Goal: Task Accomplishment & Management: Manage account settings

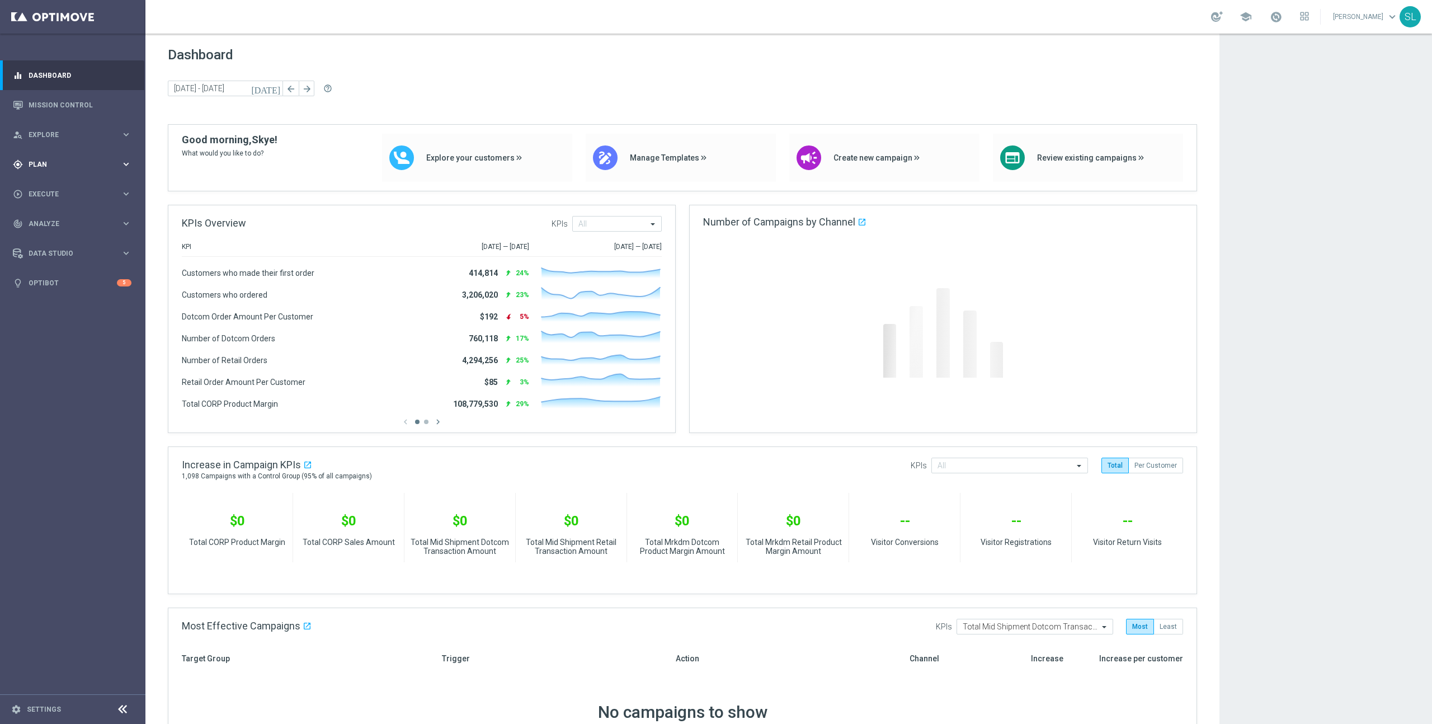
click at [57, 163] on span "Plan" at bounding box center [75, 164] width 92 height 7
click at [70, 219] on span "Templates" at bounding box center [70, 221] width 80 height 7
click at [63, 182] on div "Target Groups" at bounding box center [86, 187] width 115 height 17
click at [64, 186] on link "Target Groups" at bounding box center [72, 187] width 87 height 9
click at [53, 158] on div "gps_fixed Plan keyboard_arrow_right" at bounding box center [72, 164] width 144 height 30
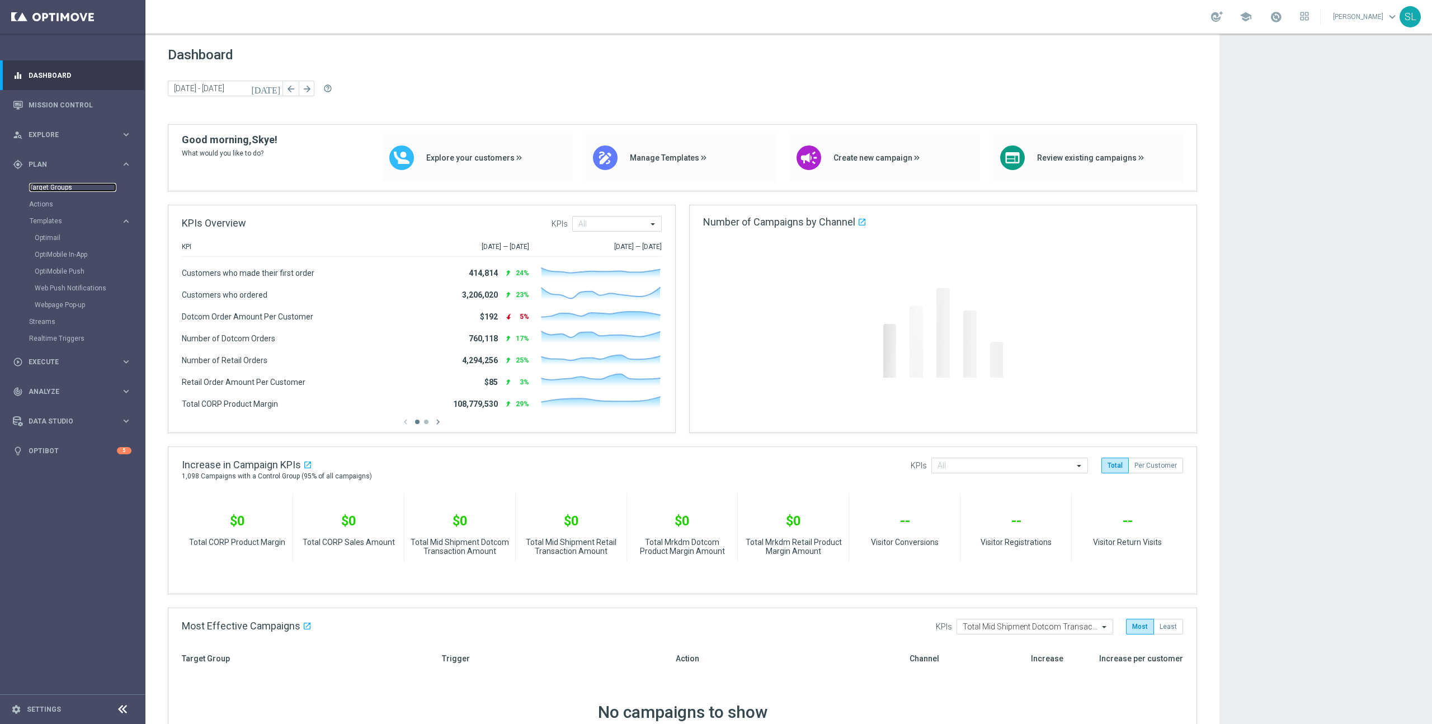
click at [76, 186] on link "Target Groups" at bounding box center [72, 187] width 87 height 9
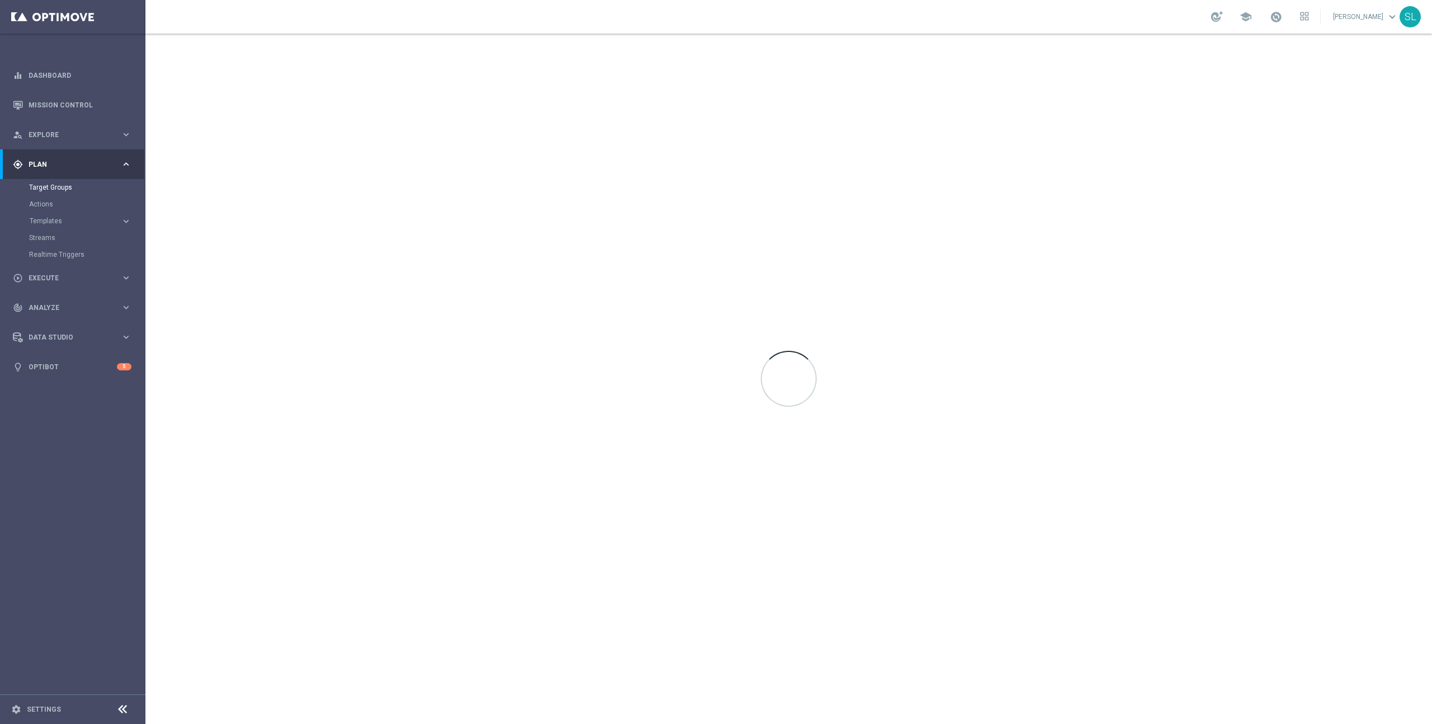
click at [633, 97] on div at bounding box center [788, 379] width 1286 height 690
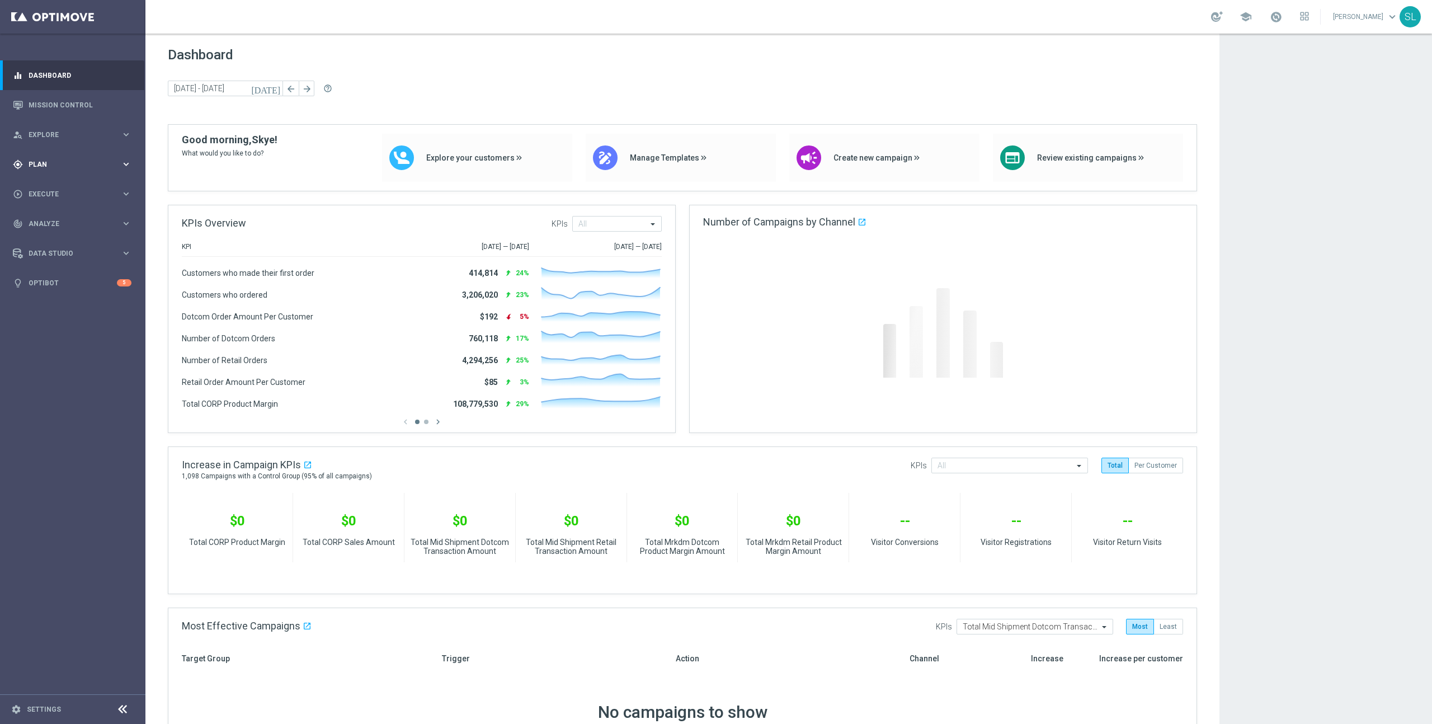
click at [59, 163] on span "Plan" at bounding box center [75, 164] width 92 height 7
drag, startPoint x: 62, startPoint y: 185, endPoint x: 48, endPoint y: 184, distance: 13.4
click at [62, 185] on link "Target Groups" at bounding box center [72, 187] width 87 height 9
click at [58, 167] on div "gps_fixed Plan" at bounding box center [67, 164] width 108 height 10
click at [63, 185] on link "Target Groups" at bounding box center [72, 187] width 87 height 9
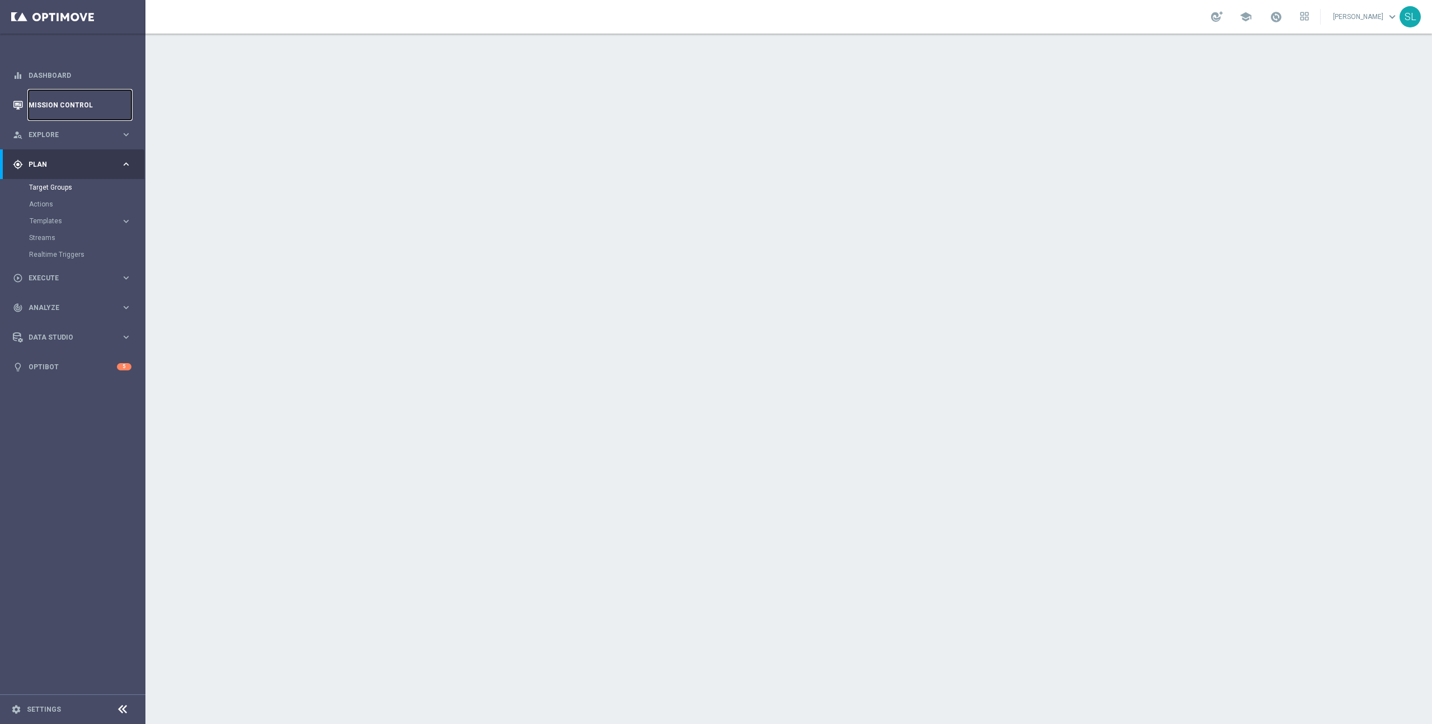
click at [50, 103] on link "Mission Control" at bounding box center [80, 105] width 103 height 30
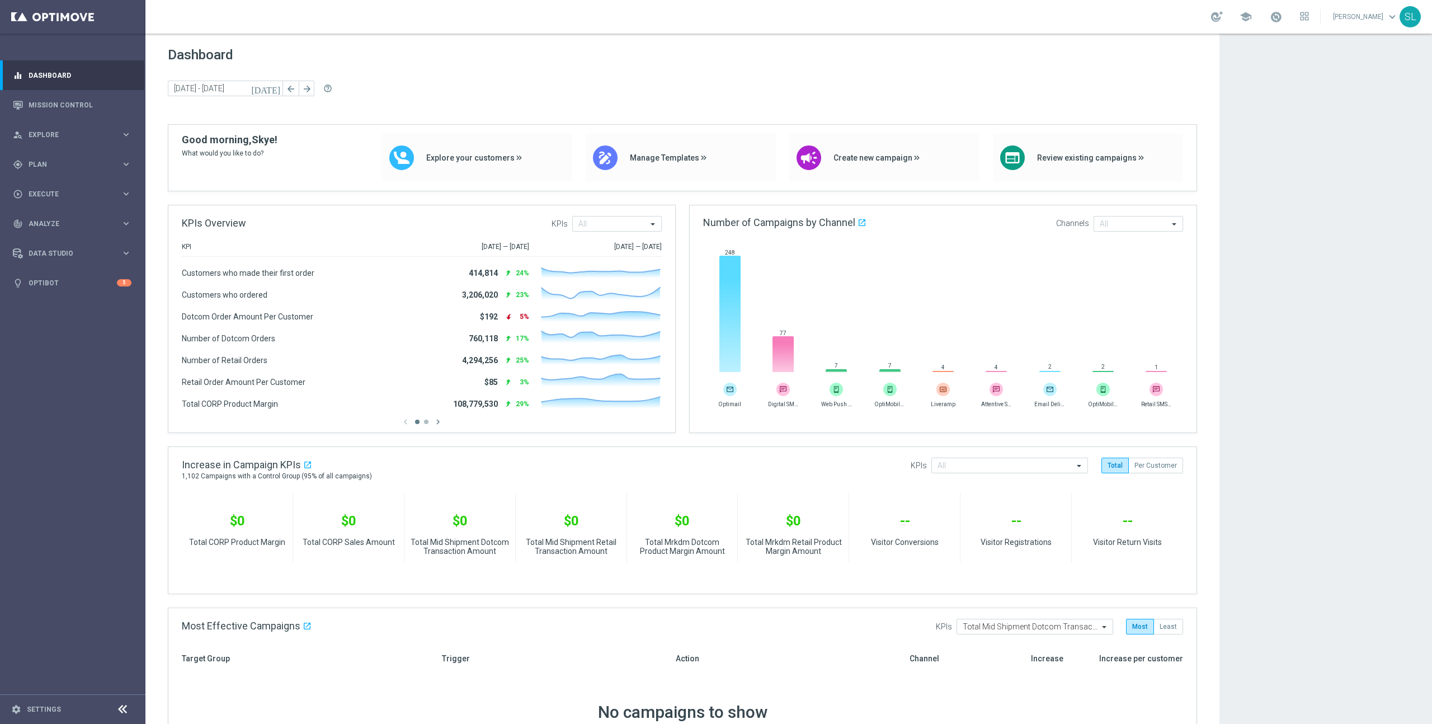
click at [1266, 488] on app-dashboard-grid "Dashboard today 29 Sep 2025 - 30 Sep 2025 arrow_back arrow_forward help_outline…" at bounding box center [788, 683] width 1286 height 1299
click at [1251, 481] on app-dashboard-grid "Dashboard today 29 Sep 2025 - 30 Sep 2025 arrow_back arrow_forward help_outline…" at bounding box center [788, 683] width 1286 height 1299
click at [68, 111] on link "Mission Control" at bounding box center [80, 105] width 103 height 30
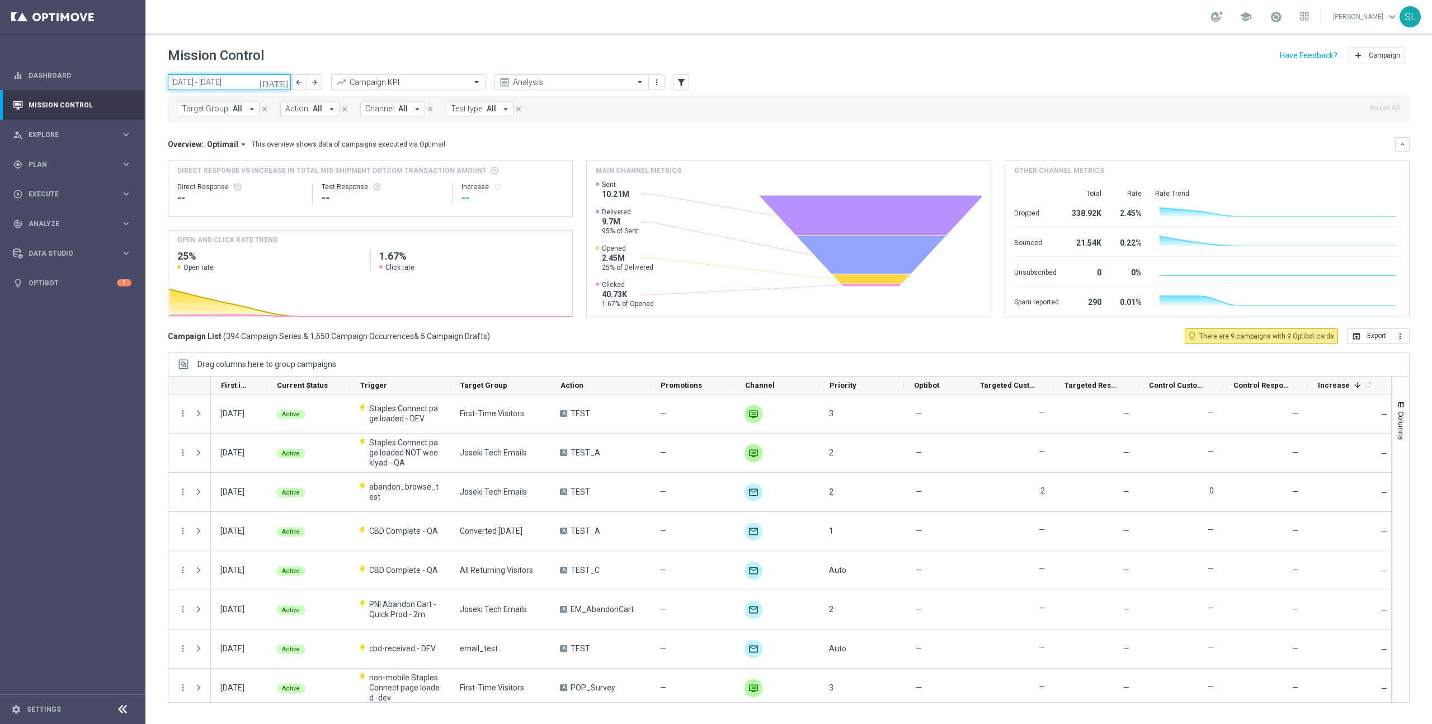
click at [195, 79] on input "29 Sep 2025 - 05 Oct 2025" at bounding box center [229, 82] width 123 height 16
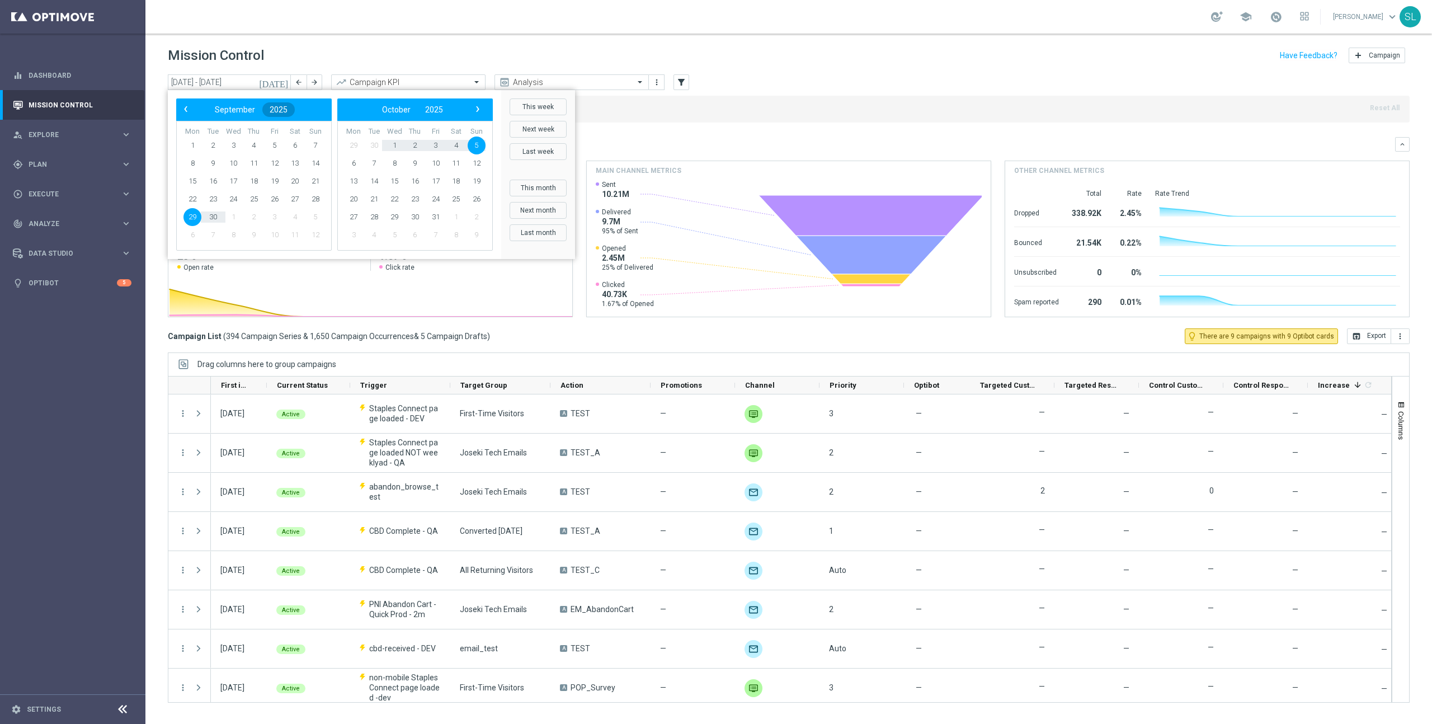
click at [275, 113] on span "2025" at bounding box center [279, 109] width 18 height 9
click at [272, 165] on span "2024" at bounding box center [272, 170] width 26 height 26
click at [299, 195] on span "September" at bounding box center [300, 200] width 52 height 16
click at [187, 181] on span "9" at bounding box center [192, 181] width 18 height 18
drag, startPoint x: 305, startPoint y: 181, endPoint x: 321, endPoint y: 180, distance: 15.7
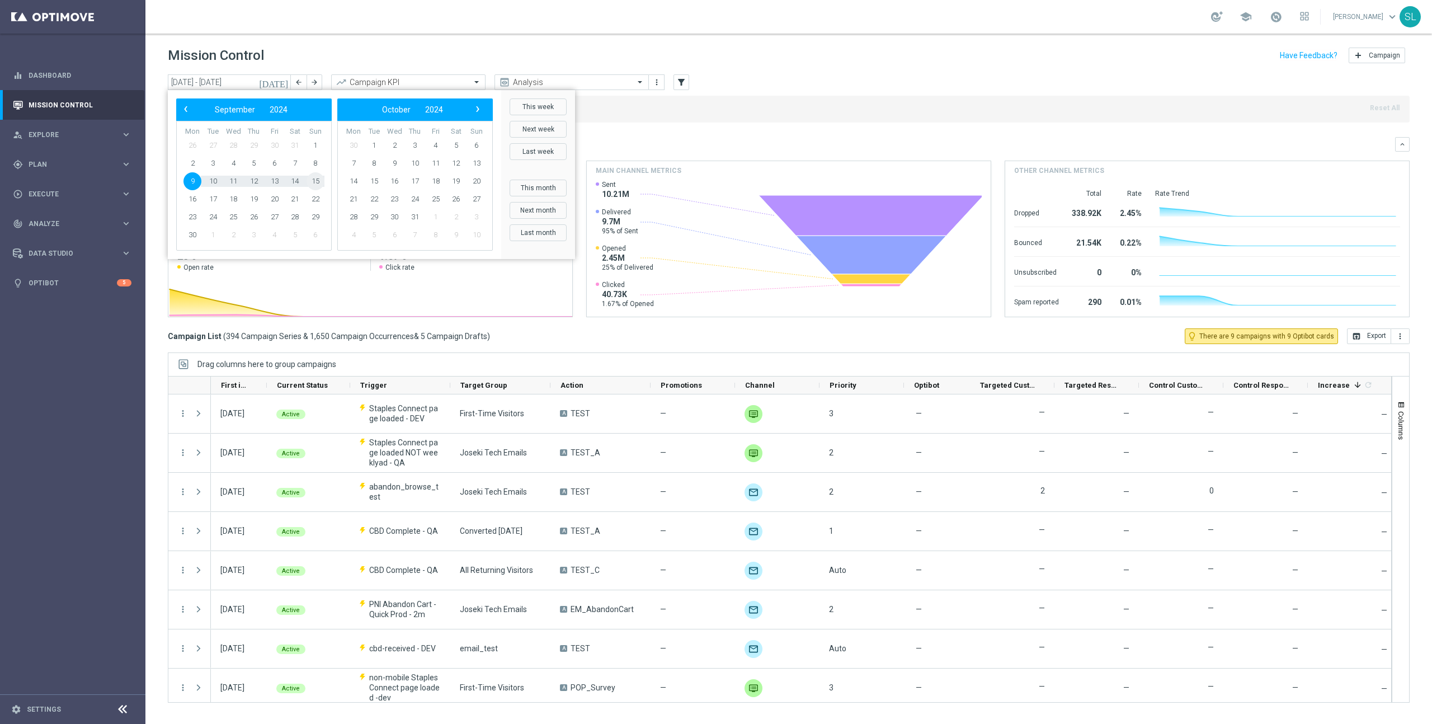
click at [321, 180] on span "15" at bounding box center [316, 181] width 18 height 18
type input "09 Sep 2024 - 15 Sep 2024"
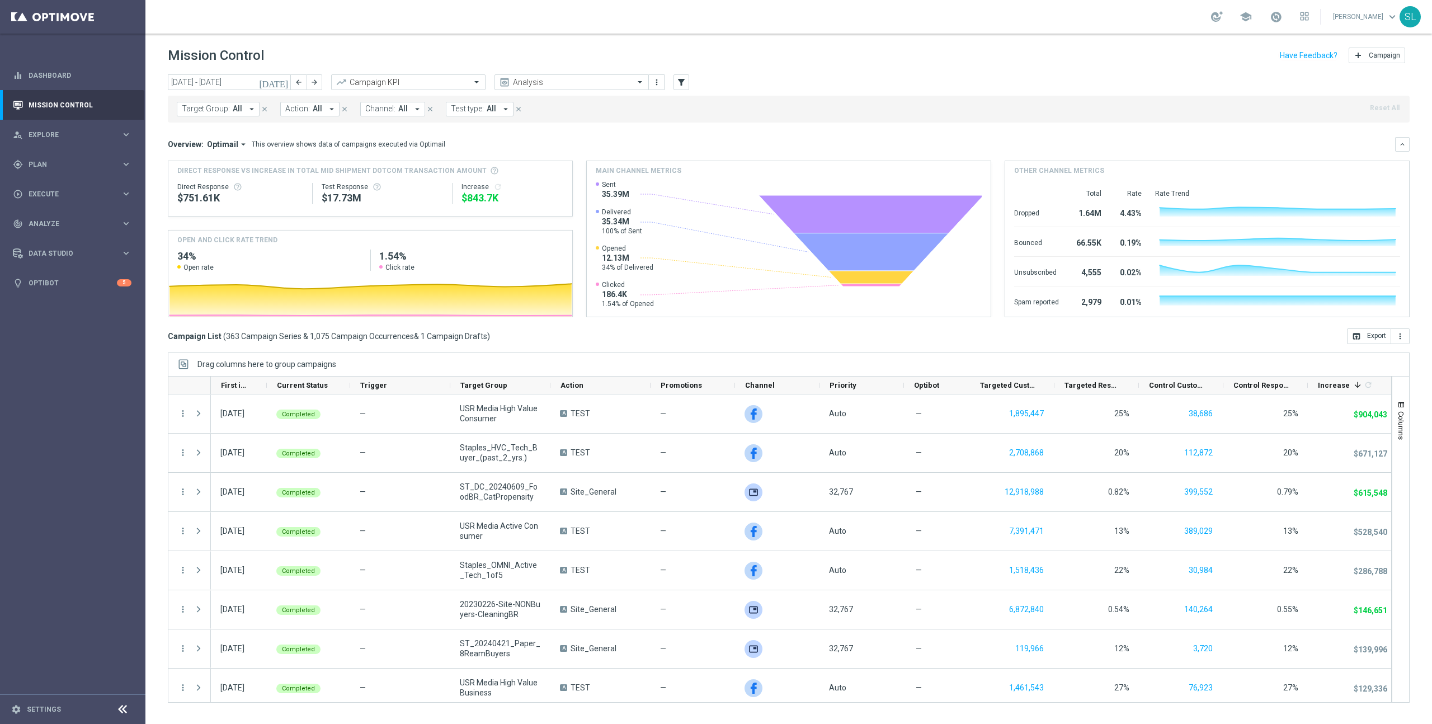
click at [303, 111] on span "Action:" at bounding box center [297, 109] width 25 height 10
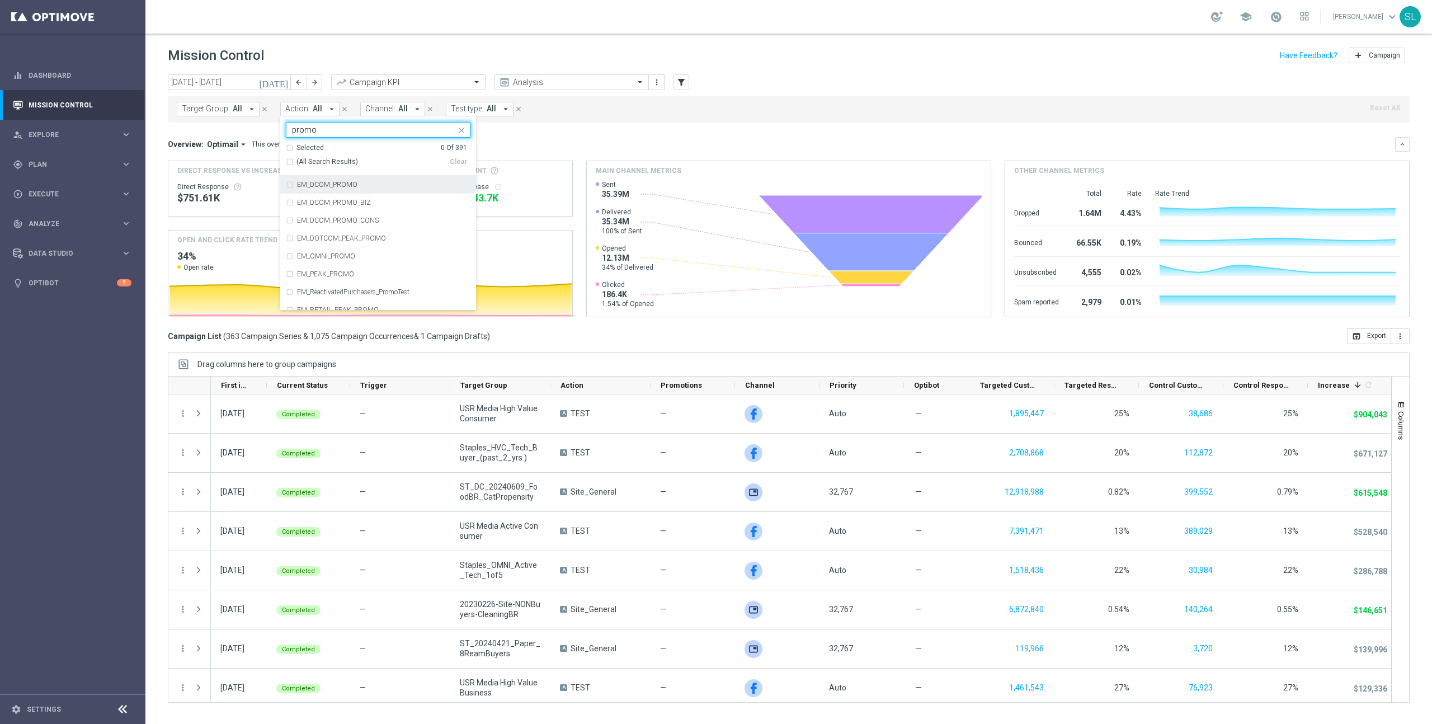
click at [327, 159] on span "(All Search Results)" at bounding box center [327, 162] width 62 height 10
type input "promo"
drag, startPoint x: 829, startPoint y: 70, endPoint x: 819, endPoint y: 87, distance: 19.1
click at [829, 70] on header "Mission Control add Campaign" at bounding box center [788, 54] width 1286 height 41
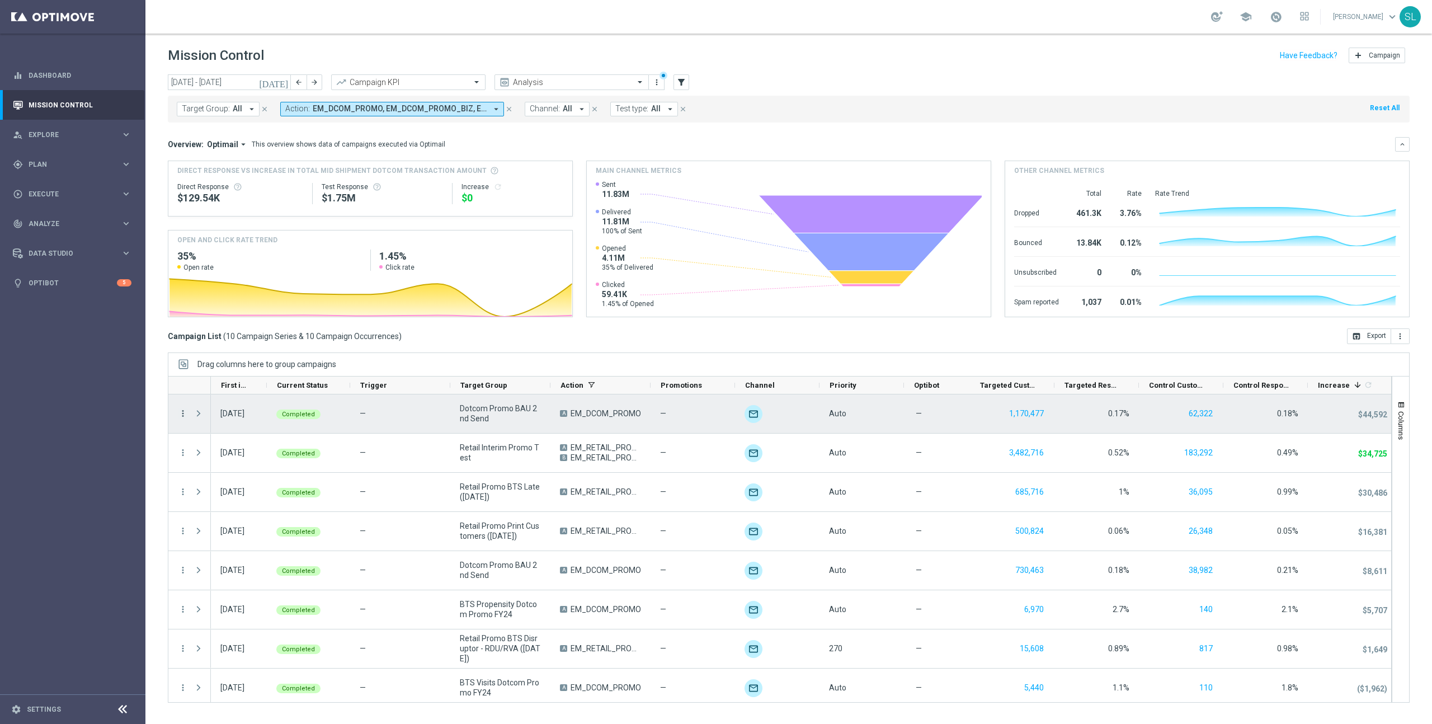
click at [185, 411] on icon "more_vert" at bounding box center [183, 413] width 10 height 10
click at [215, 413] on div "list Campaign Details" at bounding box center [251, 421] width 126 height 16
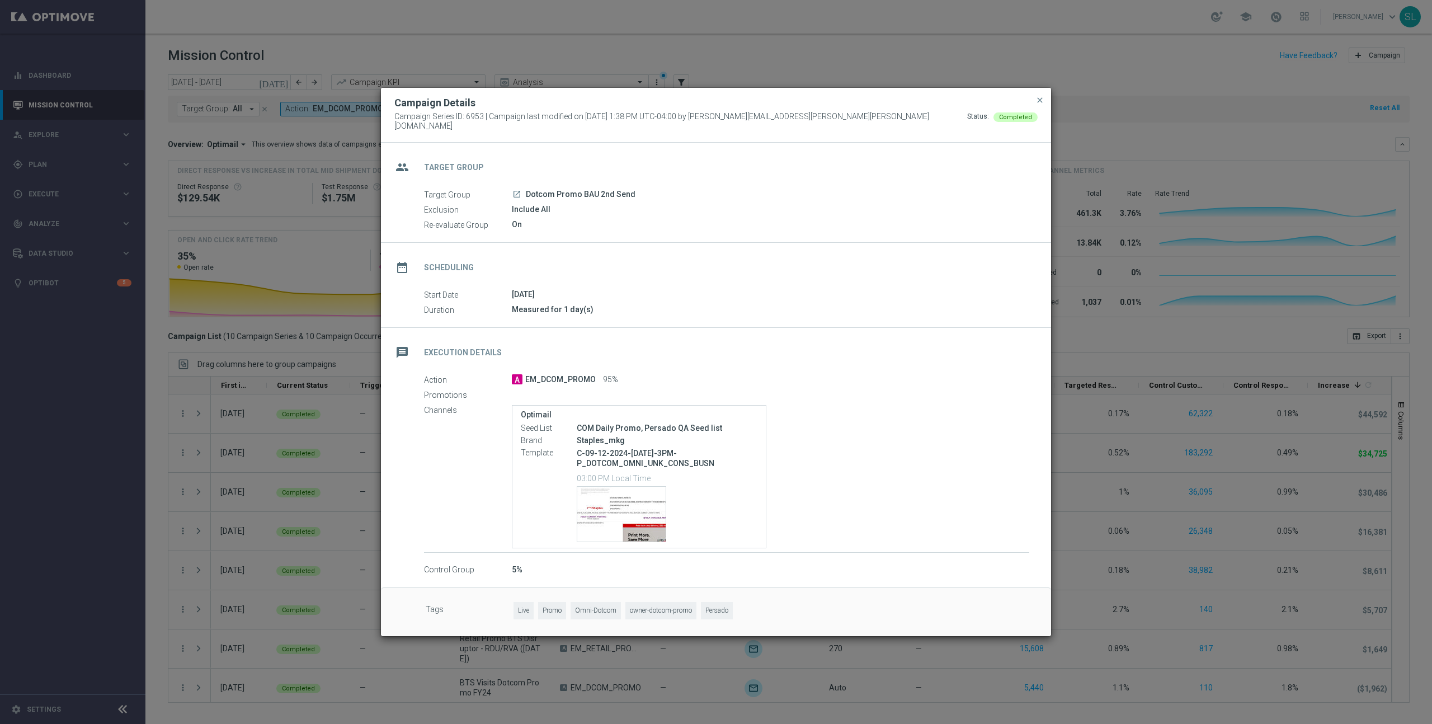
click at [520, 190] on icon "launch" at bounding box center [516, 194] width 9 height 9
click at [1115, 216] on modal-container "Campaign Details Campaign Series ID: 6953 | Campaign last modified on 12 Sep 20…" at bounding box center [716, 362] width 1432 height 724
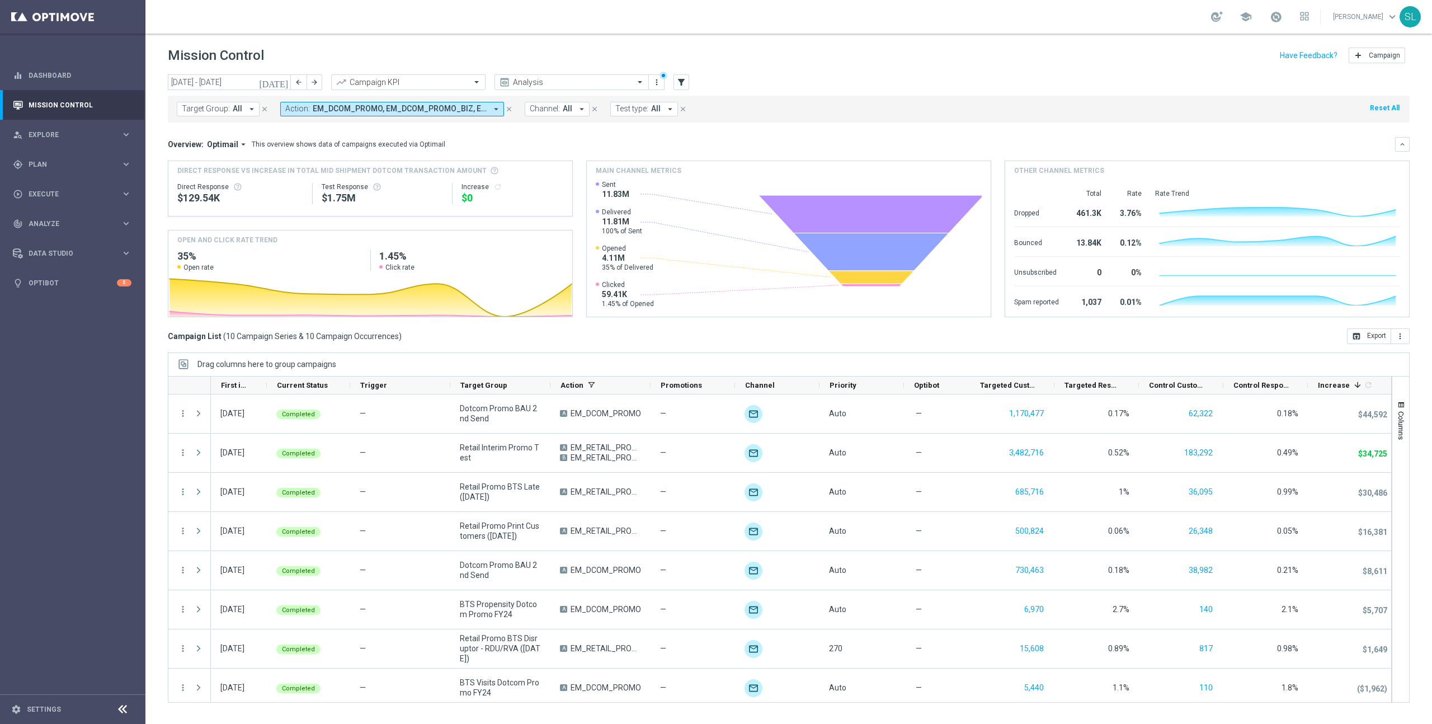
click at [46, 719] on footer "settings Settings" at bounding box center [72, 709] width 145 height 30
click at [45, 713] on div "settings Settings" at bounding box center [56, 709] width 112 height 10
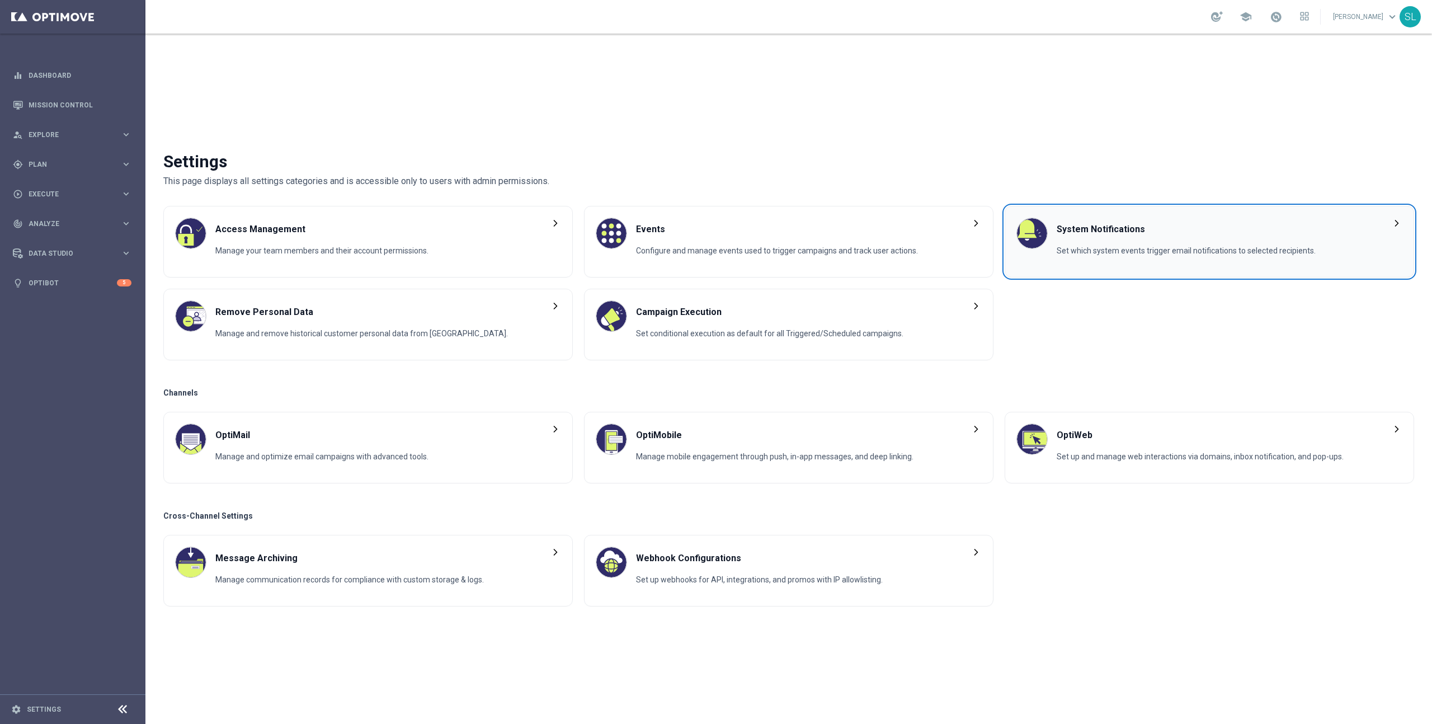
click at [1154, 253] on span "Set which system events trigger email notifications to selected recipients." at bounding box center [1186, 255] width 259 height 21
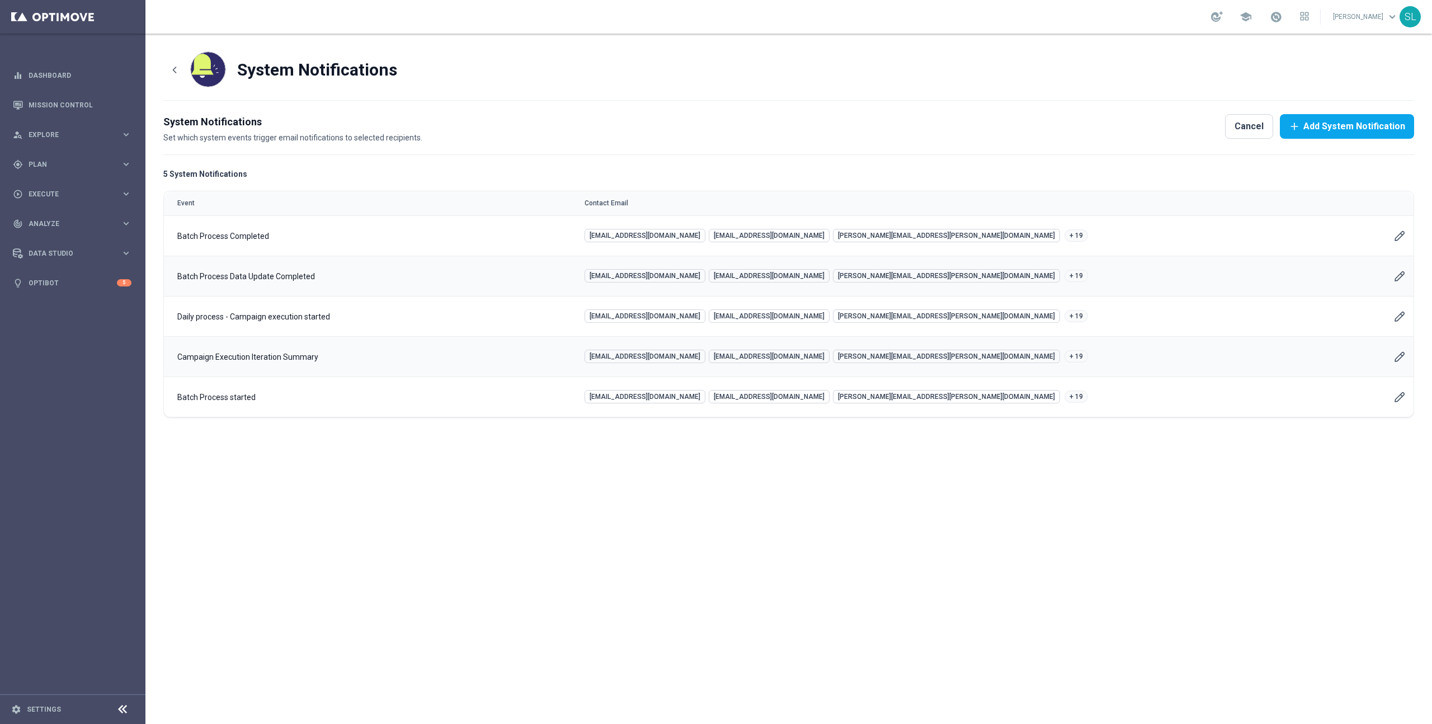
click at [1404, 232] on icon "Edit User Account" at bounding box center [1399, 235] width 11 height 11
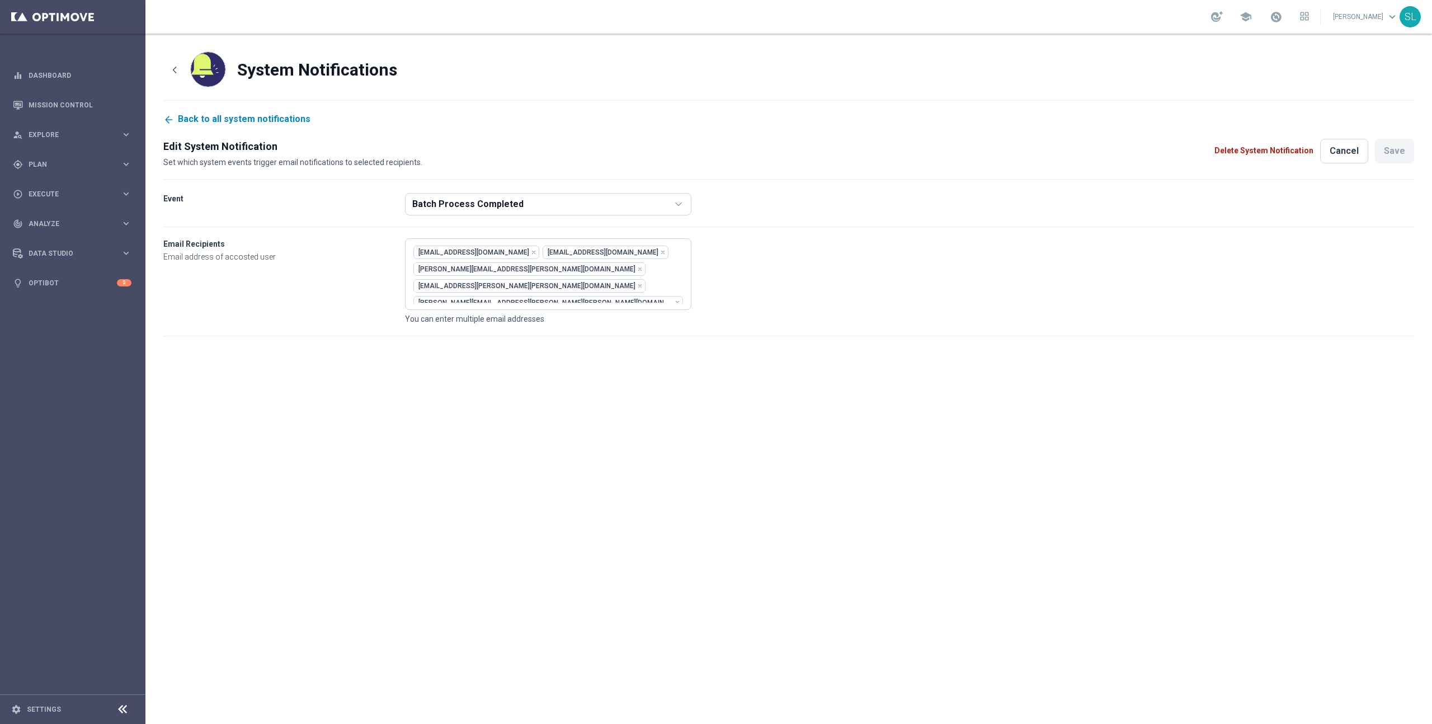
click at [216, 117] on link "Back to all system notifications" at bounding box center [236, 119] width 147 height 11
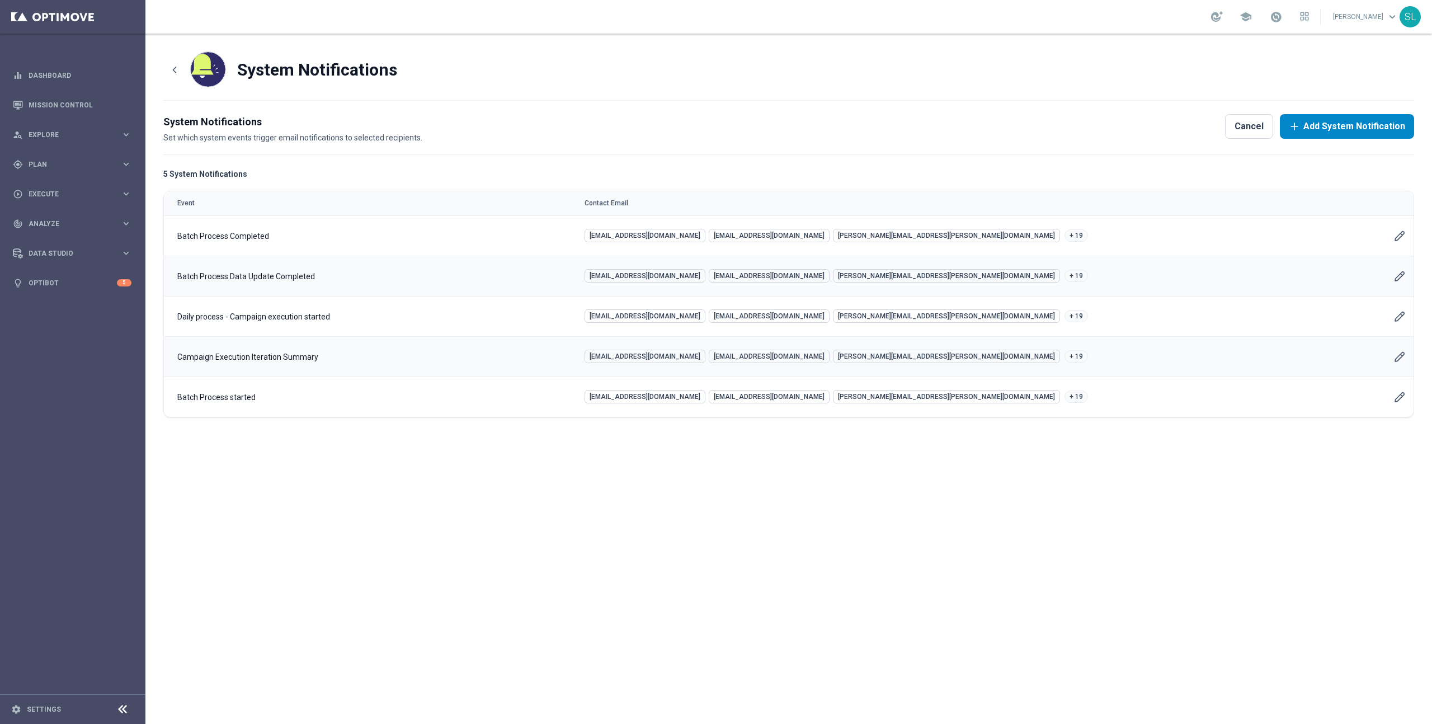
click at [1384, 125] on button "Add System Notification" at bounding box center [1347, 126] width 134 height 25
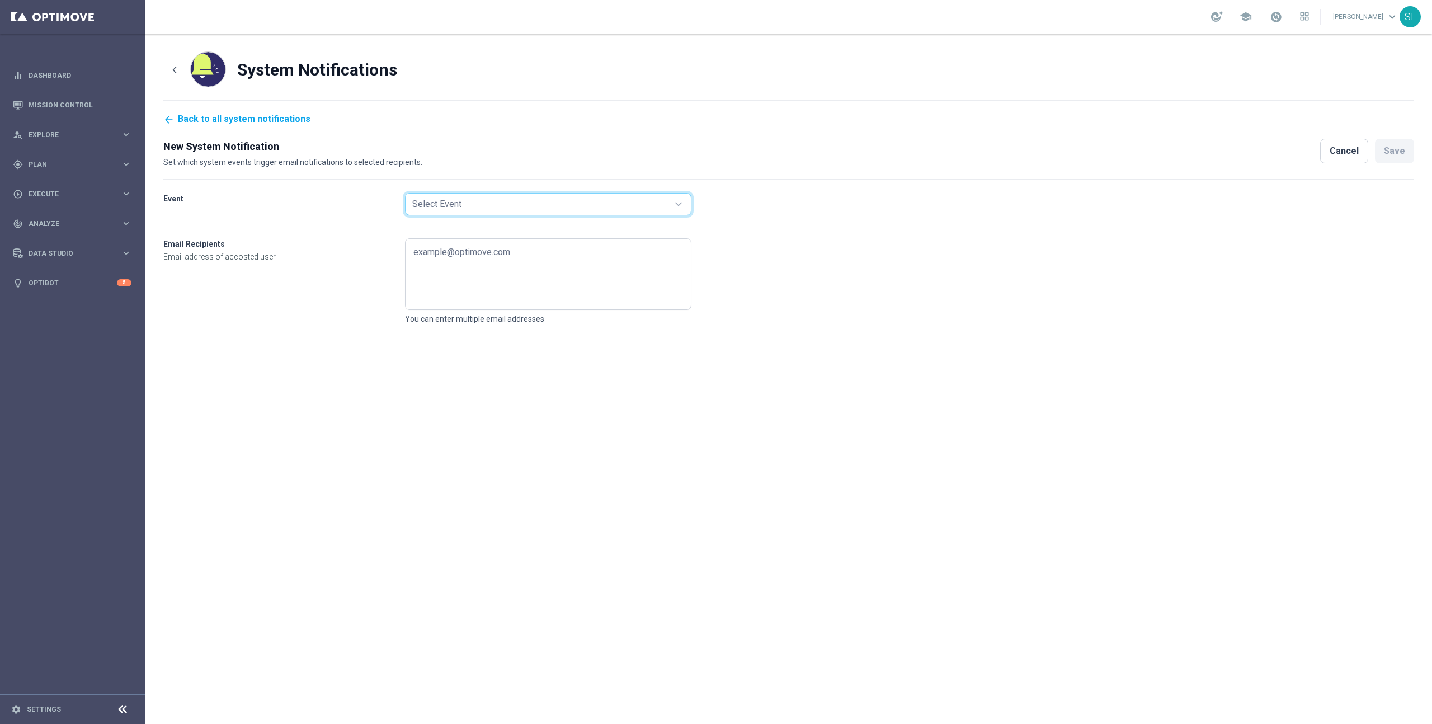
click at [479, 205] on div "Select Event" at bounding box center [540, 203] width 256 height 13
click at [527, 129] on div at bounding box center [716, 362] width 1432 height 724
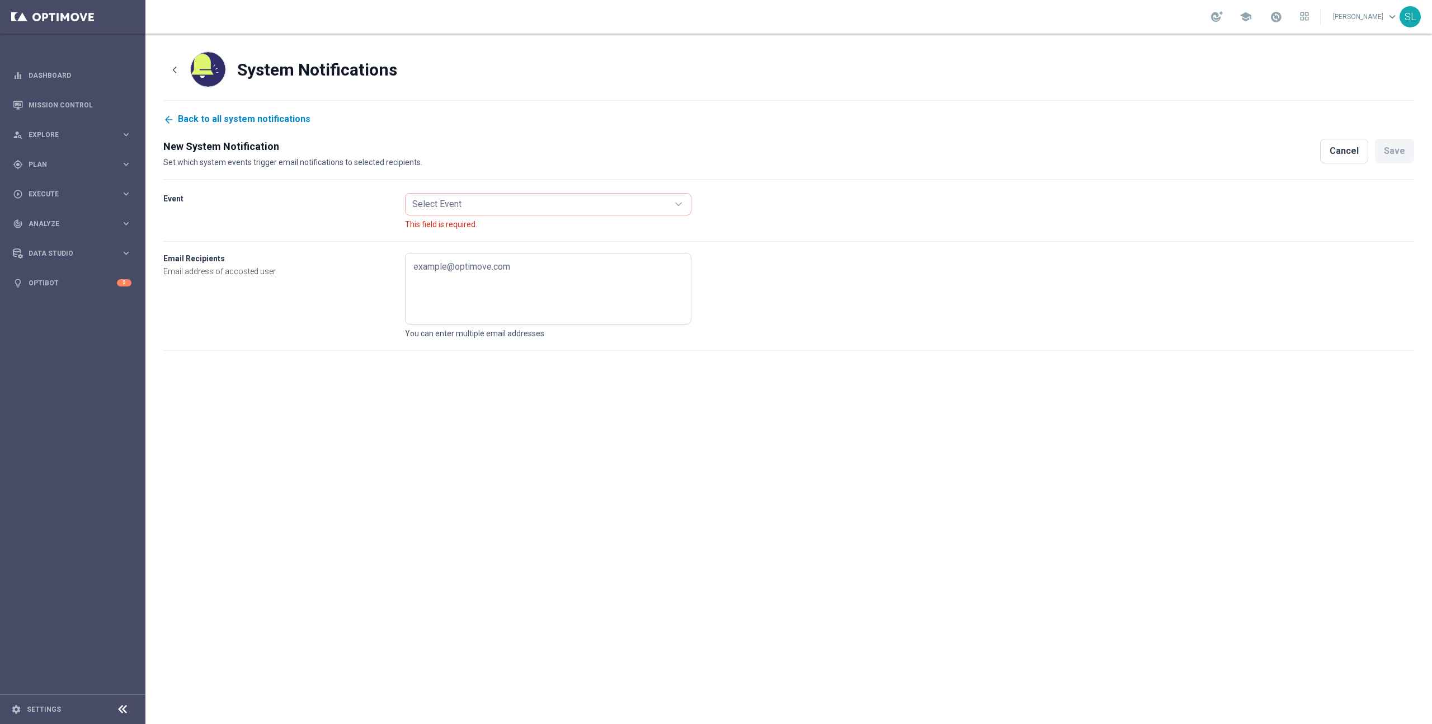
click at [236, 116] on link "Back to all system notifications" at bounding box center [236, 119] width 147 height 11
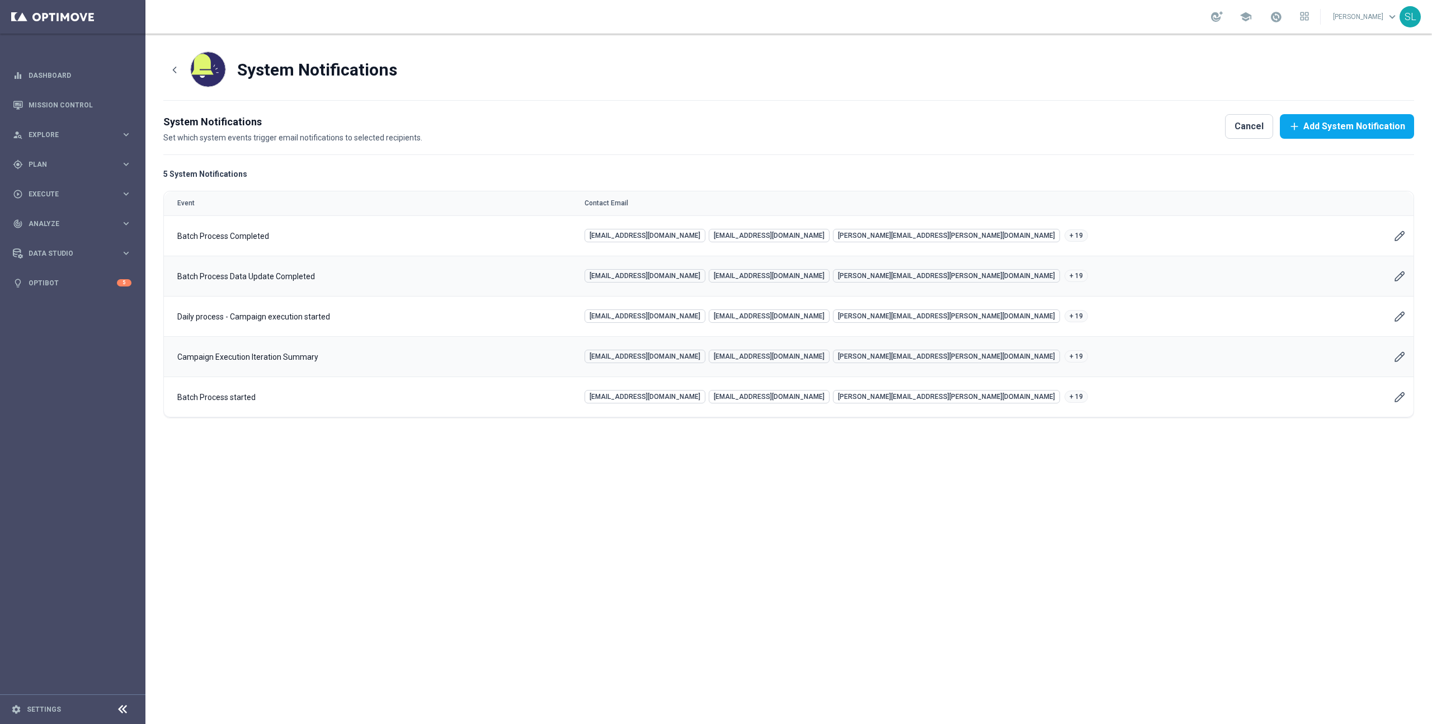
click at [1399, 236] on icon "Edit User Account" at bounding box center [1399, 235] width 11 height 11
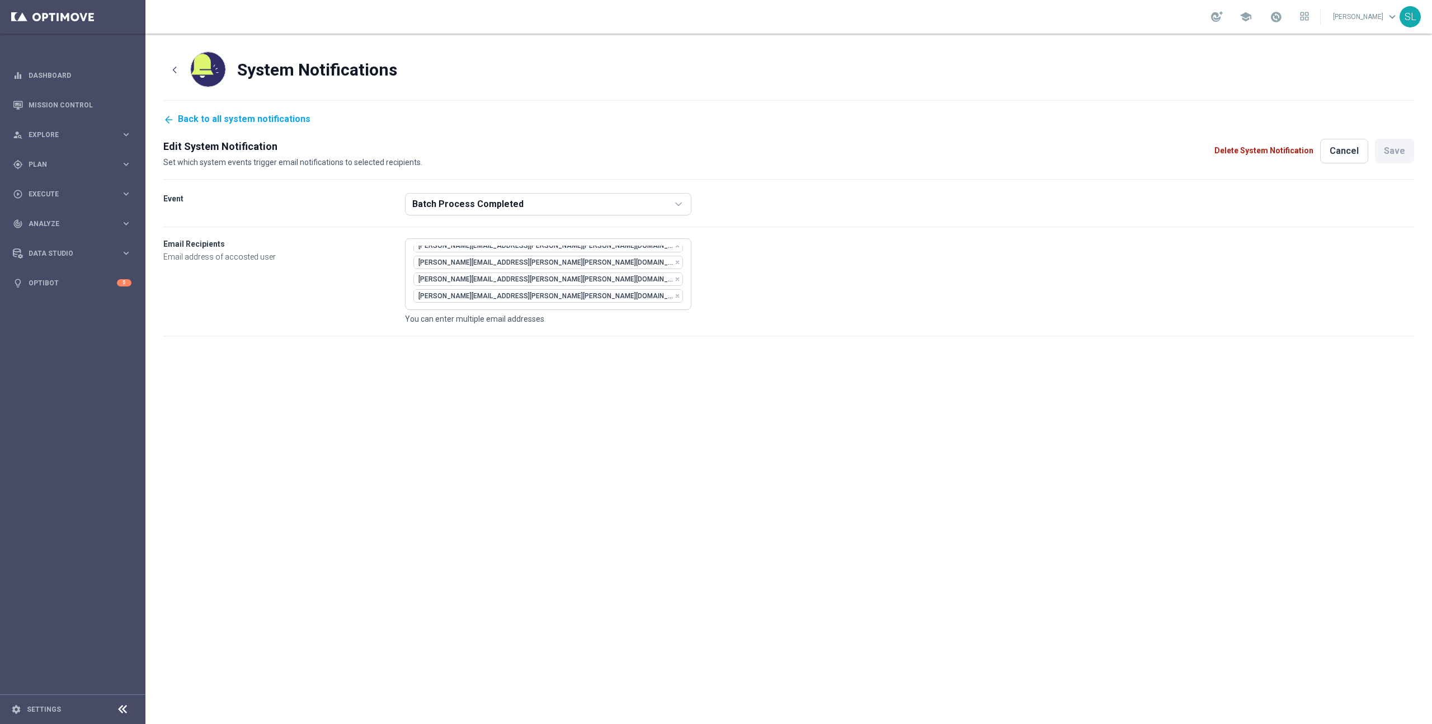
scroll to position [109, 0]
click at [639, 376] on icon "icon" at bounding box center [640, 377] width 3 height 3
click at [1394, 152] on button "Save" at bounding box center [1394, 151] width 39 height 25
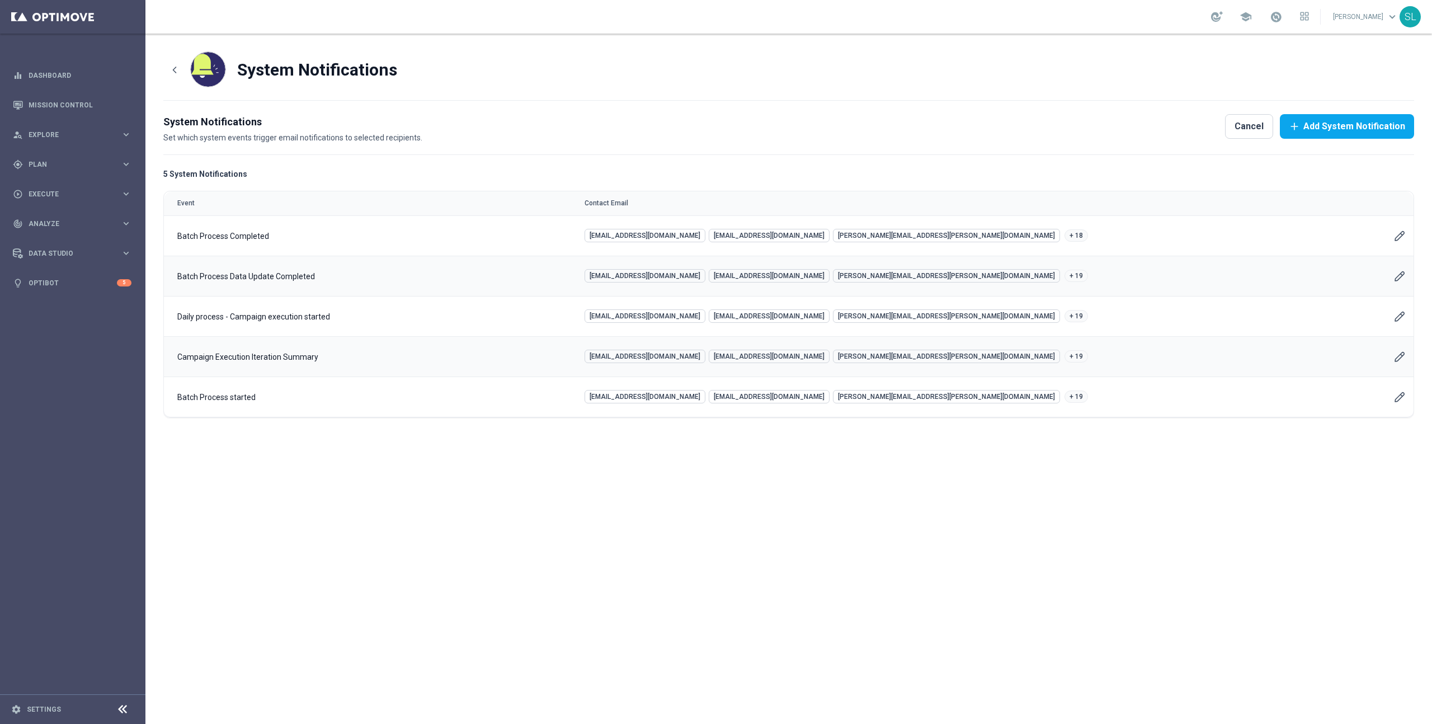
click at [1399, 277] on icon "Edit User Account" at bounding box center [1399, 276] width 11 height 11
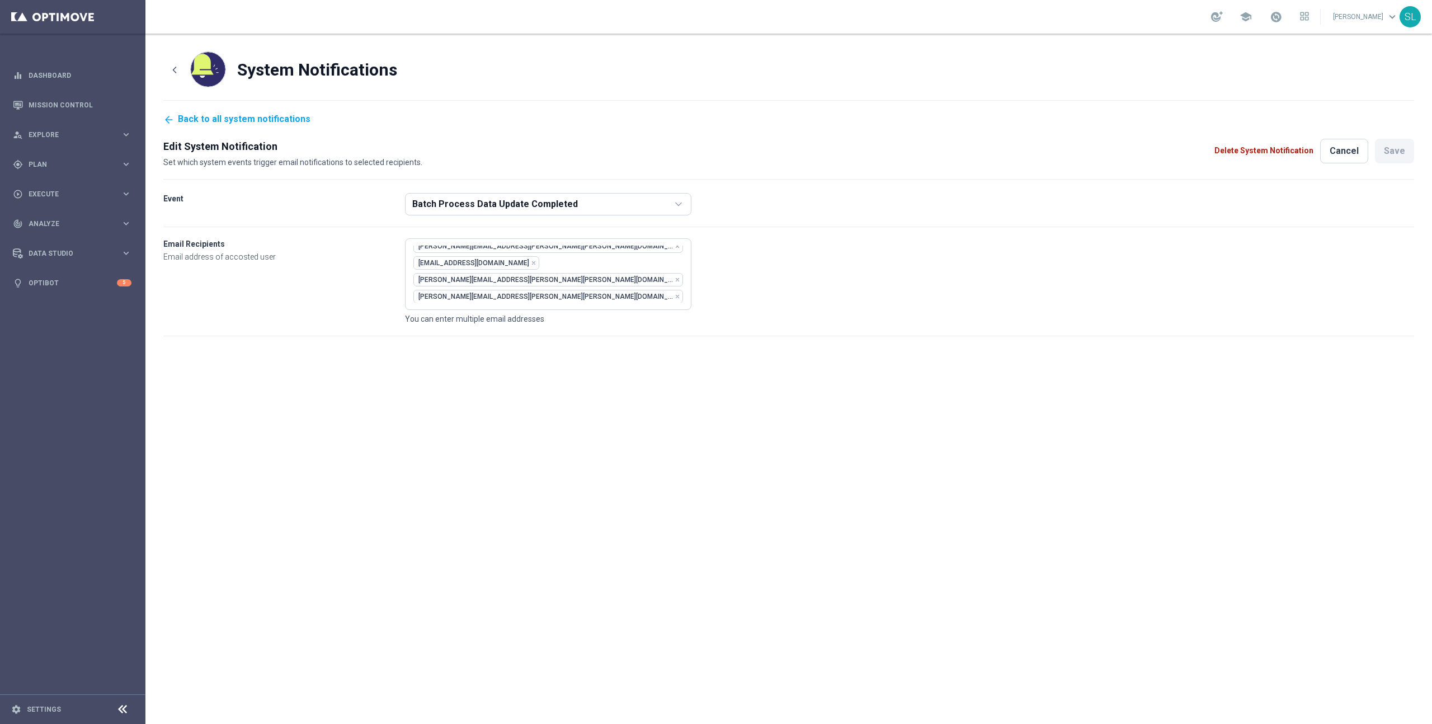
scroll to position [111, 0]
click at [639, 375] on icon "icon" at bounding box center [640, 376] width 3 height 3
click at [1390, 148] on button "Save" at bounding box center [1394, 151] width 39 height 25
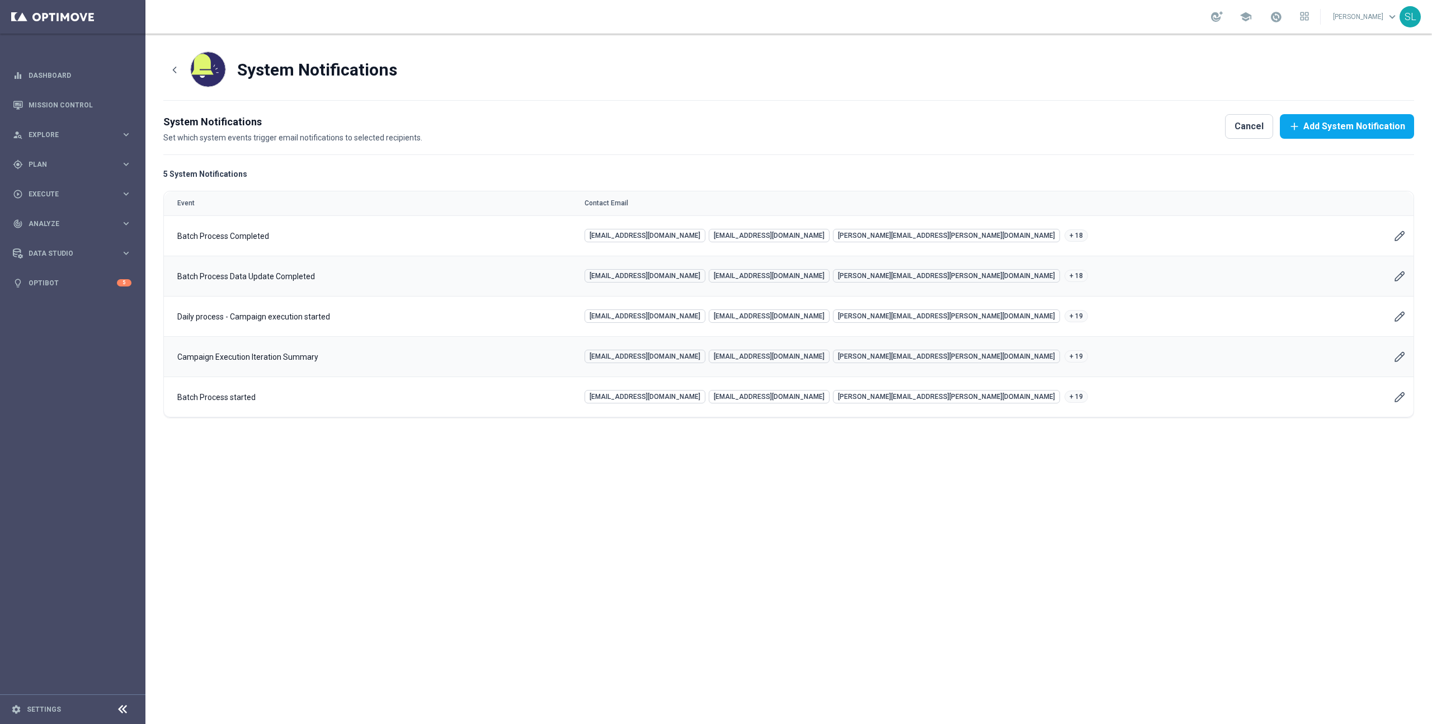
click at [1397, 317] on icon "Edit User Account" at bounding box center [1399, 316] width 9 height 9
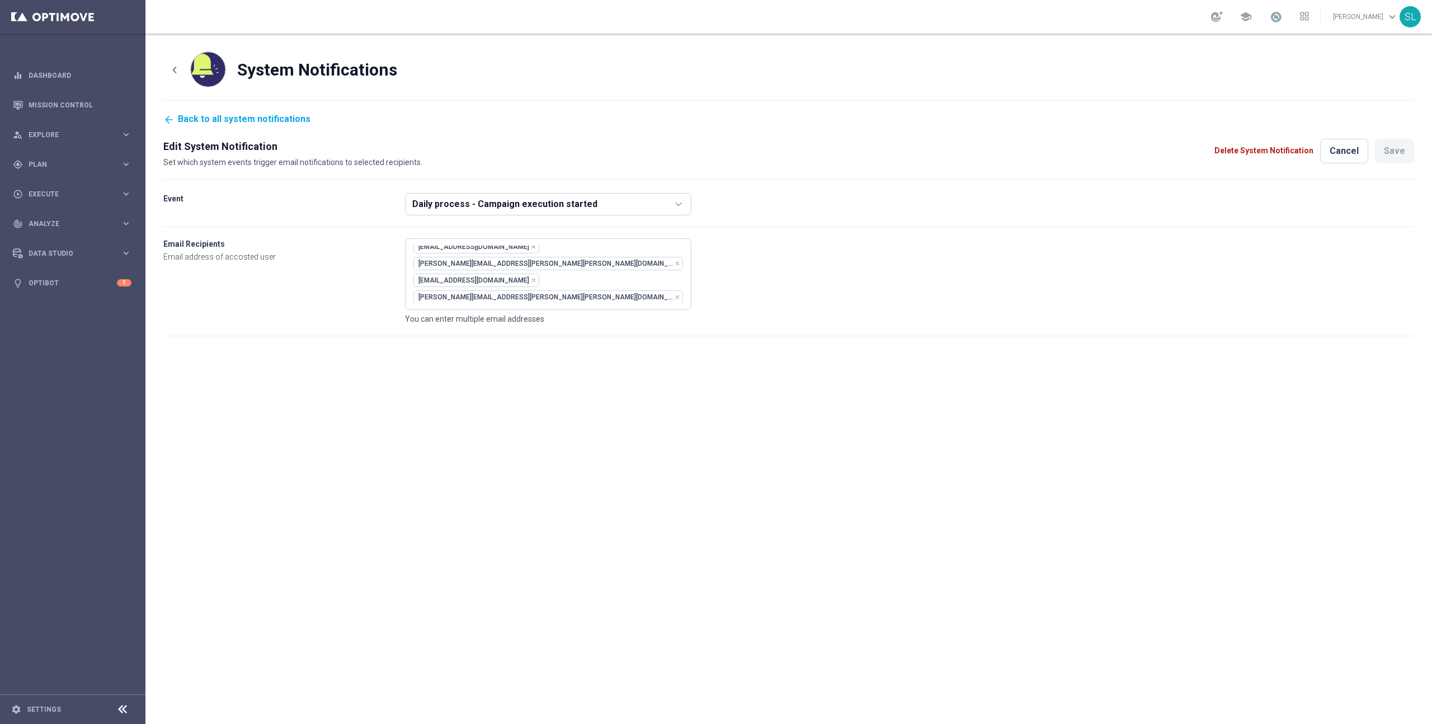
scroll to position [94, 0]
click at [637, 390] on icon "icon" at bounding box center [640, 393] width 6 height 6
click at [1394, 152] on button "Save" at bounding box center [1394, 151] width 39 height 25
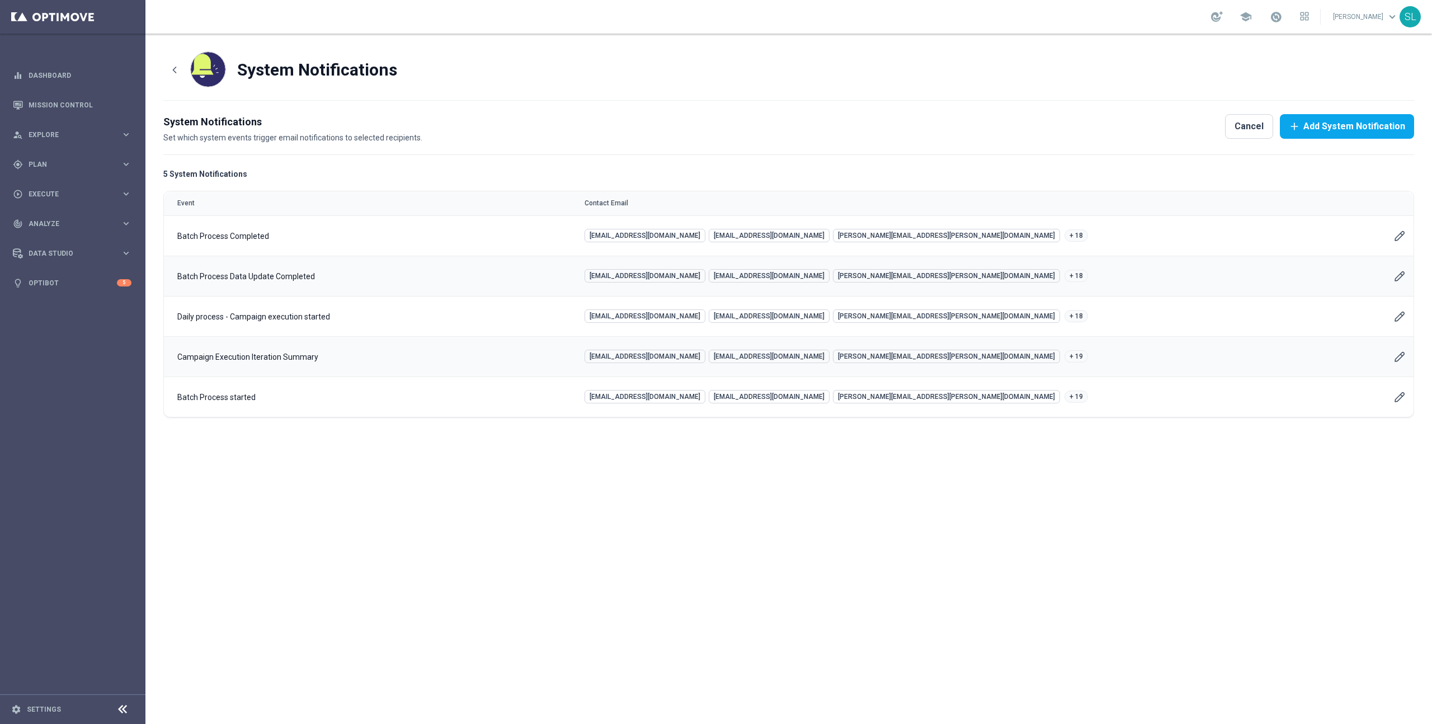
click at [1401, 357] on icon "Edit User Account" at bounding box center [1399, 356] width 9 height 9
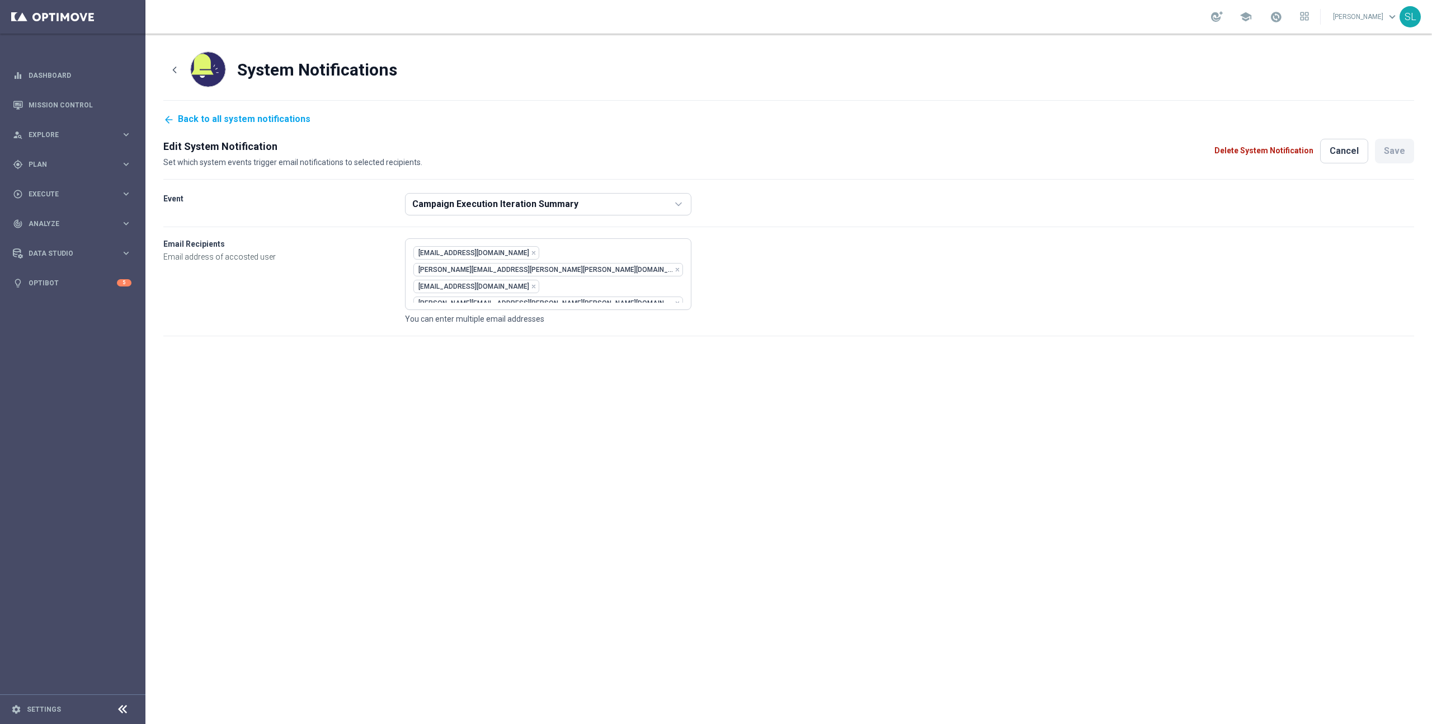
scroll to position [90, 0]
click at [639, 395] on icon "icon" at bounding box center [640, 396] width 3 height 3
click at [1395, 158] on button "Save" at bounding box center [1394, 151] width 39 height 25
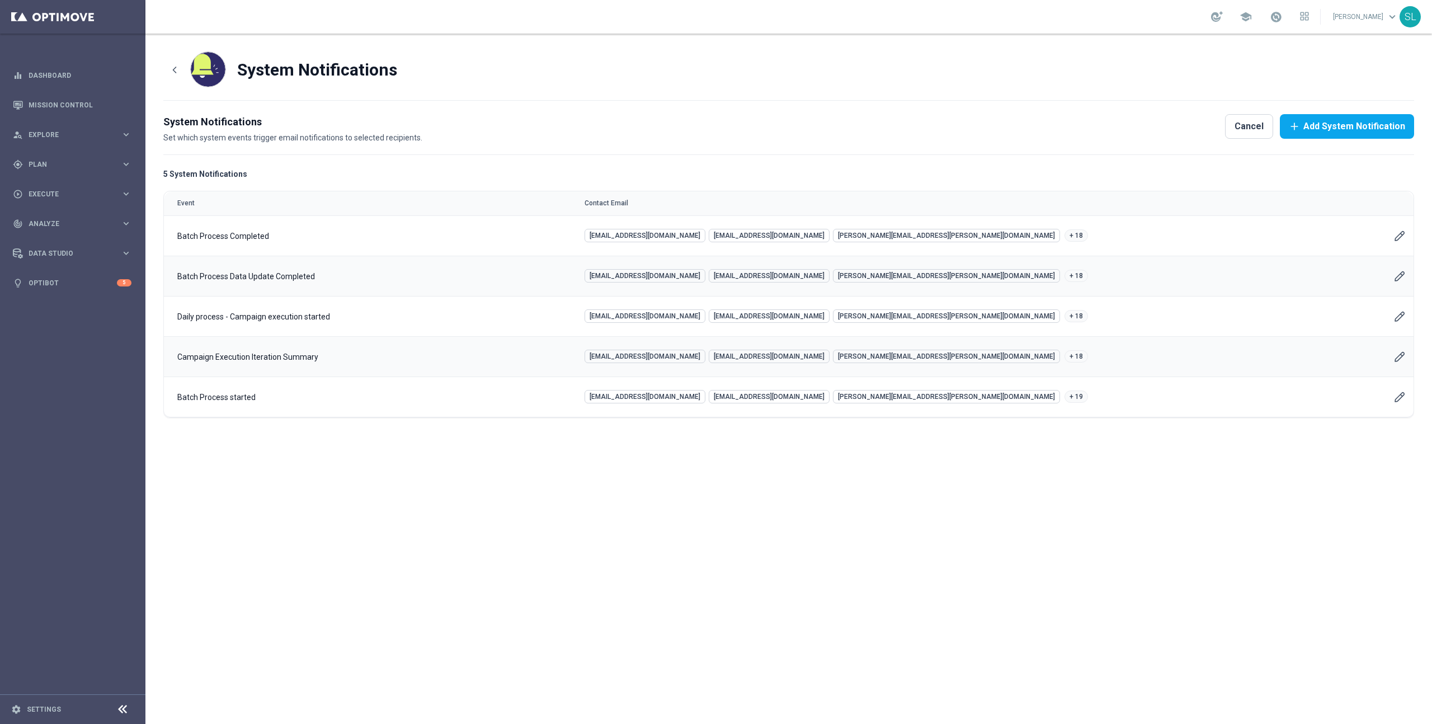
click at [1401, 399] on icon "Edit User Account" at bounding box center [1399, 397] width 11 height 11
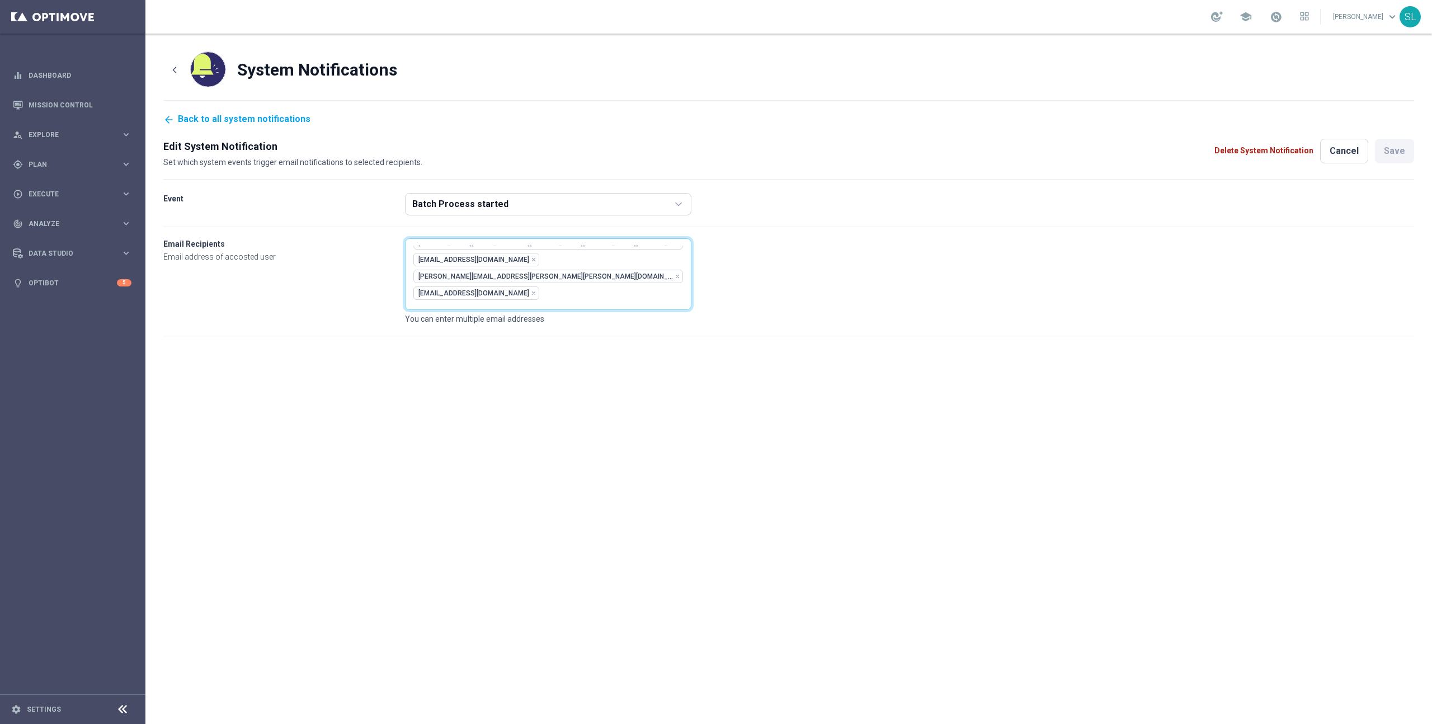
click at [637, 408] on icon "icon" at bounding box center [640, 411] width 6 height 6
click at [1384, 148] on button "Save" at bounding box center [1394, 151] width 39 height 25
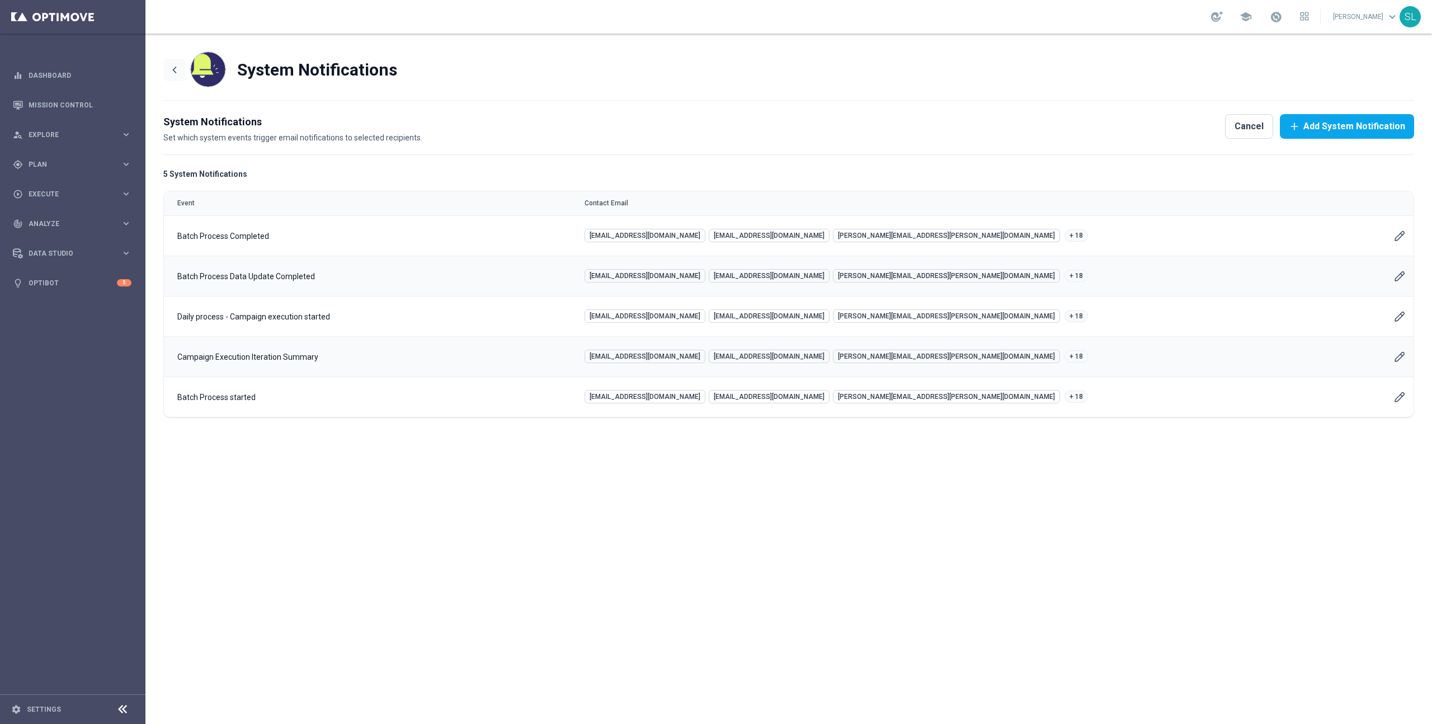
click at [173, 69] on icon "icon" at bounding box center [174, 70] width 3 height 6
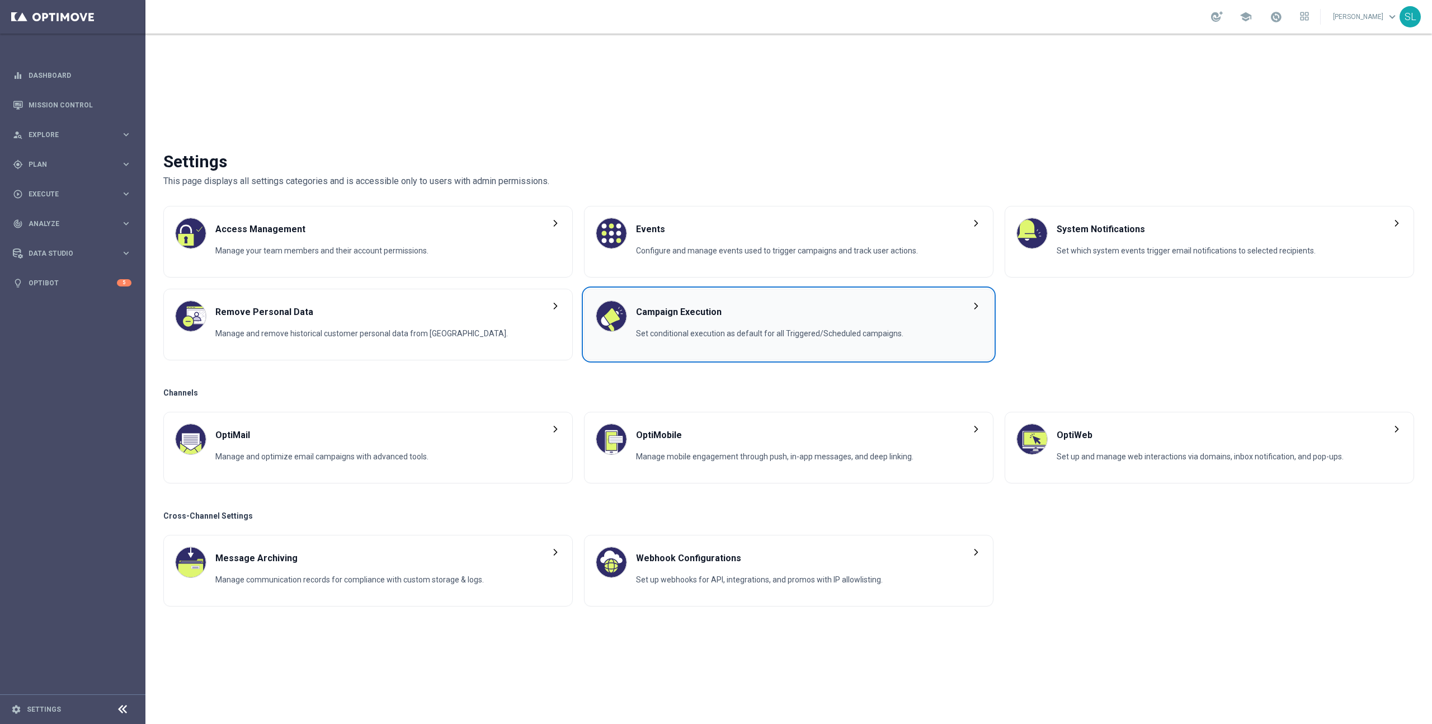
click at [863, 328] on span "Set conditional execution as default for all Triggered/Scheduled campaigns." at bounding box center [769, 338] width 267 height 21
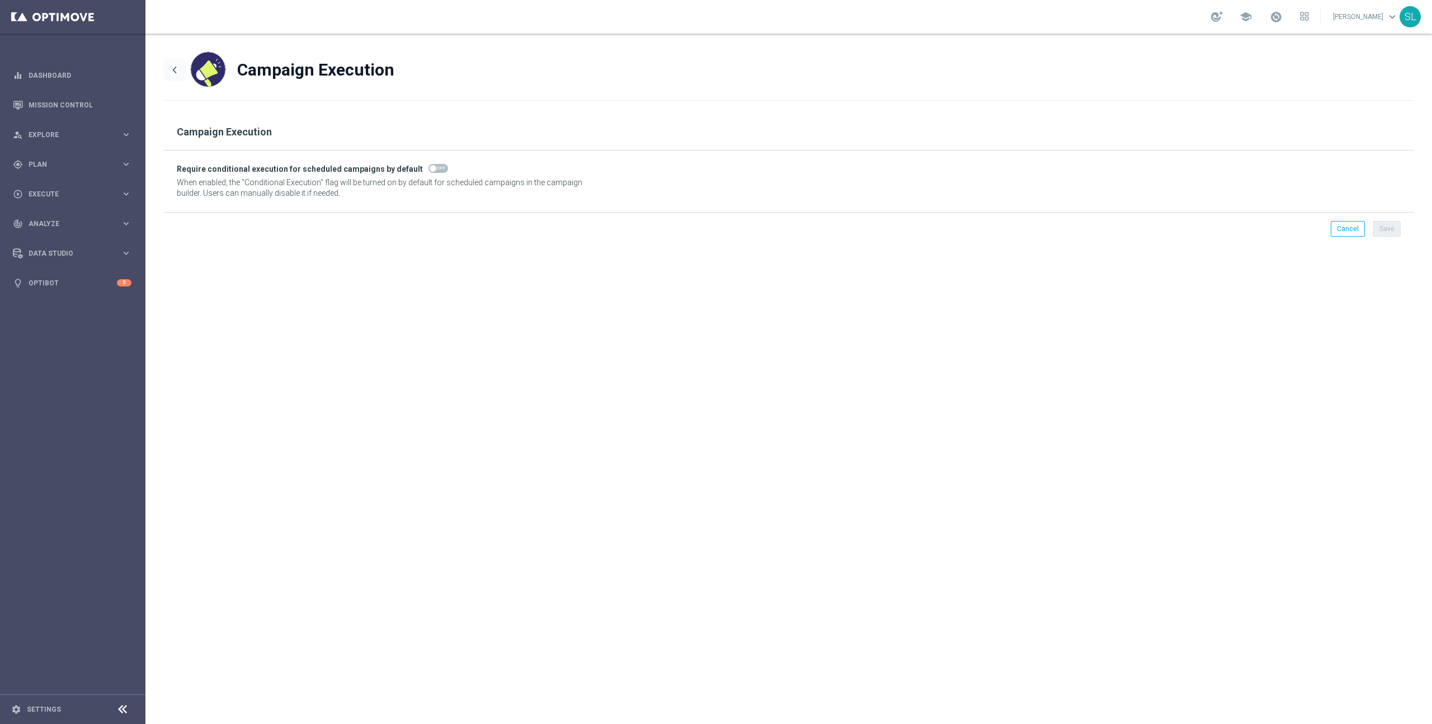
click at [173, 69] on icon "icon" at bounding box center [174, 70] width 3 height 6
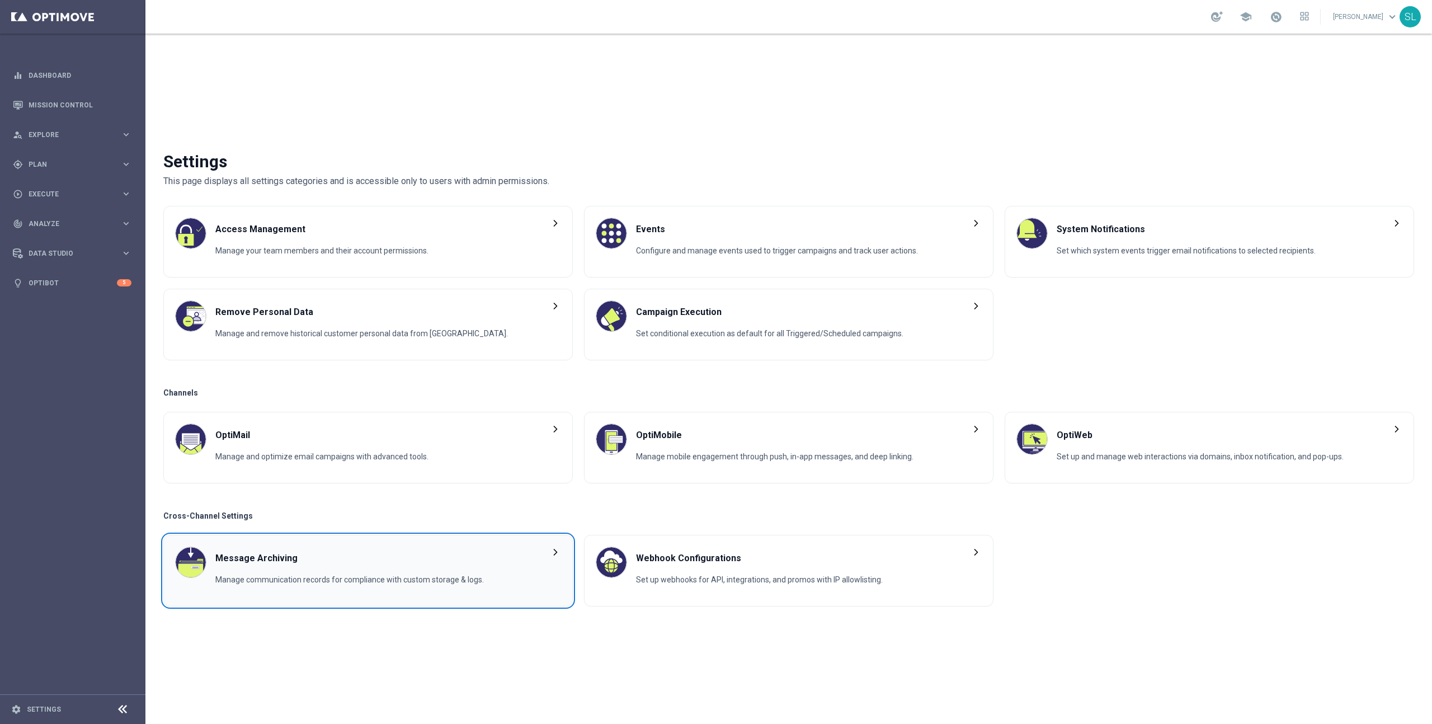
click at [454, 581] on span "Manage communication records for compliance with custom storage & logs." at bounding box center [349, 584] width 268 height 21
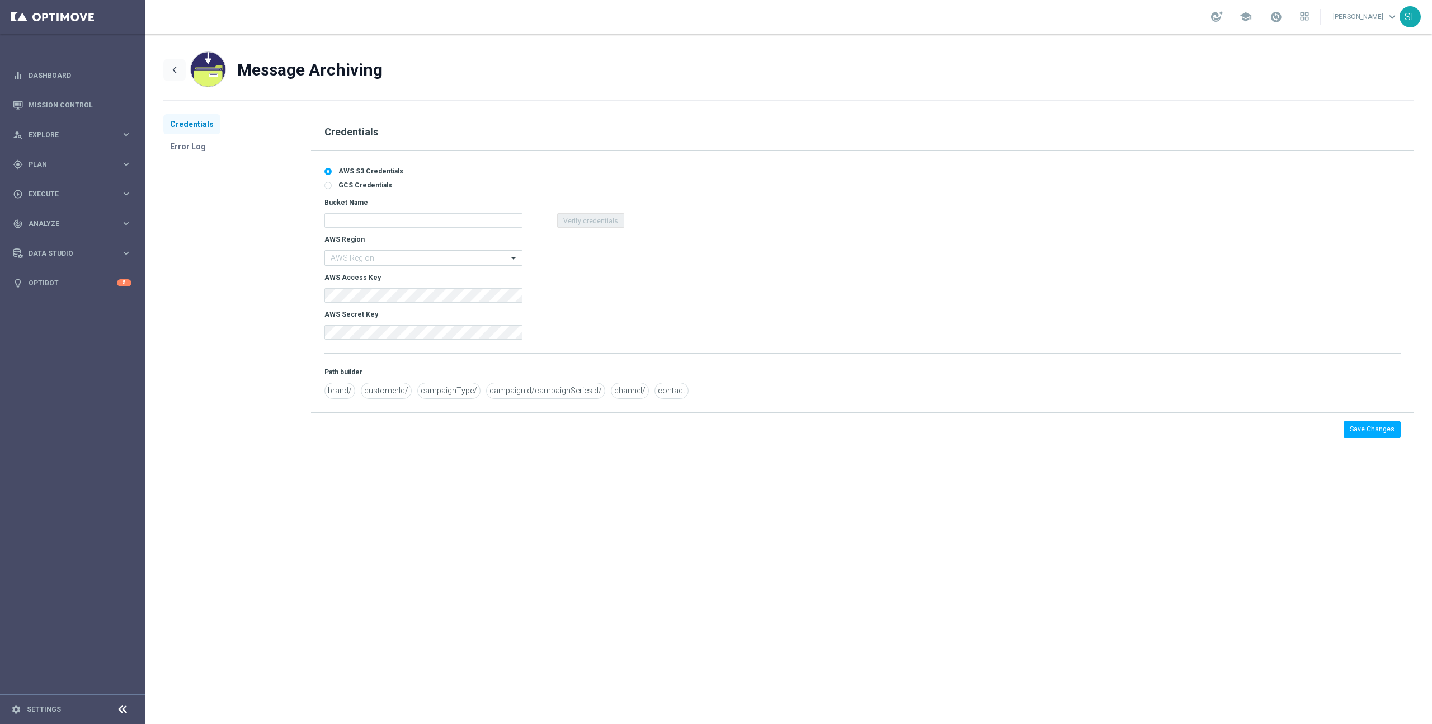
click at [172, 66] on icon "icon" at bounding box center [174, 69] width 11 height 11
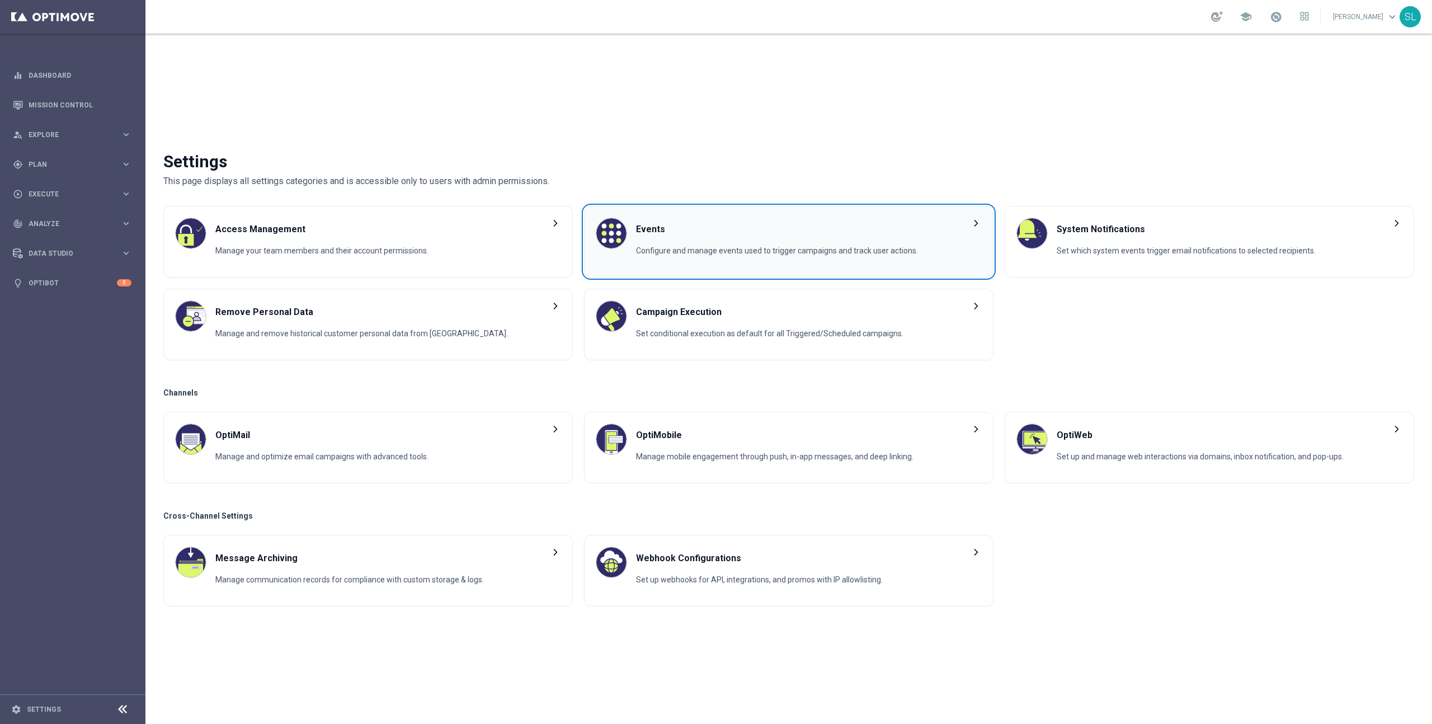
click at [712, 237] on span "Events" at bounding box center [777, 229] width 282 height 23
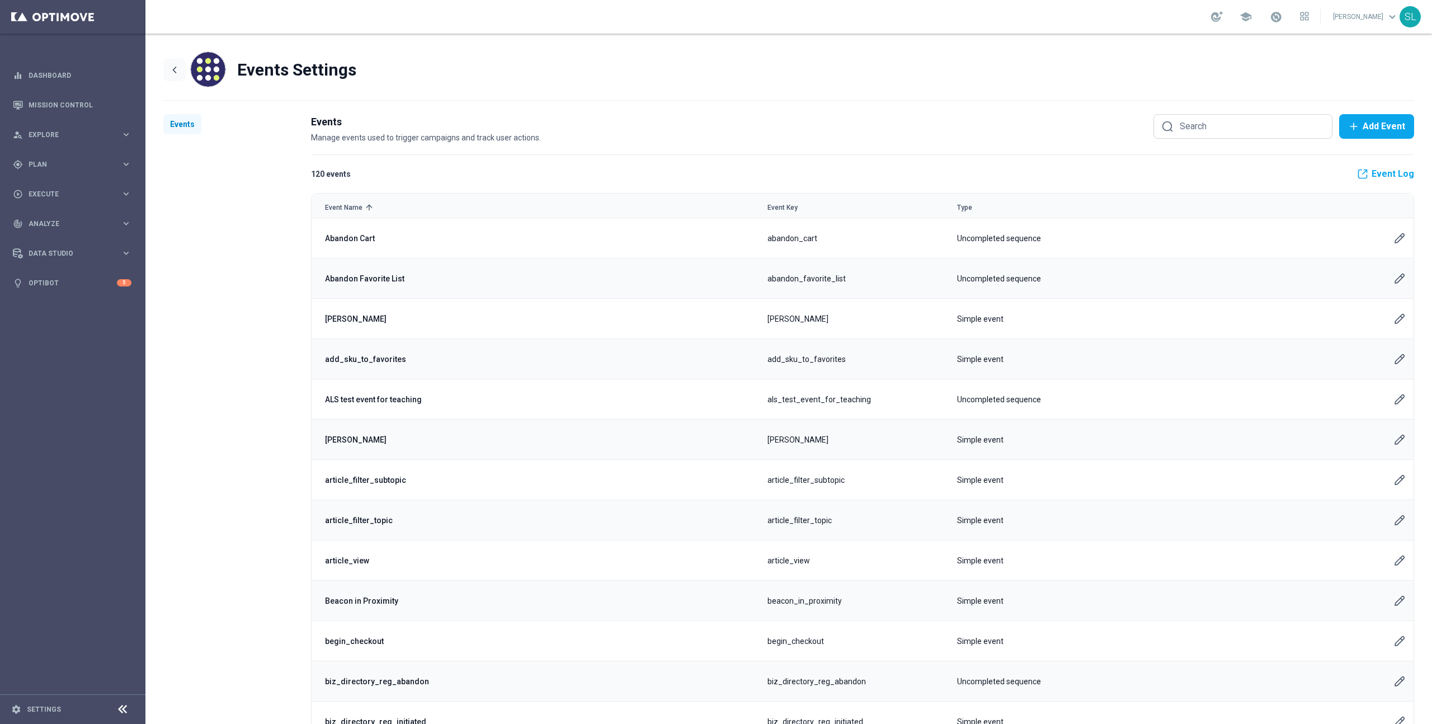
click at [173, 70] on icon "icon" at bounding box center [174, 70] width 3 height 6
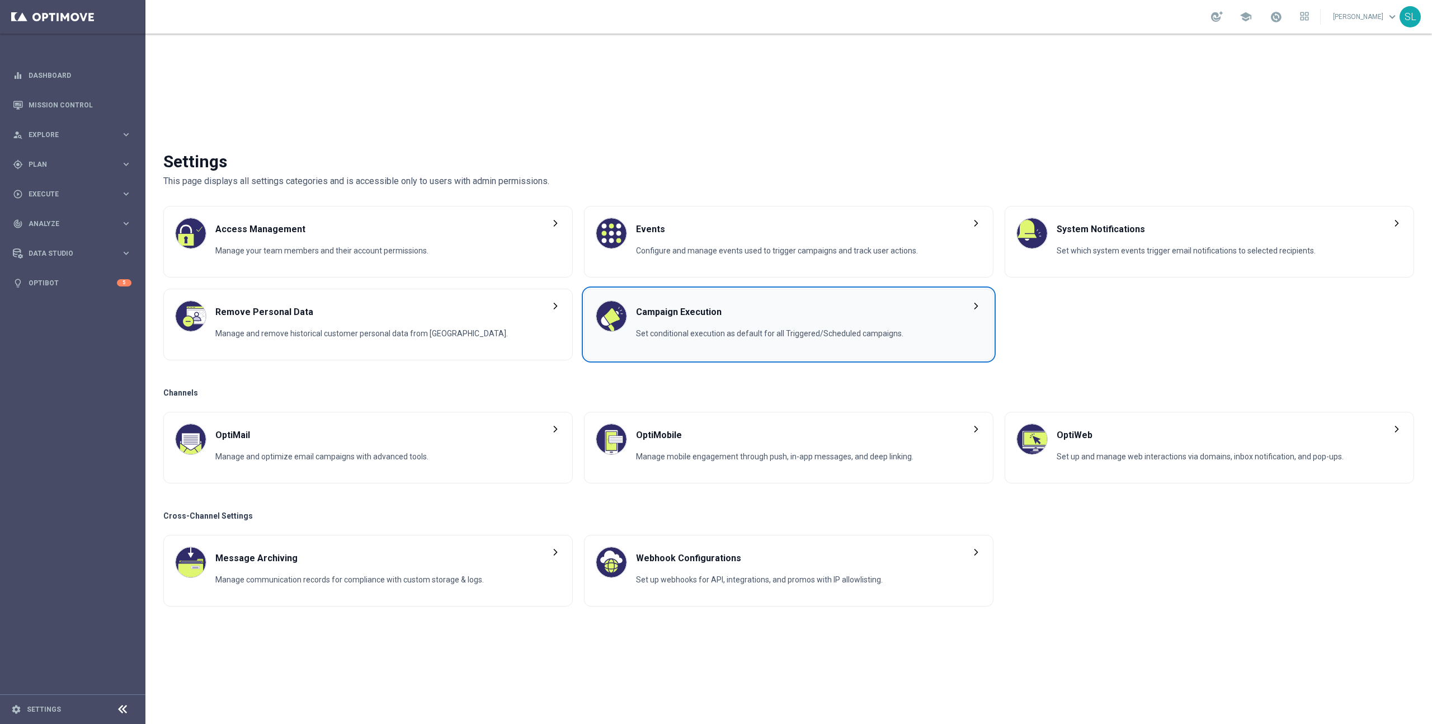
click at [773, 332] on span "Set conditional execution as default for all Triggered/Scheduled campaigns." at bounding box center [769, 338] width 267 height 21
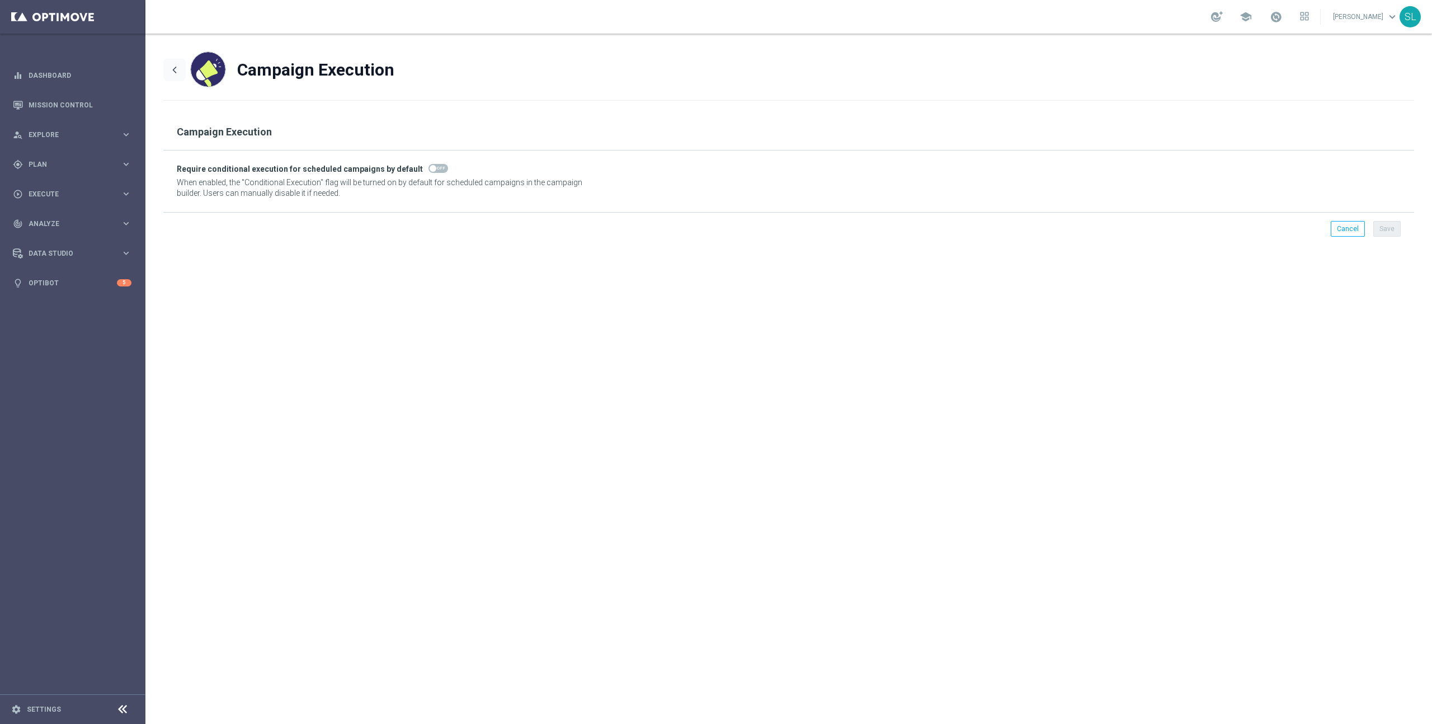
click at [177, 67] on icon "icon" at bounding box center [174, 69] width 11 height 11
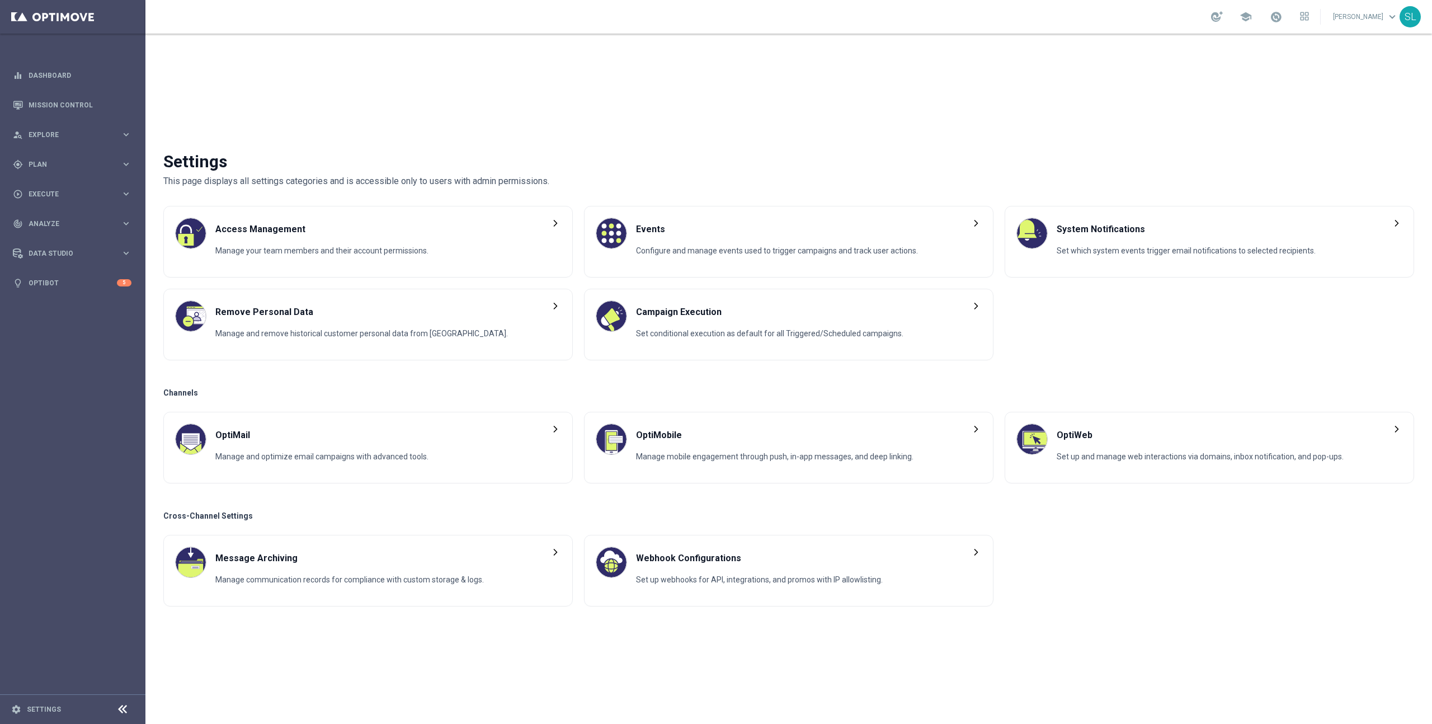
click at [1369, 13] on link "Skye Lewis keyboard_arrow_down" at bounding box center [1366, 16] width 68 height 17
click at [1337, 89] on div "task_alt SuccessHub" at bounding box center [1347, 86] width 111 height 20
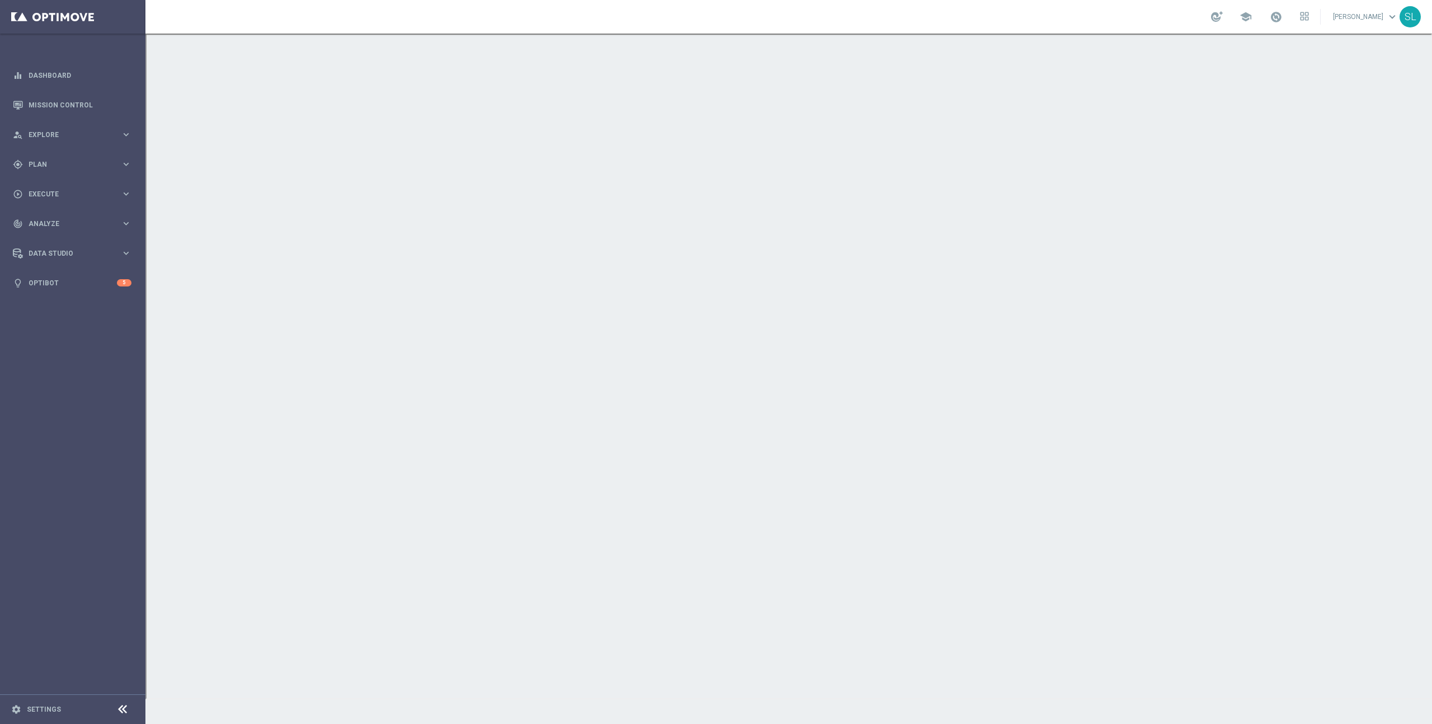
click at [1389, 13] on span "keyboard_arrow_down" at bounding box center [1392, 17] width 12 height 12
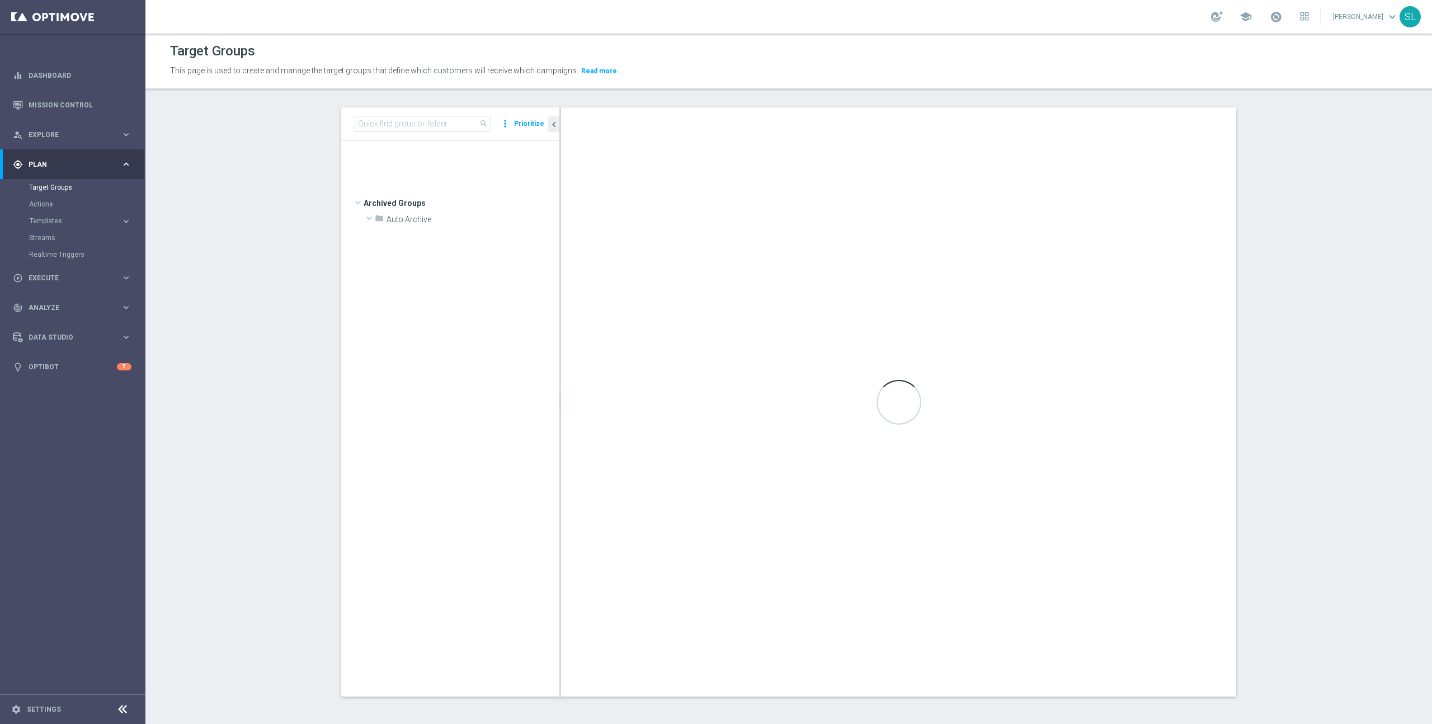
scroll to position [11342, 0]
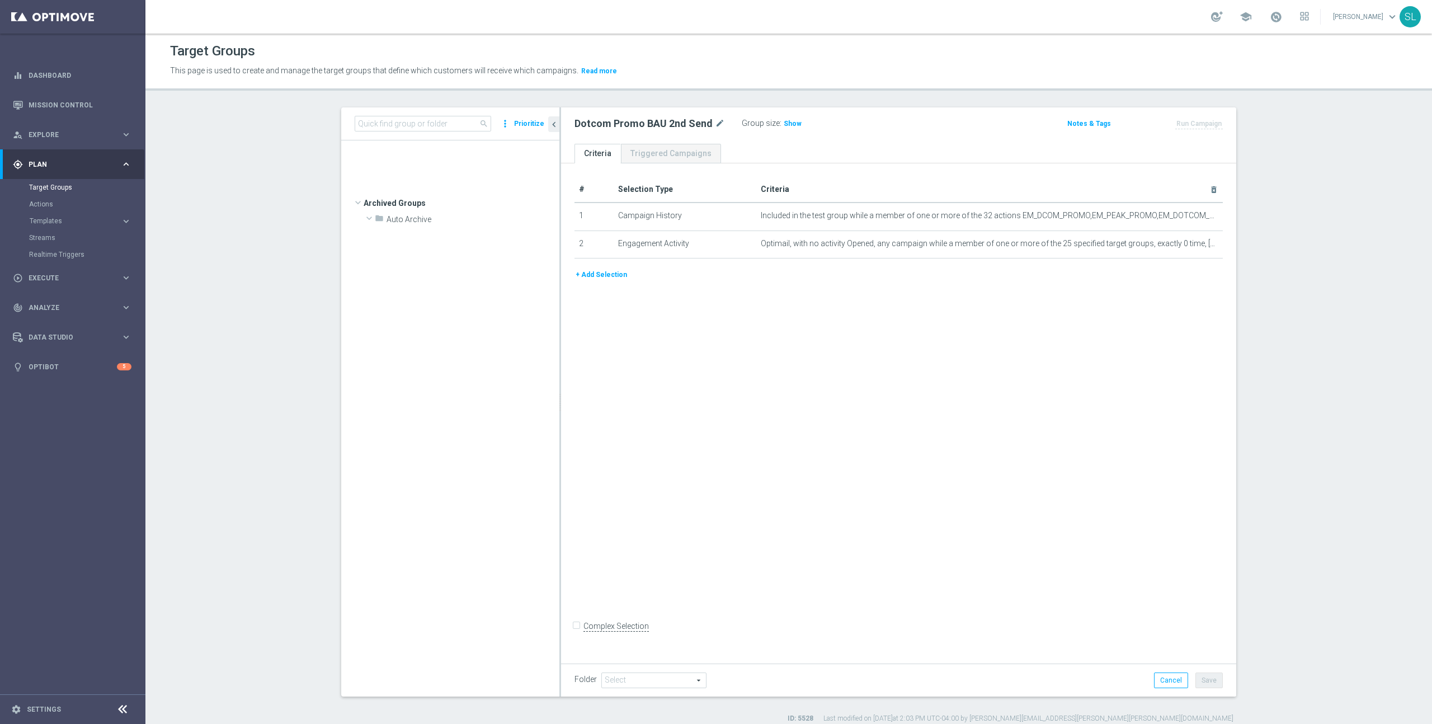
scroll to position [11342, 0]
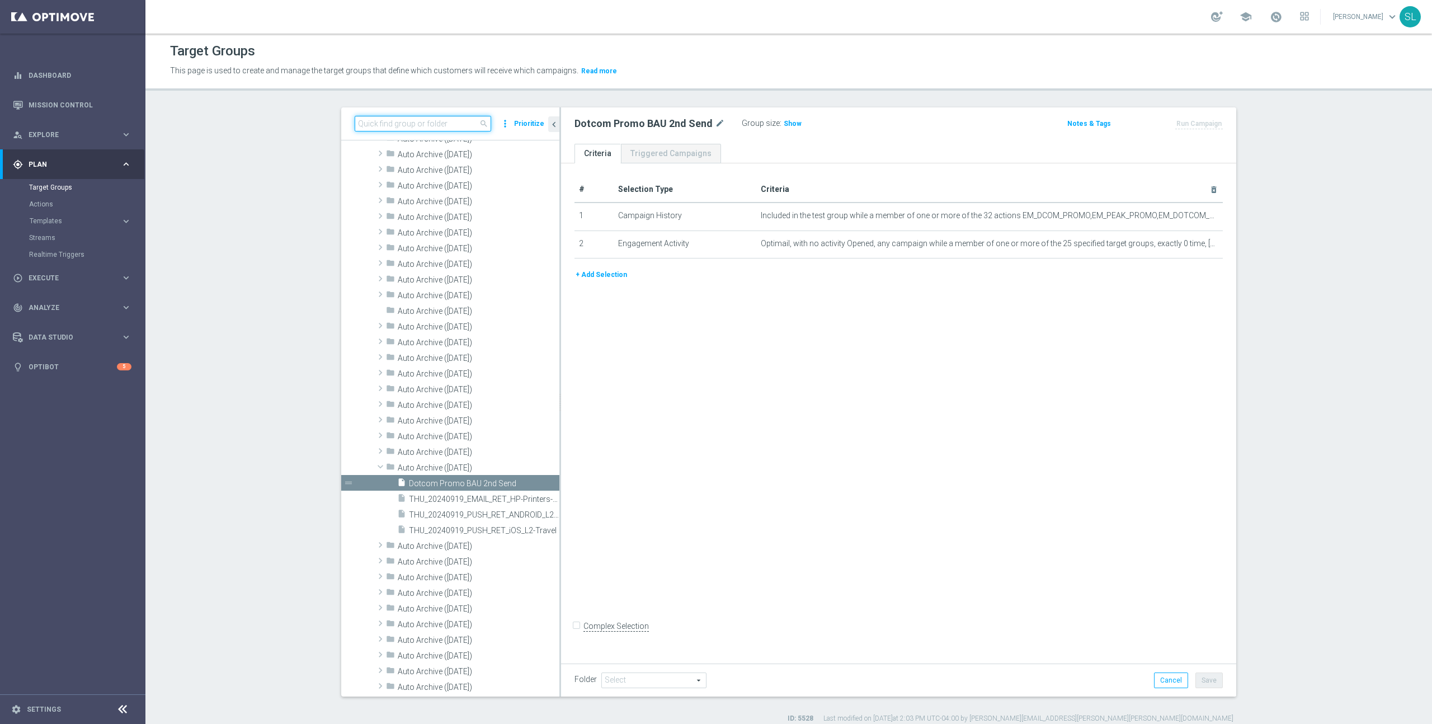
click at [441, 121] on input at bounding box center [423, 124] width 136 height 16
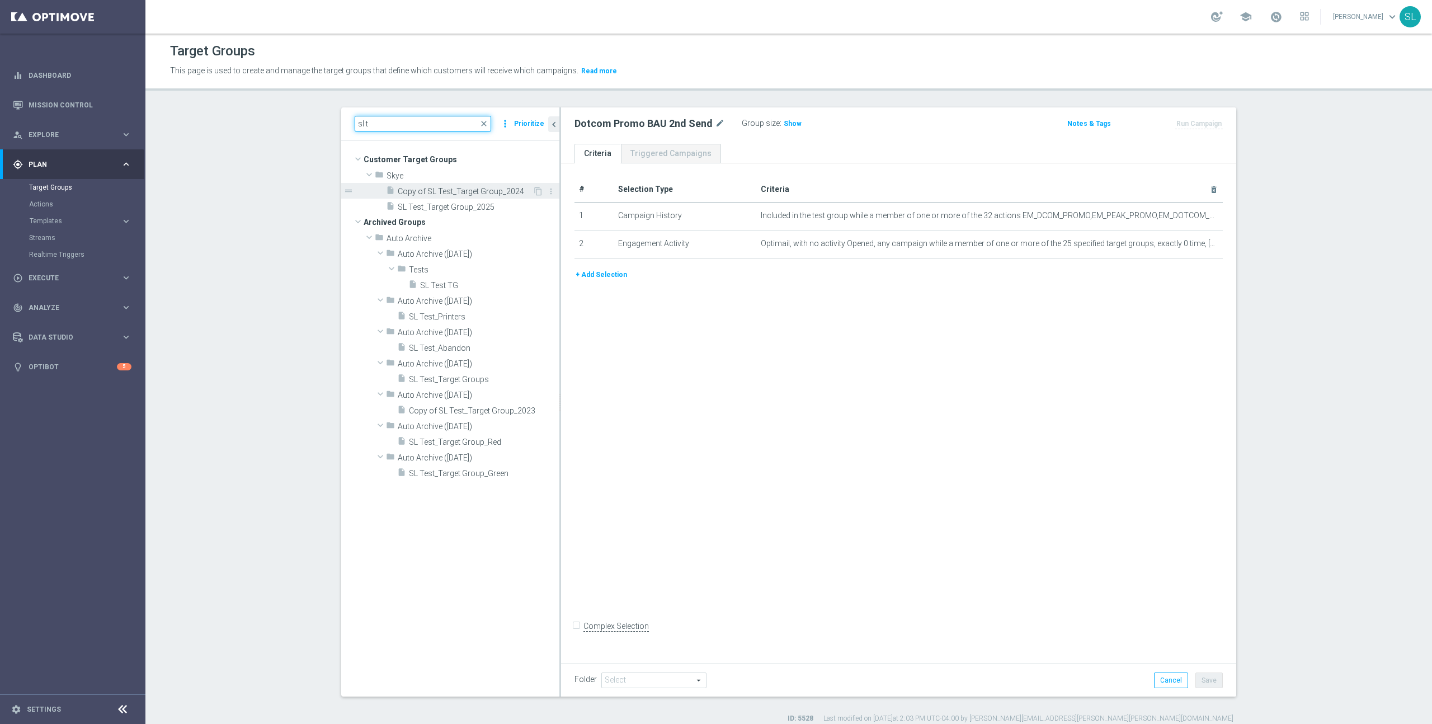
type input "sl t"
click at [478, 191] on span "Copy of SL Test_Target Group_2024" at bounding box center [465, 192] width 135 height 10
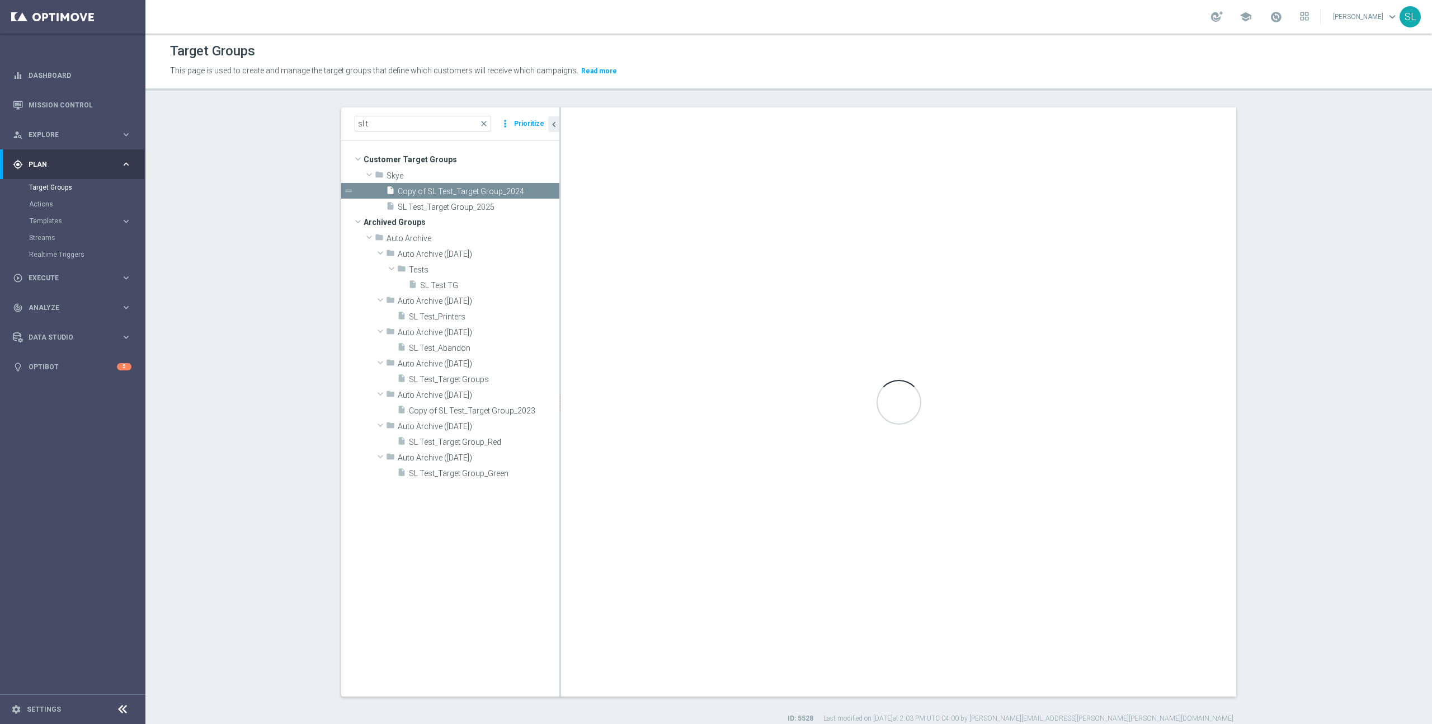
checkbox input "true"
type input "Skye"
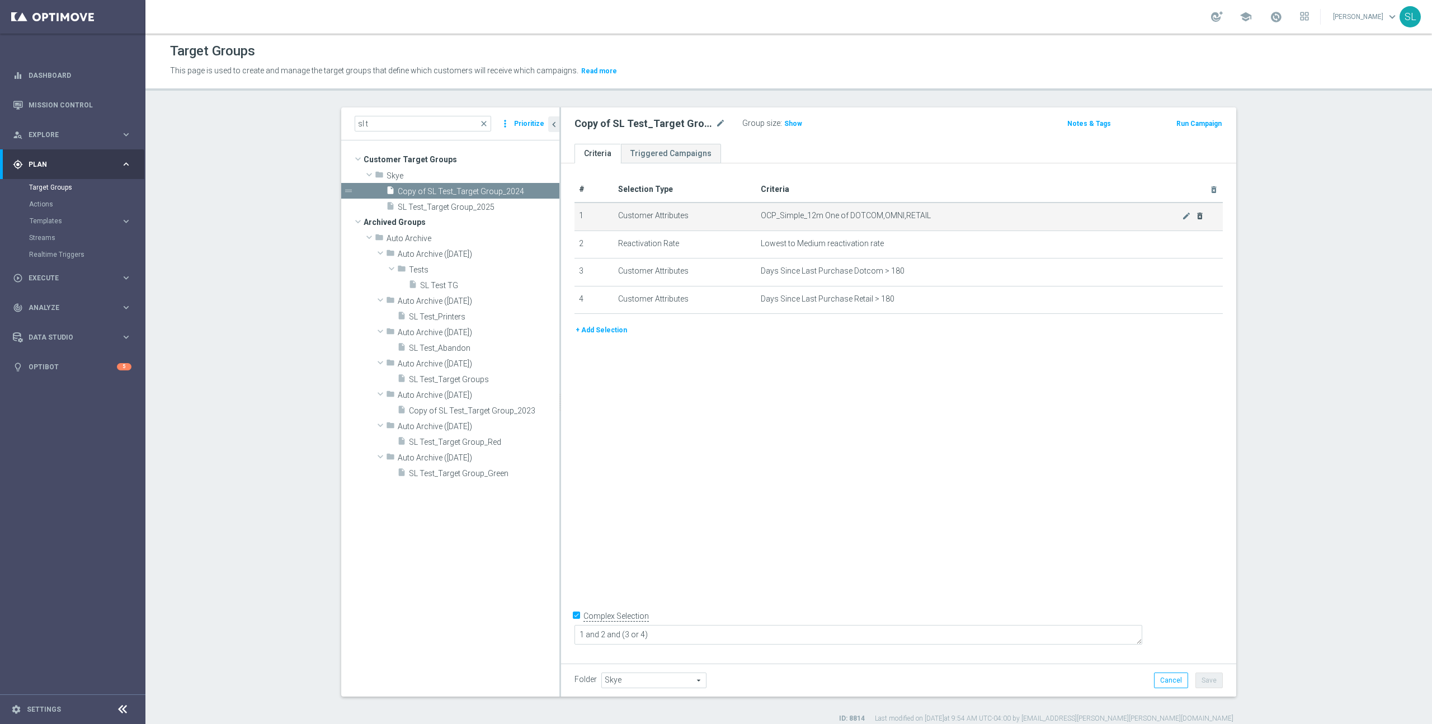
click at [1202, 216] on td "OCP_Simple_12m One of DOTCOM,OMNI,RETAIL mode_edit delete_forever" at bounding box center [989, 216] width 467 height 28
click at [1199, 216] on icon "delete_forever" at bounding box center [1199, 215] width 9 height 9
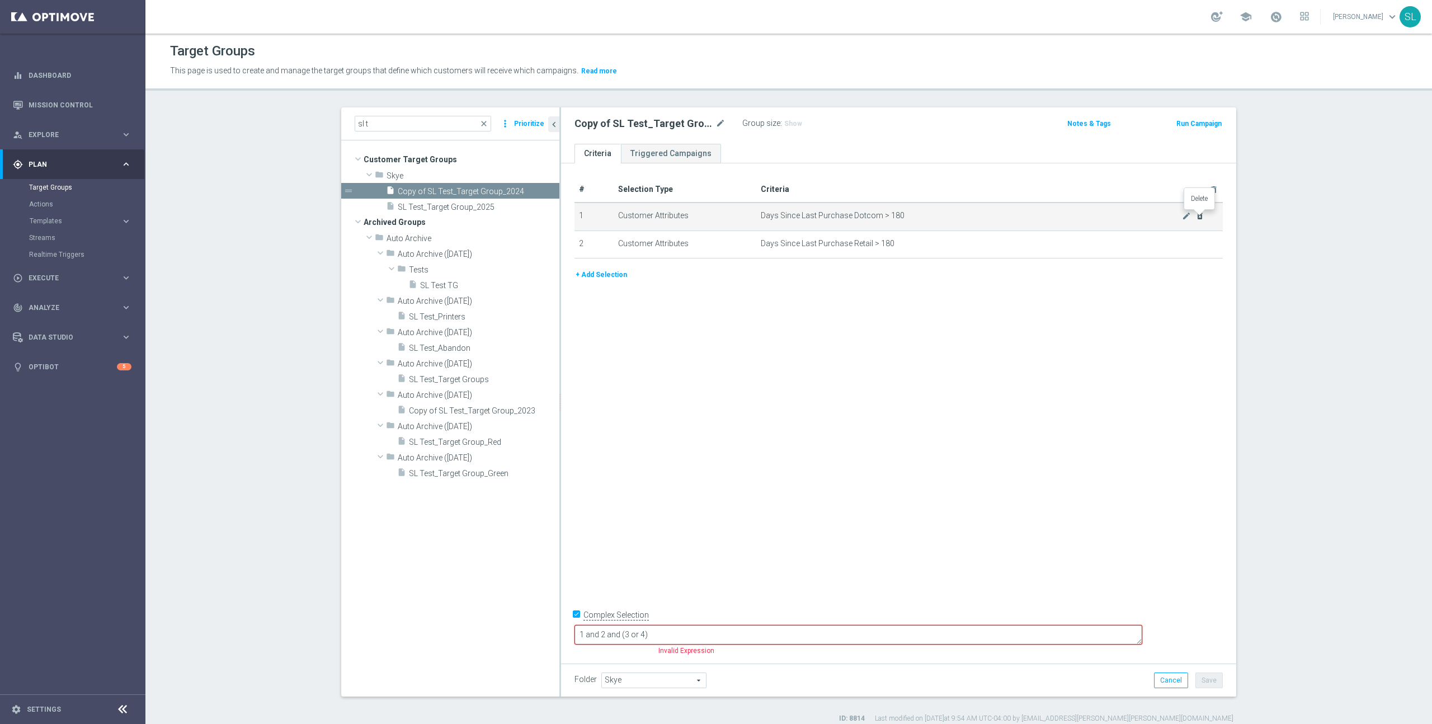
click at [1199, 216] on icon "delete_forever" at bounding box center [1199, 215] width 9 height 9
checkbox input "false"
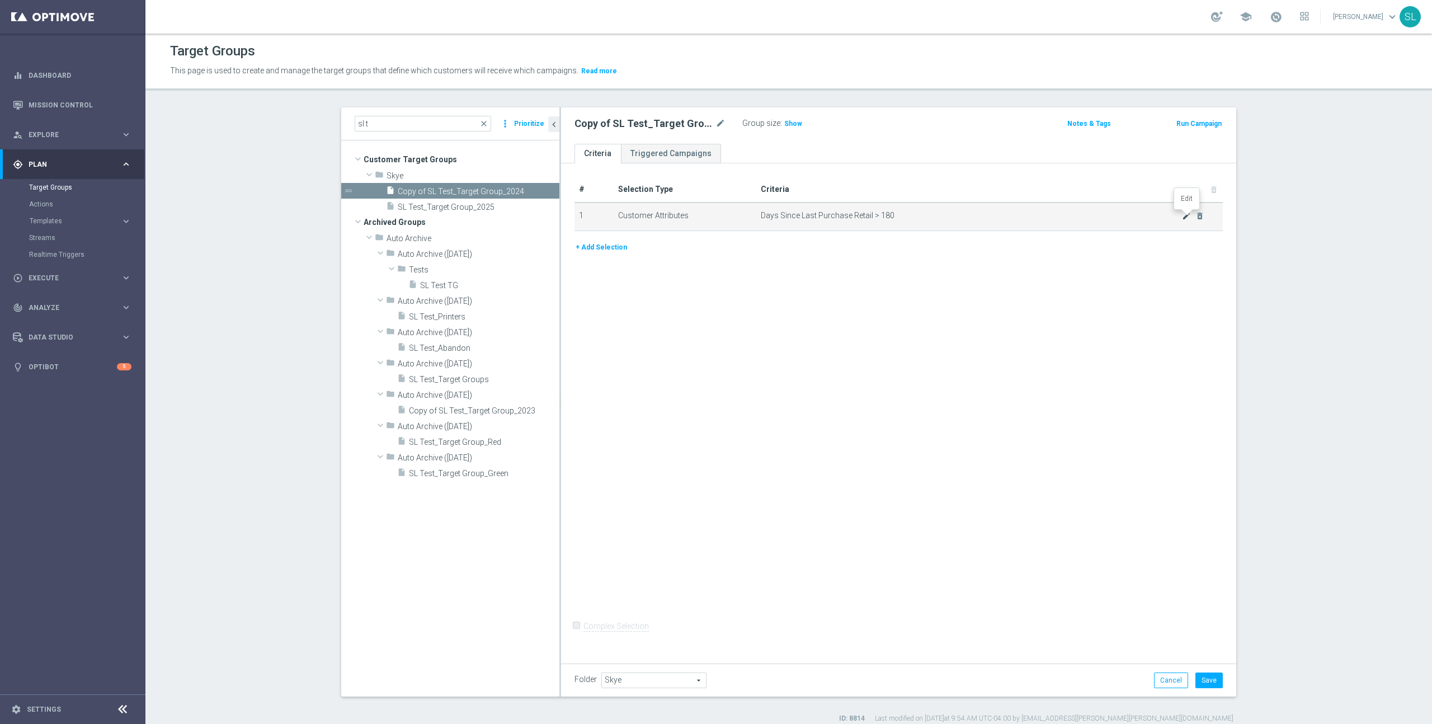
click at [1186, 216] on icon "mode_edit" at bounding box center [1186, 215] width 9 height 9
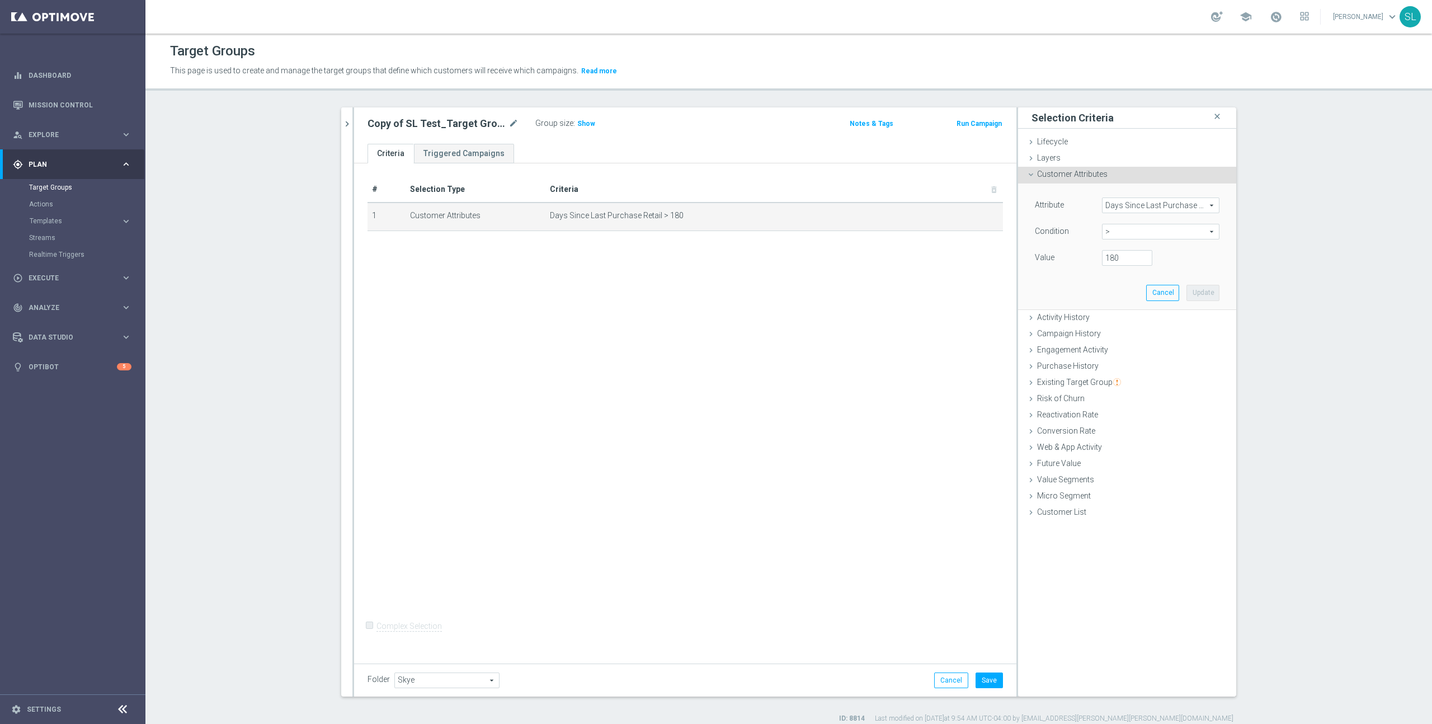
drag, startPoint x: 1105, startPoint y: 200, endPoint x: 1126, endPoint y: 207, distance: 22.5
click at [1107, 201] on span "Days Since Last Purchase Retail" at bounding box center [1160, 205] width 116 height 15
click at [1126, 207] on input "search" at bounding box center [1160, 205] width 117 height 16
type input "c"
type input "main"
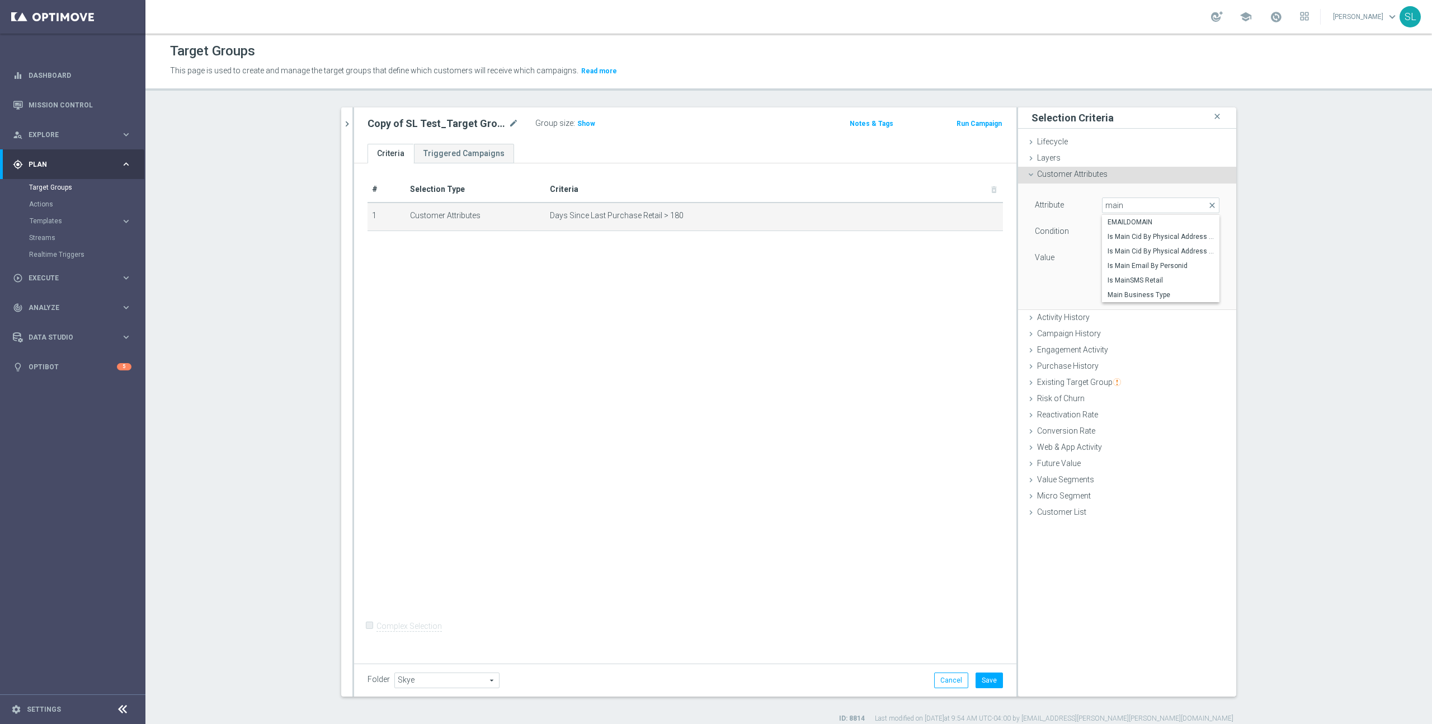
click at [1169, 293] on span "Main Business Type" at bounding box center [1160, 294] width 106 height 9
type input "Main Business Type"
click at [1153, 234] on span "Equals" at bounding box center [1160, 231] width 116 height 15
click at [1146, 376] on span "One of" at bounding box center [1160, 379] width 106 height 9
click at [1143, 263] on textarea at bounding box center [1160, 264] width 117 height 29
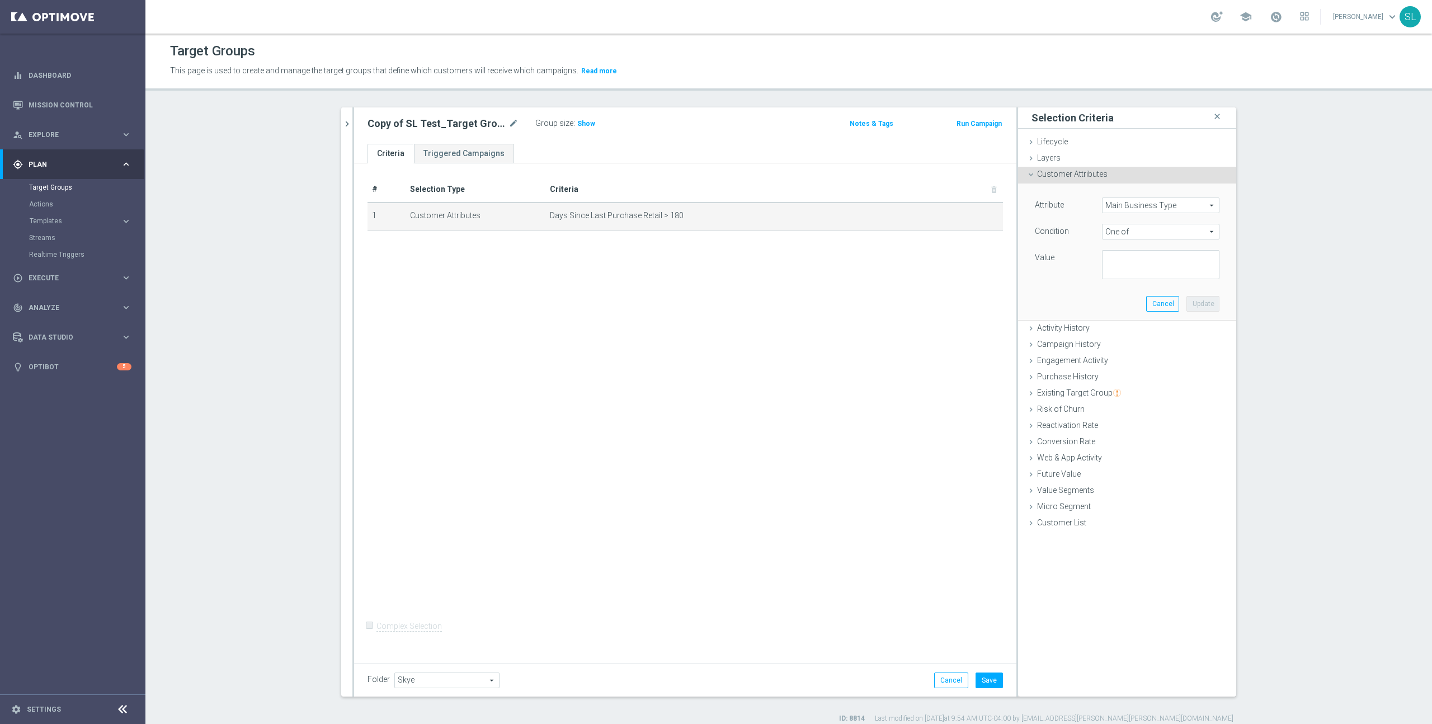
click at [1156, 228] on span "One of" at bounding box center [1160, 231] width 116 height 15
click at [1148, 333] on span "Is not null" at bounding box center [1160, 335] width 106 height 9
type input "Is not null"
click at [1200, 274] on button "Update" at bounding box center [1202, 275] width 33 height 16
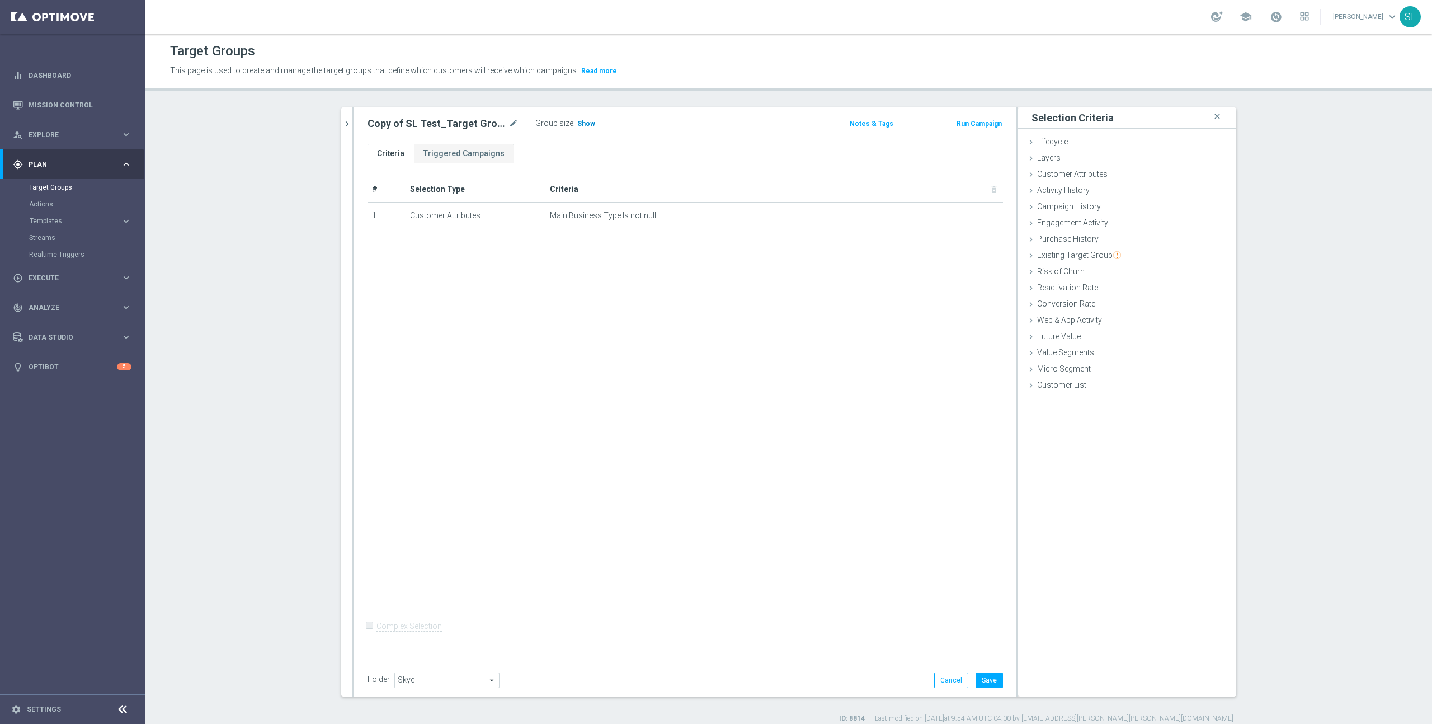
click at [587, 122] on span "Show" at bounding box center [586, 124] width 18 height 8
click at [587, 125] on span "598,542" at bounding box center [591, 125] width 27 height 11
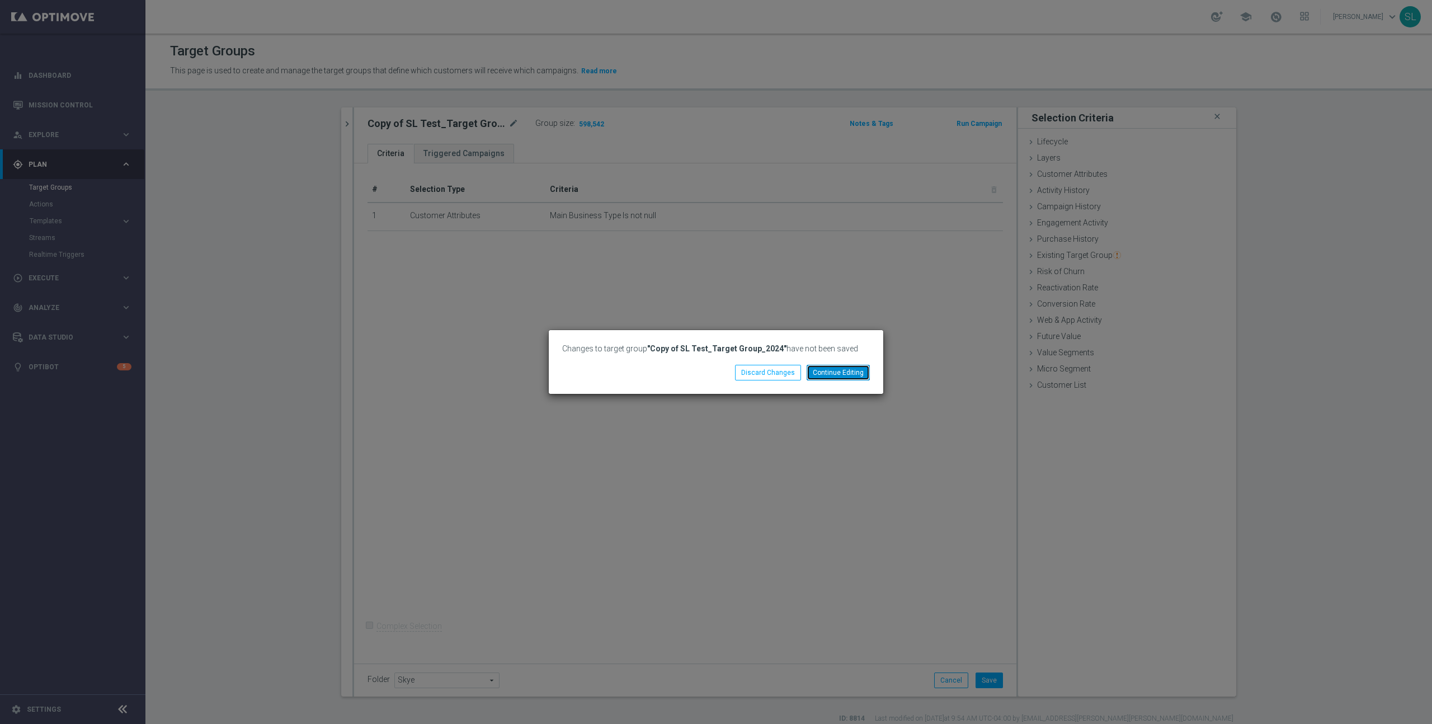
drag, startPoint x: 830, startPoint y: 366, endPoint x: 851, endPoint y: 388, distance: 30.1
click at [831, 366] on button "Continue Editing" at bounding box center [838, 373] width 63 height 16
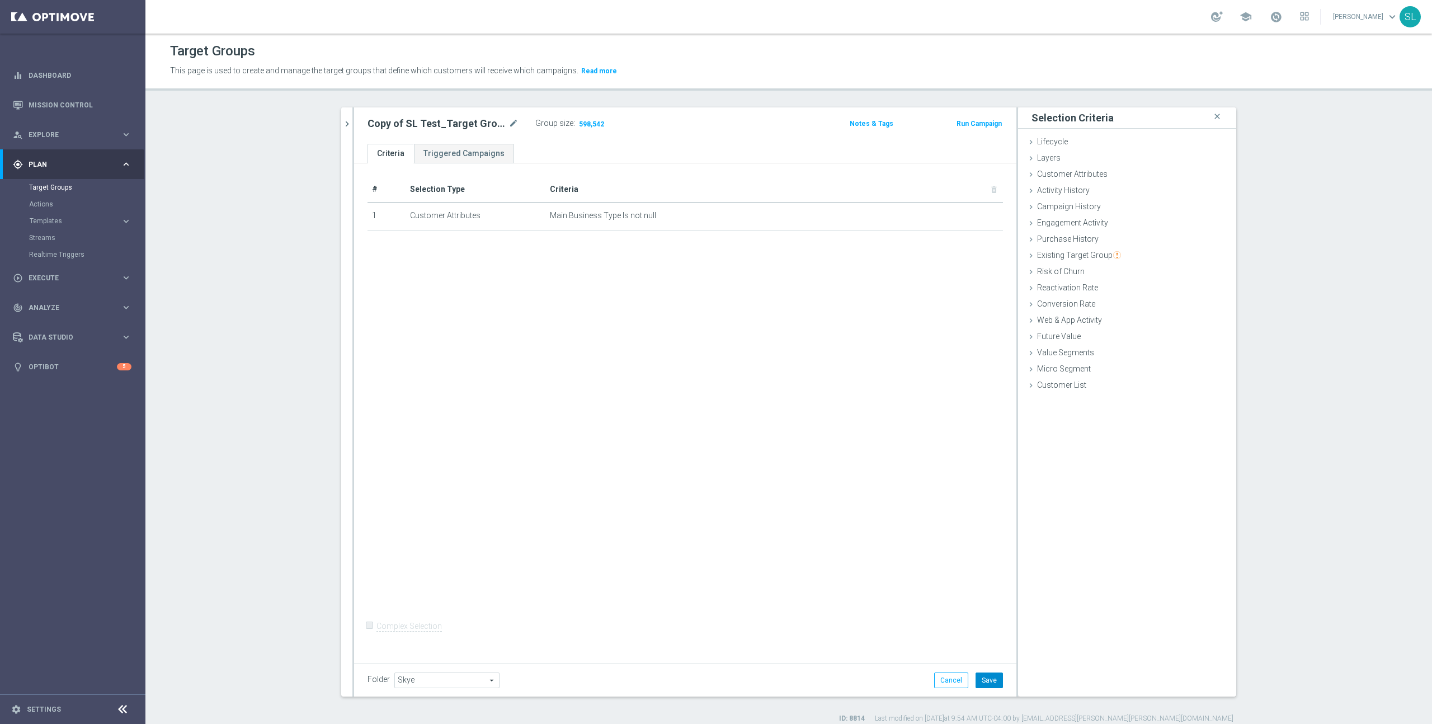
click at [991, 678] on button "Save" at bounding box center [988, 680] width 27 height 16
click at [588, 122] on span "598,542" at bounding box center [591, 125] width 27 height 11
click at [1071, 172] on span "Customer Attributes" at bounding box center [1072, 173] width 70 height 9
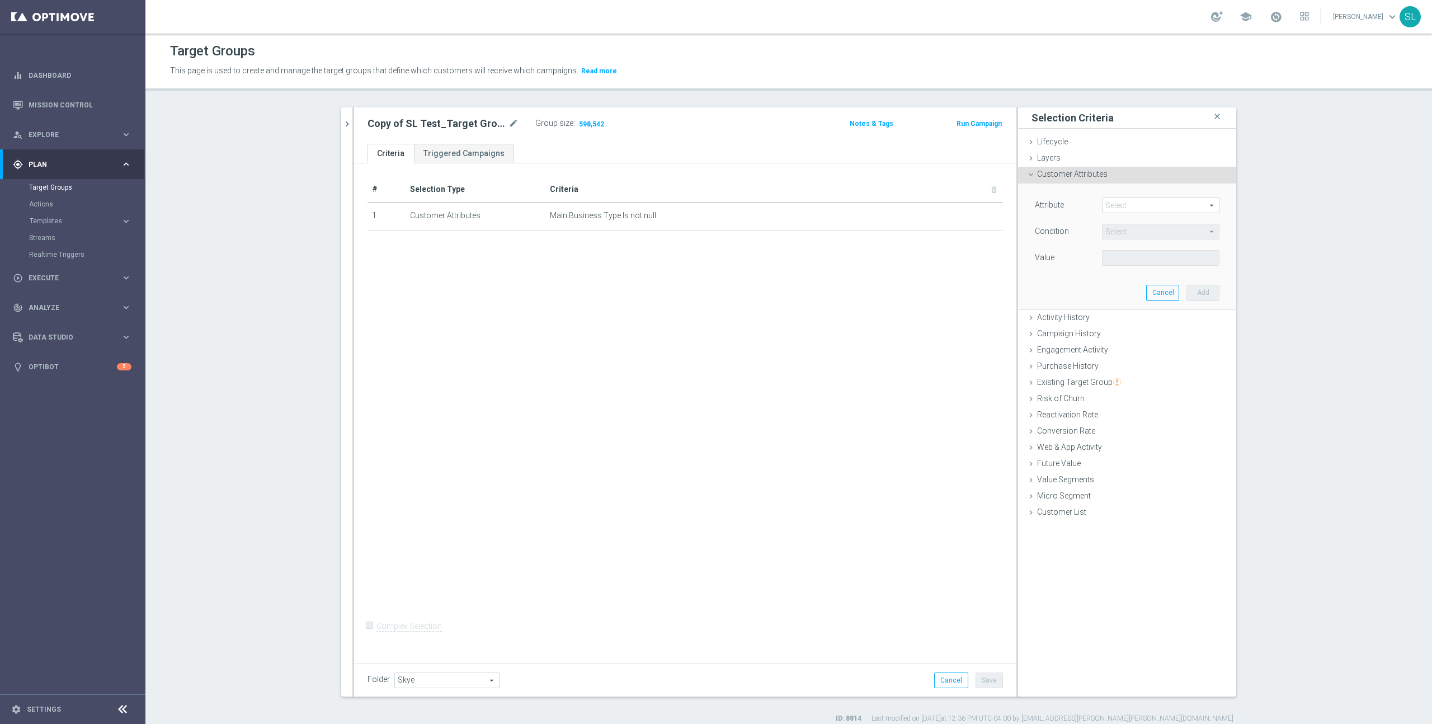
click at [1129, 204] on span at bounding box center [1160, 205] width 116 height 15
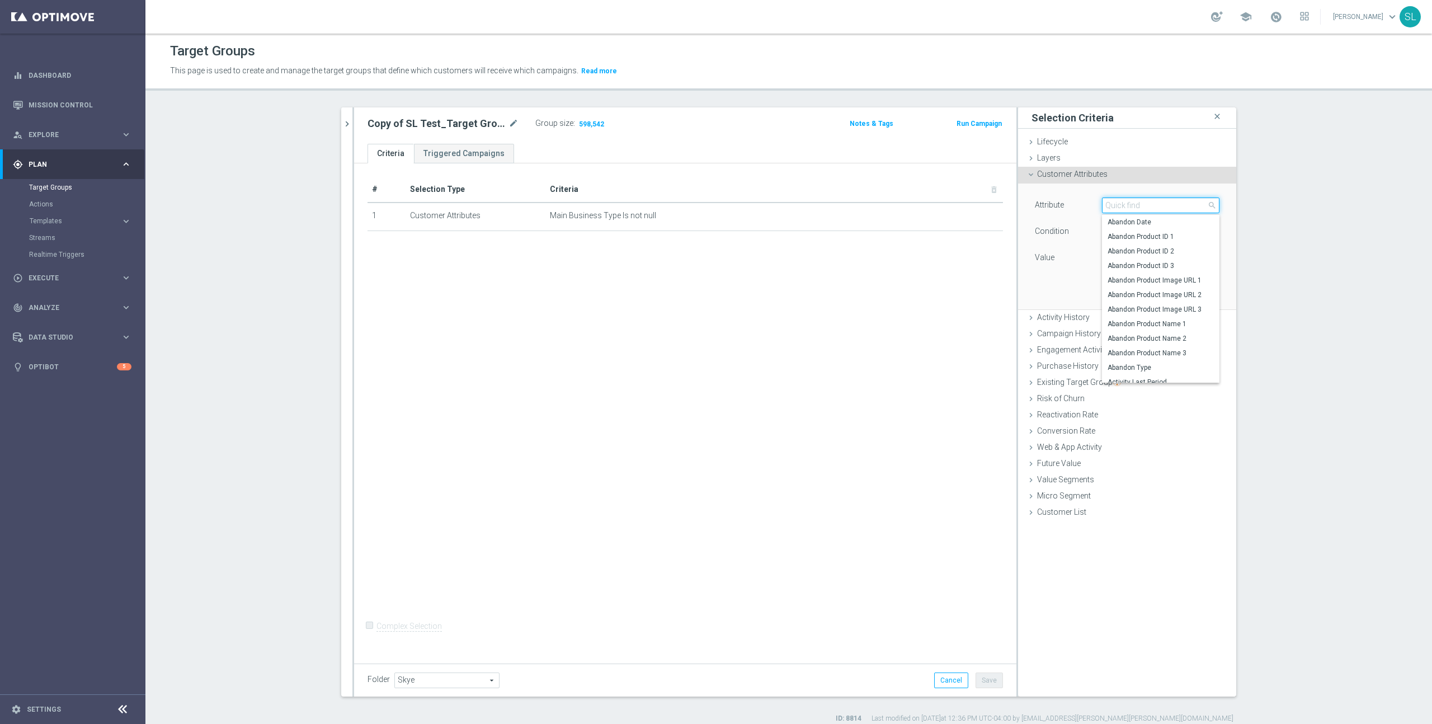
click at [1119, 205] on input "search" at bounding box center [1160, 205] width 117 height 16
type input "fulf"
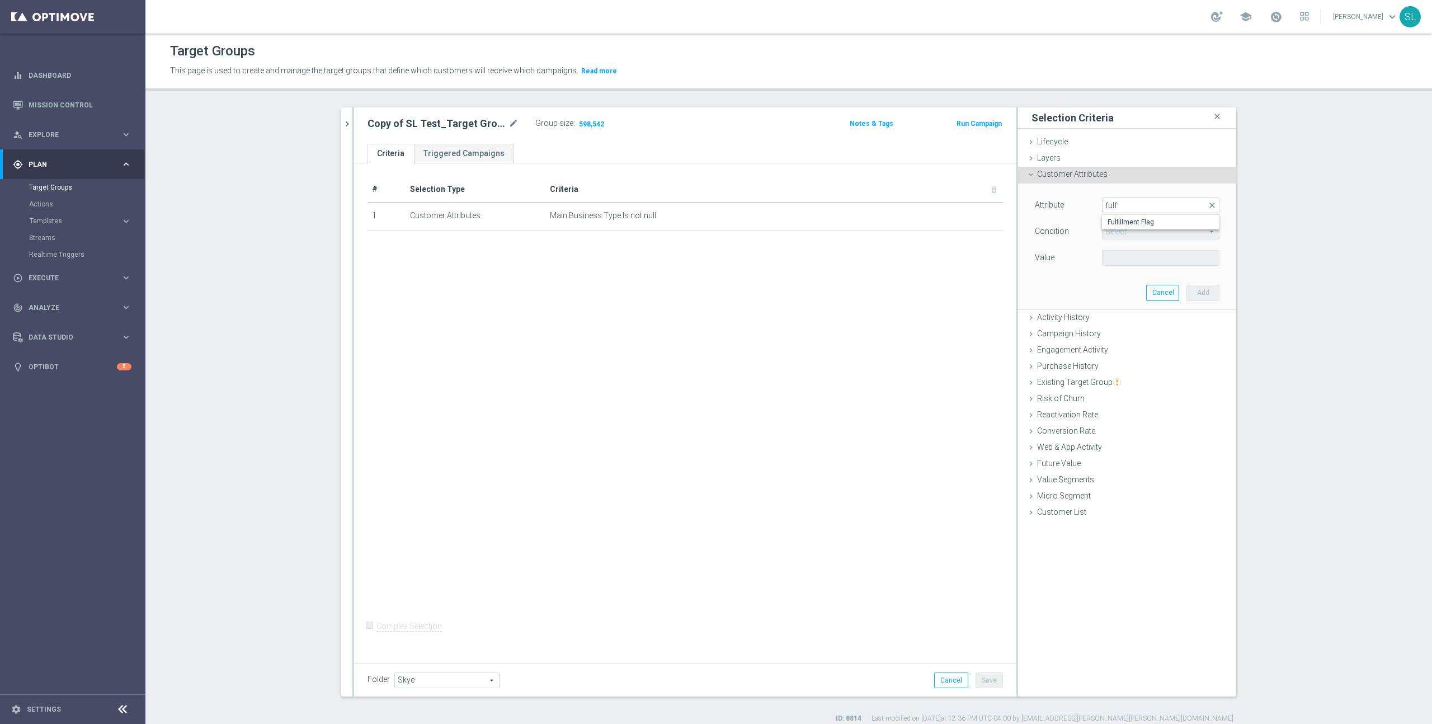
click at [1123, 221] on span "Fulfillment Flag" at bounding box center [1160, 222] width 106 height 9
type input "Fulfillment Flag"
click at [1133, 229] on span "Equals" at bounding box center [1160, 231] width 116 height 15
click at [1130, 333] on span "Is not null" at bounding box center [1160, 335] width 106 height 9
type input "Is not null"
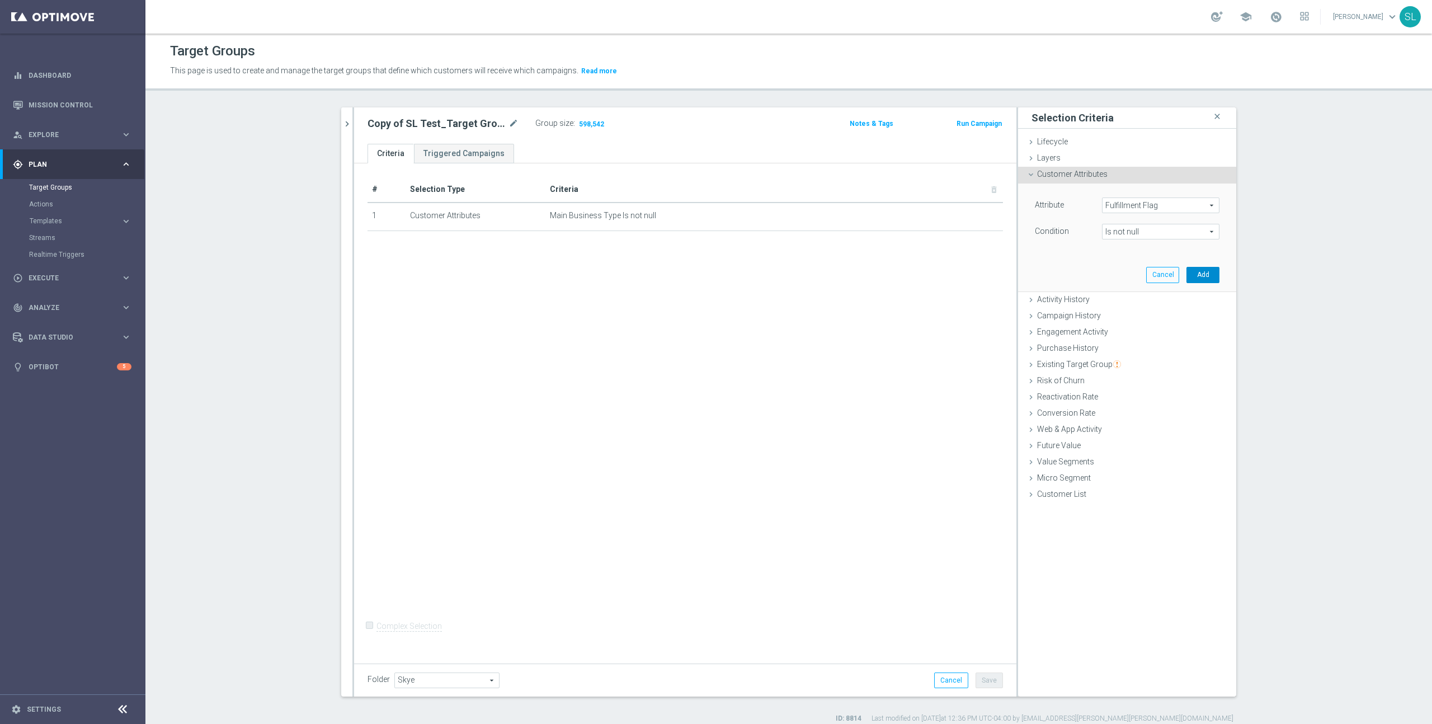
click at [1196, 279] on button "Add" at bounding box center [1202, 275] width 33 height 16
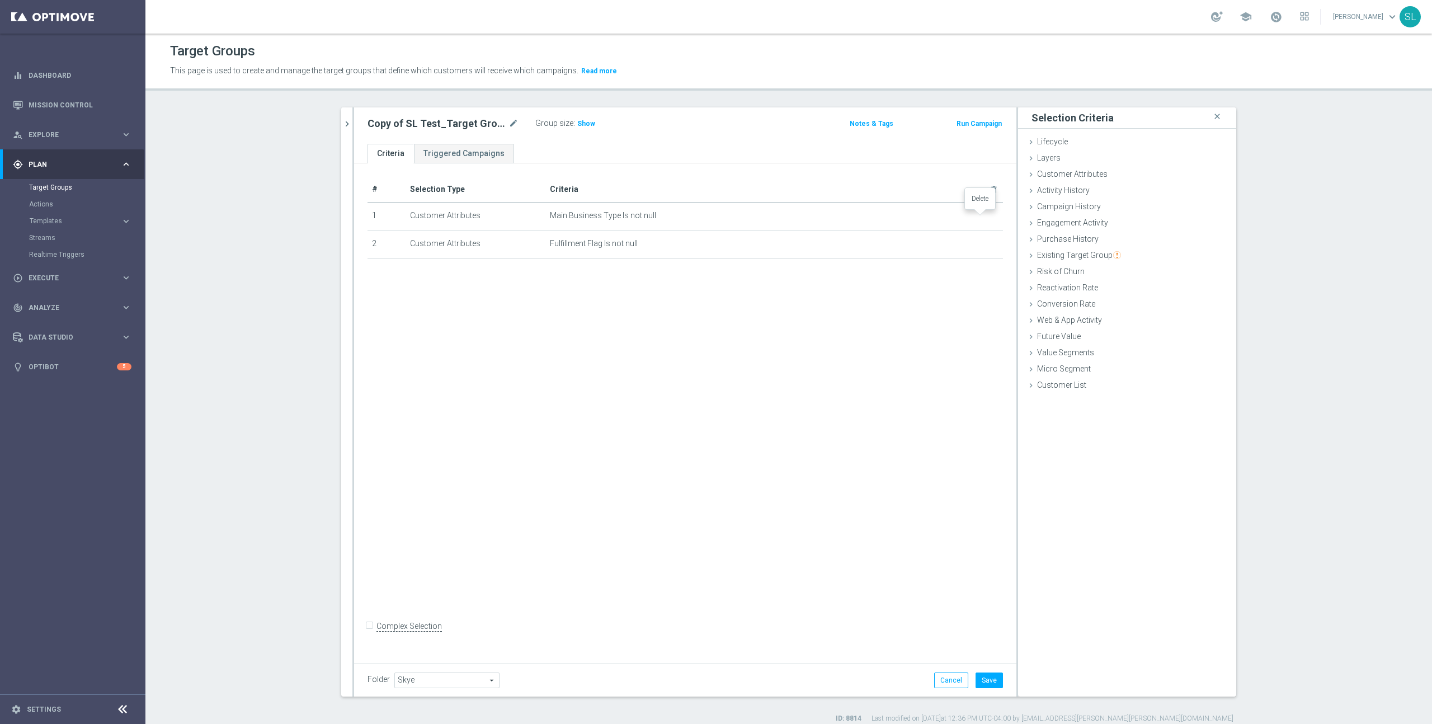
drag, startPoint x: 979, startPoint y: 214, endPoint x: 757, endPoint y: 185, distance: 224.4
click at [0, 0] on icon "delete_forever" at bounding box center [0, 0] width 0 height 0
drag, startPoint x: 1004, startPoint y: 680, endPoint x: 983, endPoint y: 667, distance: 24.7
click at [1002, 680] on div "Folder Skye Skye arrow_drop_down search Cancel Save Saving..." at bounding box center [685, 679] width 662 height 33
drag, startPoint x: 987, startPoint y: 677, endPoint x: 769, endPoint y: 381, distance: 368.0
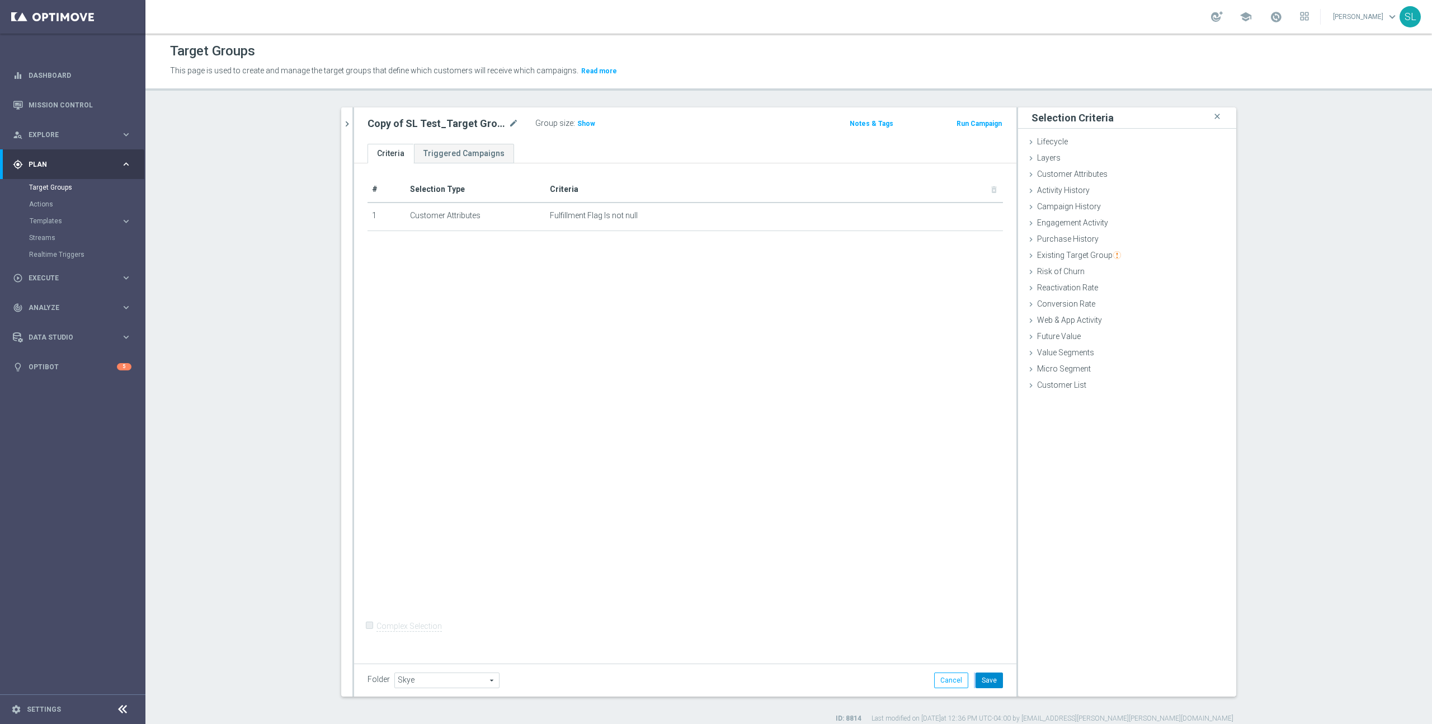
click at [987, 677] on button "Save" at bounding box center [988, 680] width 27 height 16
drag, startPoint x: 546, startPoint y: 213, endPoint x: 601, endPoint y: 214, distance: 54.3
click at [601, 214] on td "Fulfillment Flag Is not null mode_edit delete_forever" at bounding box center [774, 213] width 458 height 28
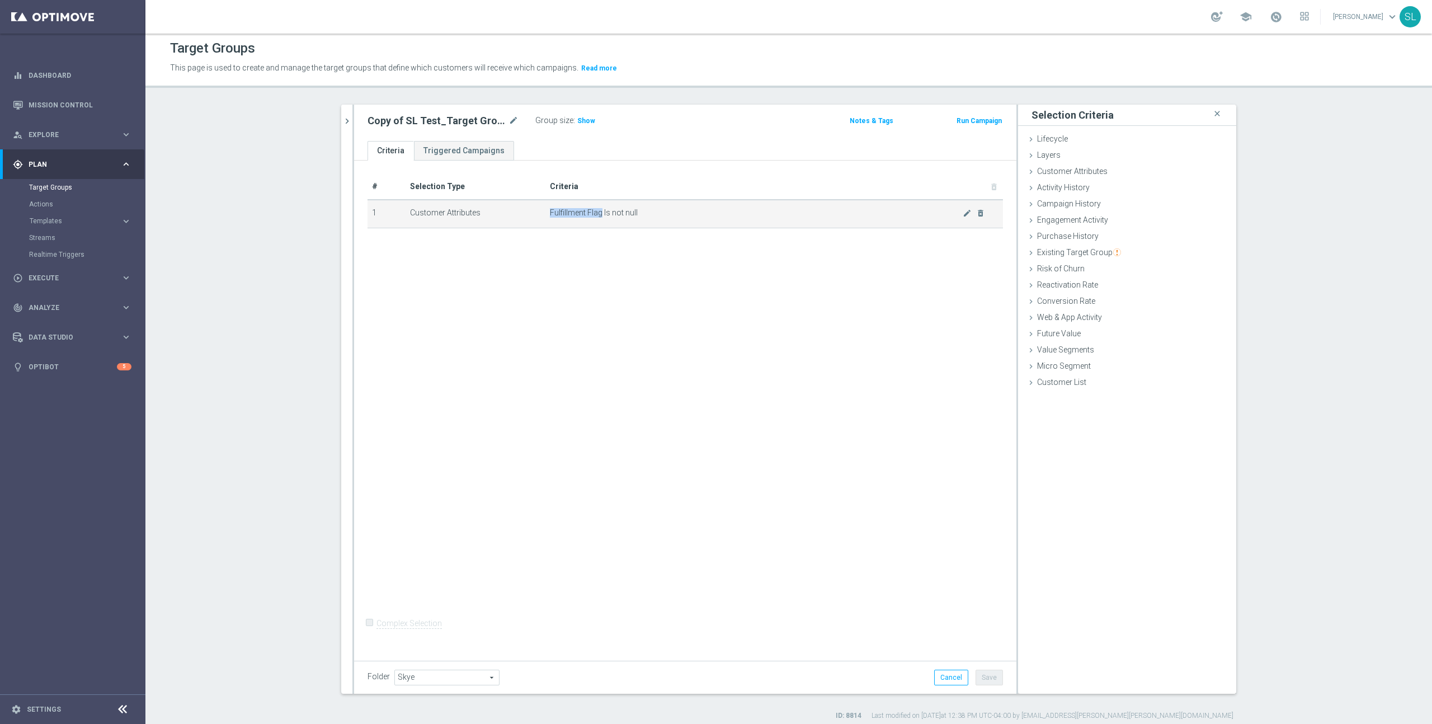
copy span "Fulfillment Flag"
click at [590, 120] on span "Show" at bounding box center [586, 121] width 18 height 8
click at [595, 120] on span "1,730,556" at bounding box center [594, 125] width 33 height 11
click at [968, 218] on icon "mode_edit" at bounding box center [967, 215] width 9 height 9
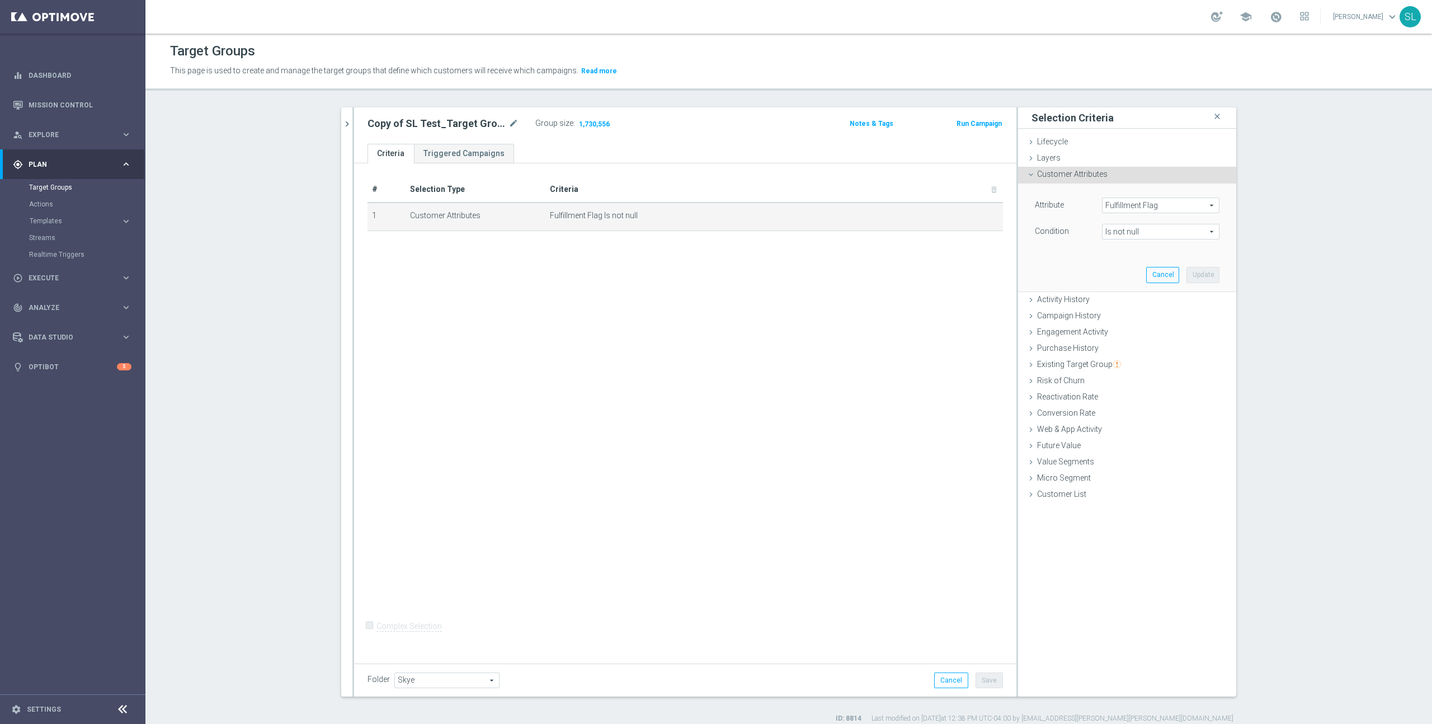
click at [1140, 205] on span "Fulfillment Flag" at bounding box center [1160, 205] width 116 height 15
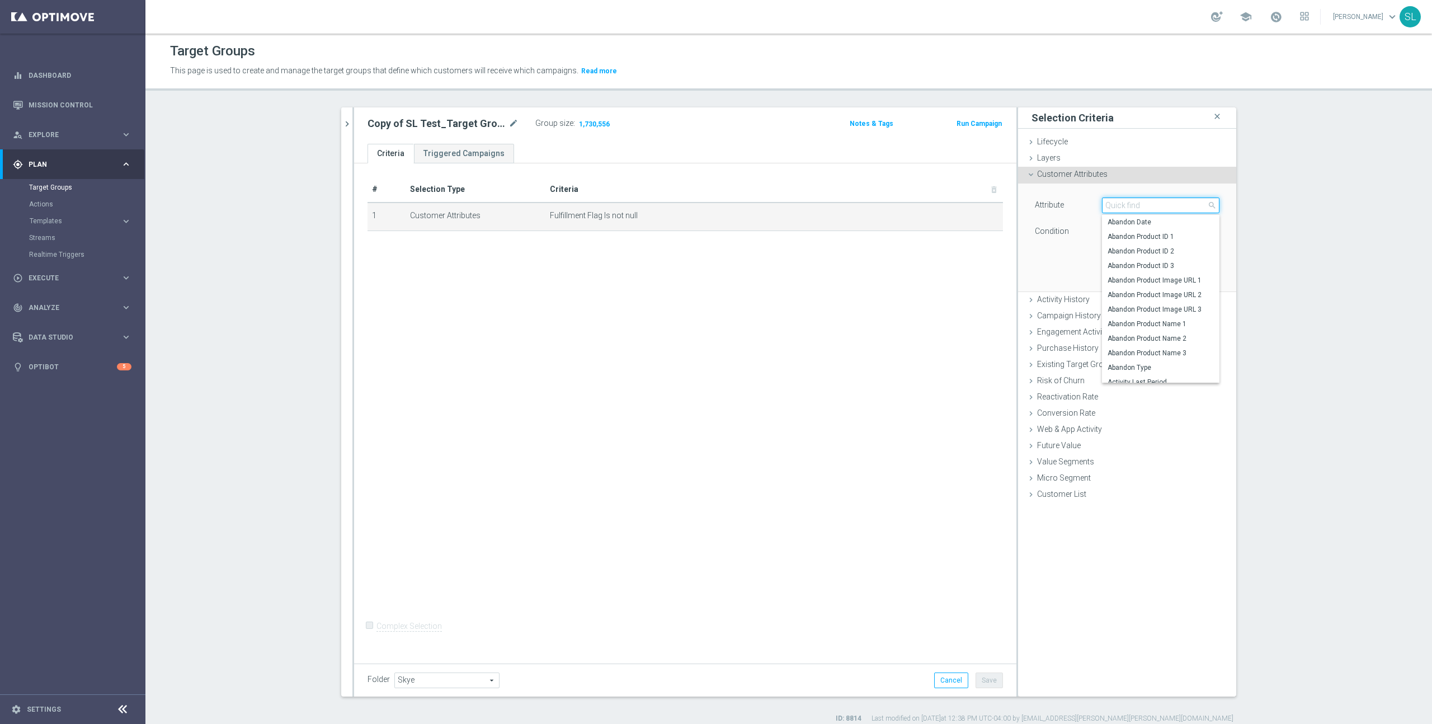
click at [1140, 205] on input "search" at bounding box center [1160, 205] width 117 height 16
type input "class"
click at [1143, 264] on span "PS Class Affinity Customer Flag" at bounding box center [1160, 265] width 106 height 9
type input "PS Class Affinity Customer Flag"
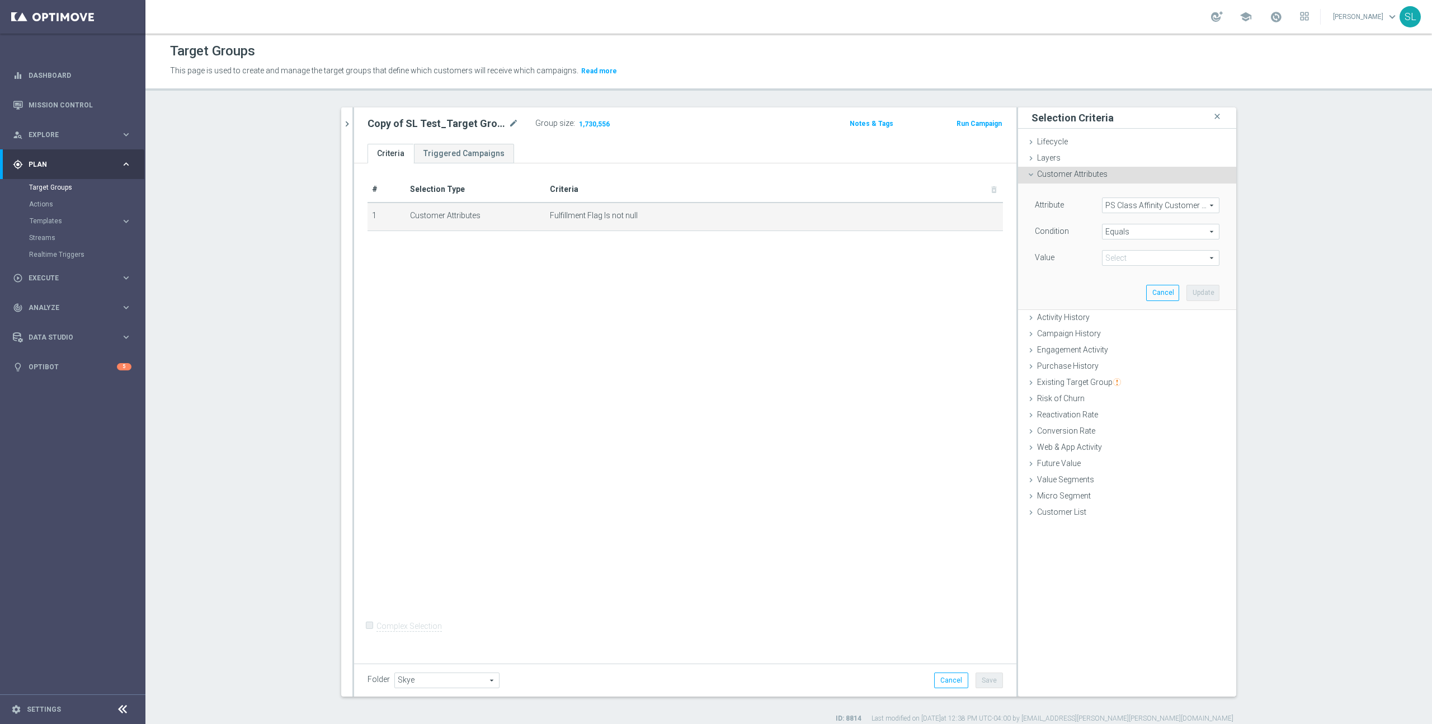
click at [1133, 233] on span "Equals" at bounding box center [1160, 231] width 116 height 15
click at [1139, 335] on span "Is not null" at bounding box center [1160, 335] width 106 height 9
type input "Is not null"
click at [1143, 207] on span "PS Class Affinity Customer Flag" at bounding box center [1160, 205] width 116 height 15
click at [1070, 251] on div "Attribute PS Class Affinity Customer Flag PS Class Affinity Customer Flag arrow…" at bounding box center [1126, 236] width 201 height 107
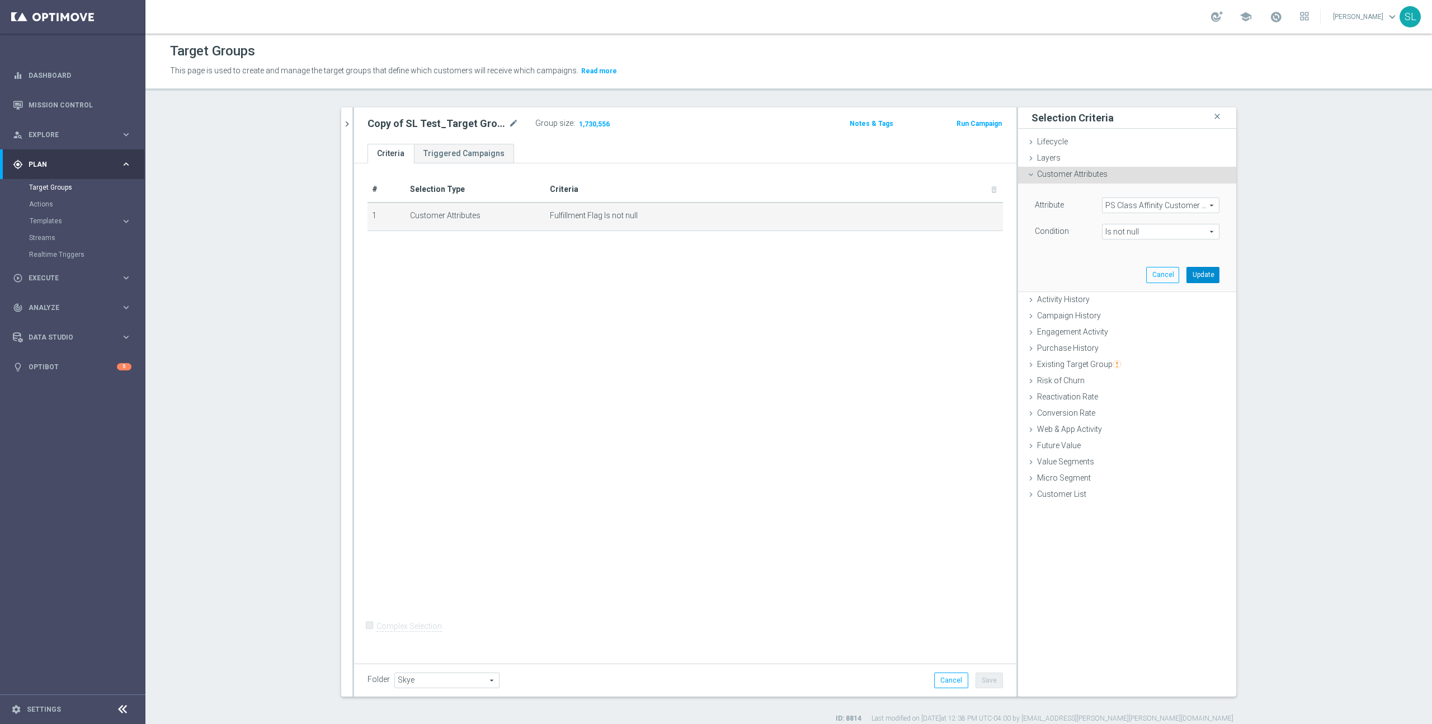
click at [1208, 273] on button "Update" at bounding box center [1202, 275] width 33 height 16
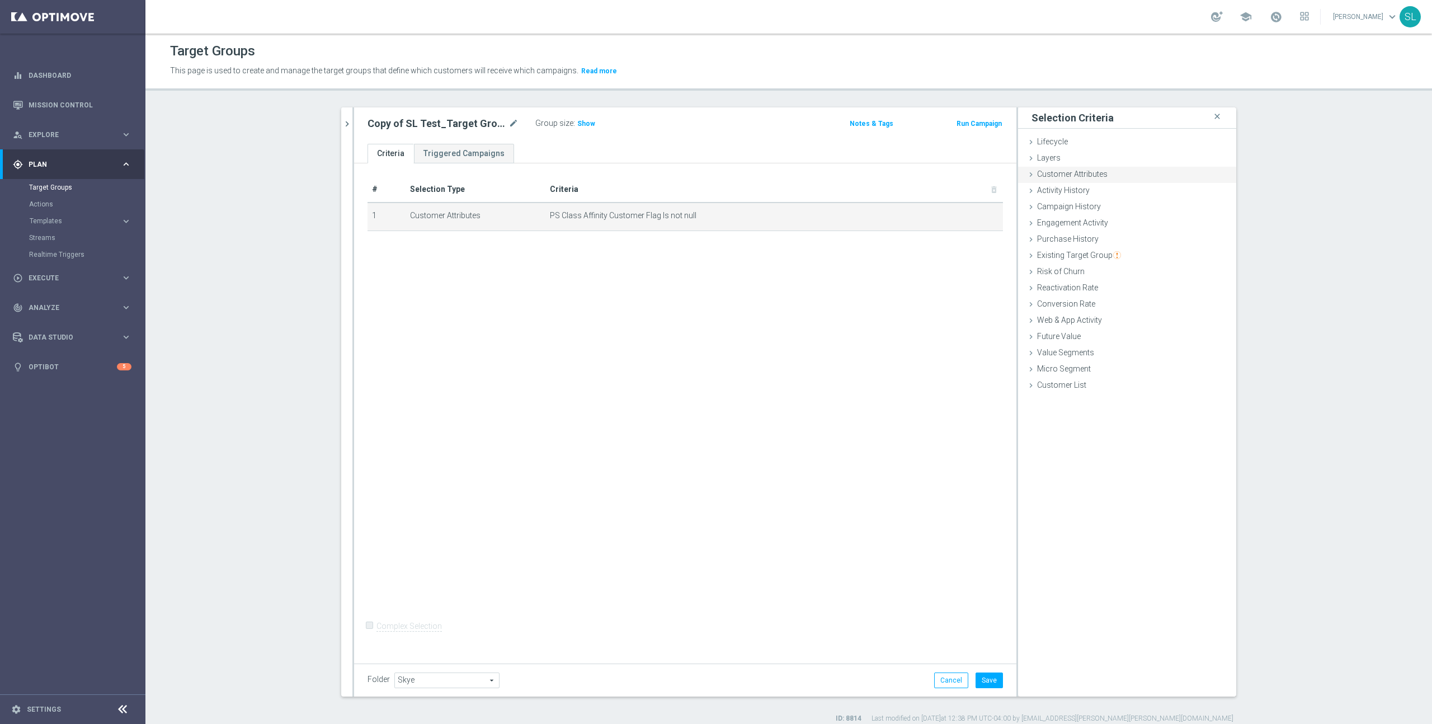
click at [1068, 169] on span "Customer Attributes" at bounding box center [1072, 173] width 70 height 9
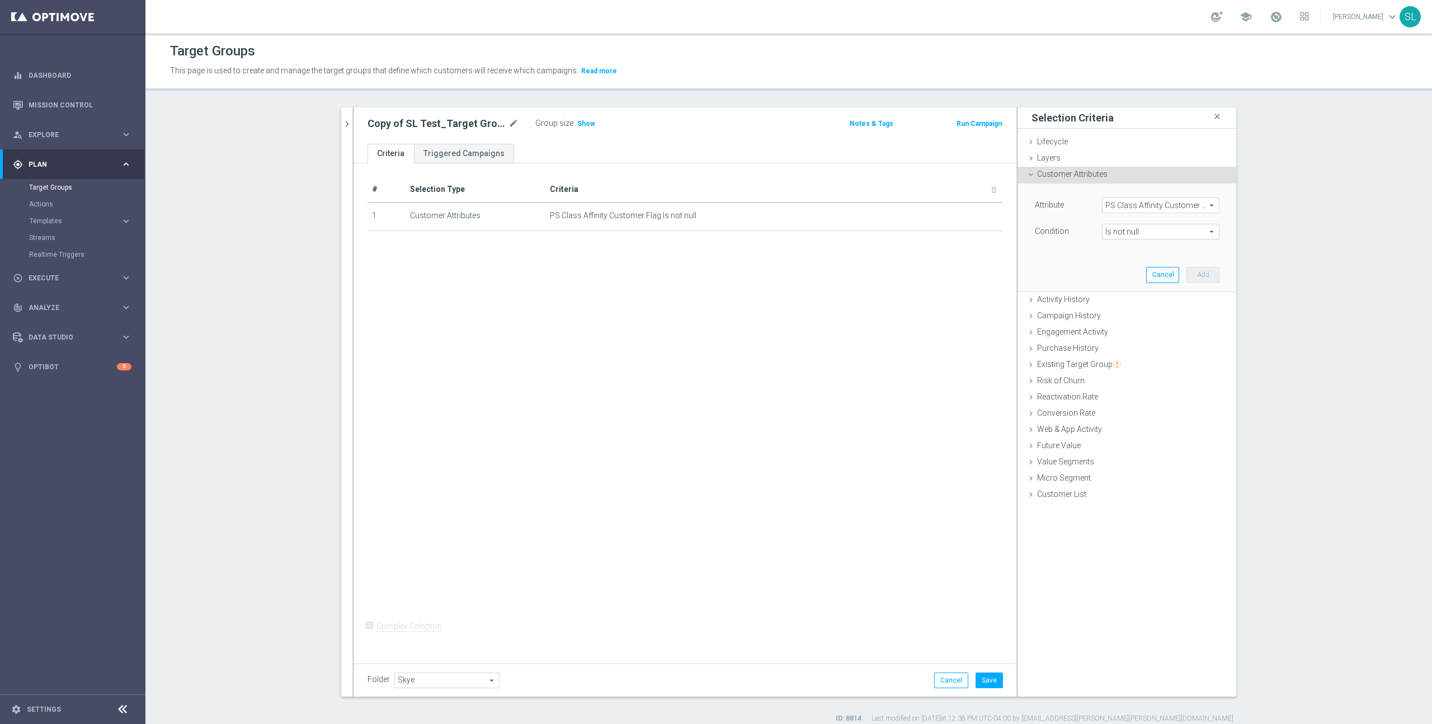
drag, startPoint x: 874, startPoint y: 334, endPoint x: 890, endPoint y: 329, distance: 17.5
click at [877, 333] on div "# Selection Type Criteria delete_forever 1 Customer Attributes PS Class Affinit…" at bounding box center [685, 410] width 662 height 495
drag, startPoint x: 921, startPoint y: 484, endPoint x: 1097, endPoint y: 279, distance: 270.5
click at [925, 480] on div "# Selection Type Criteria delete_forever 1 Customer Attributes PS Class Affinit…" at bounding box center [685, 410] width 662 height 495
drag, startPoint x: 1161, startPoint y: 274, endPoint x: 1110, endPoint y: 272, distance: 50.9
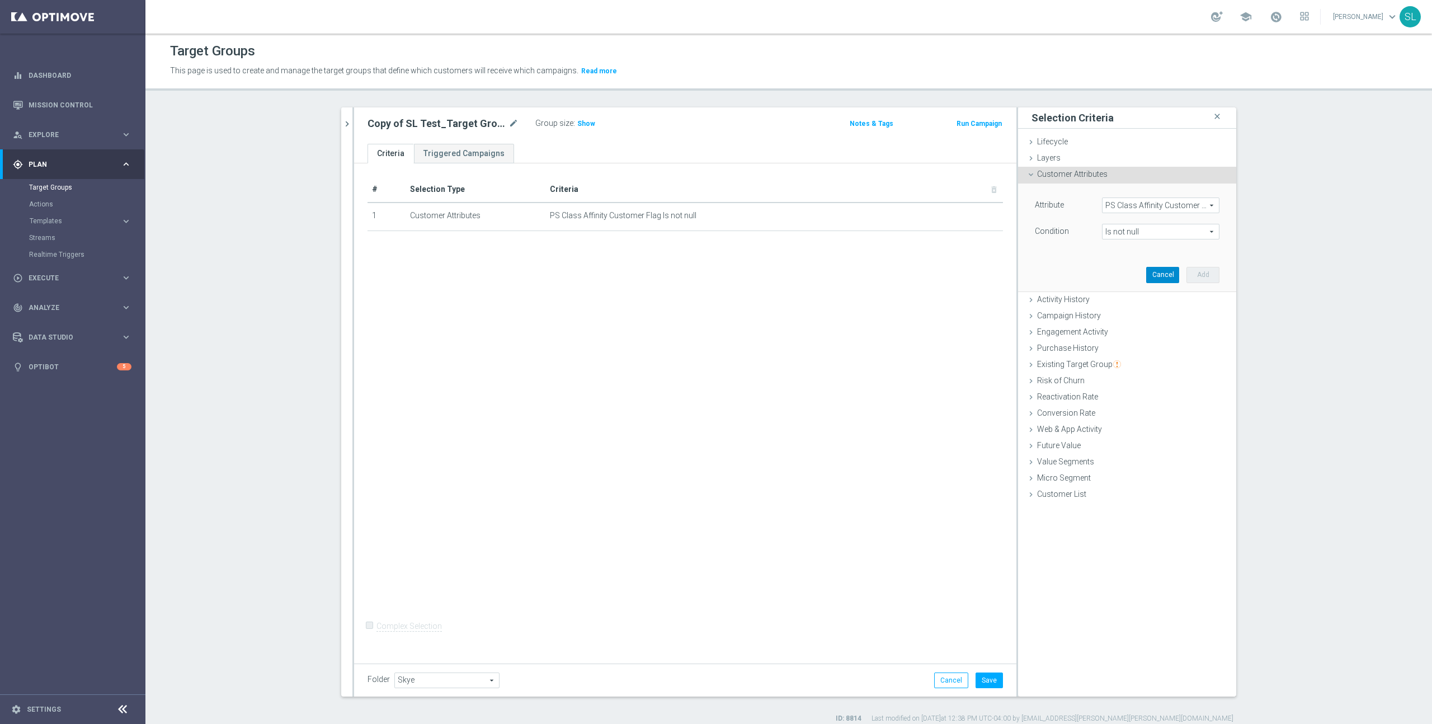
click at [1161, 274] on button "Cancel" at bounding box center [1162, 275] width 33 height 16
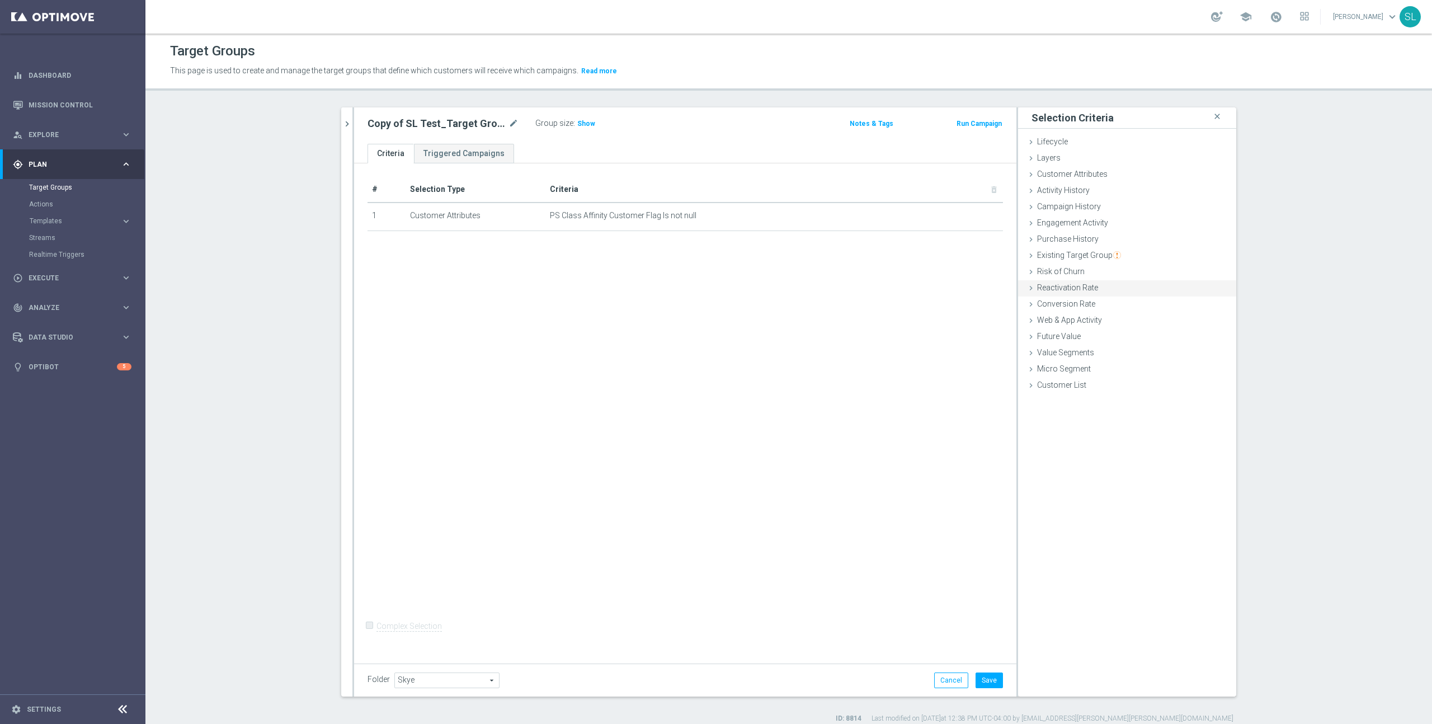
click at [1092, 285] on span "Reactivation Rate" at bounding box center [1067, 287] width 61 height 9
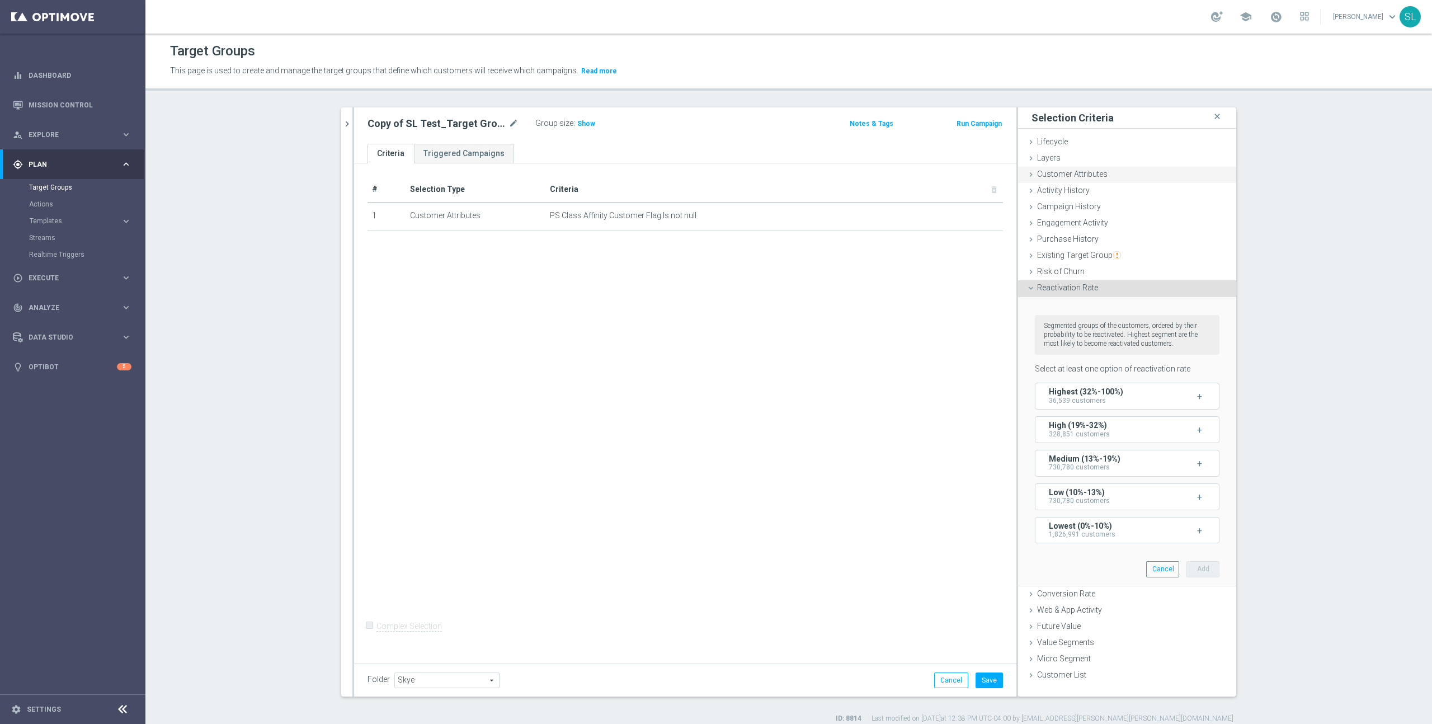
click at [1066, 173] on span "Customer Attributes" at bounding box center [1072, 173] width 70 height 9
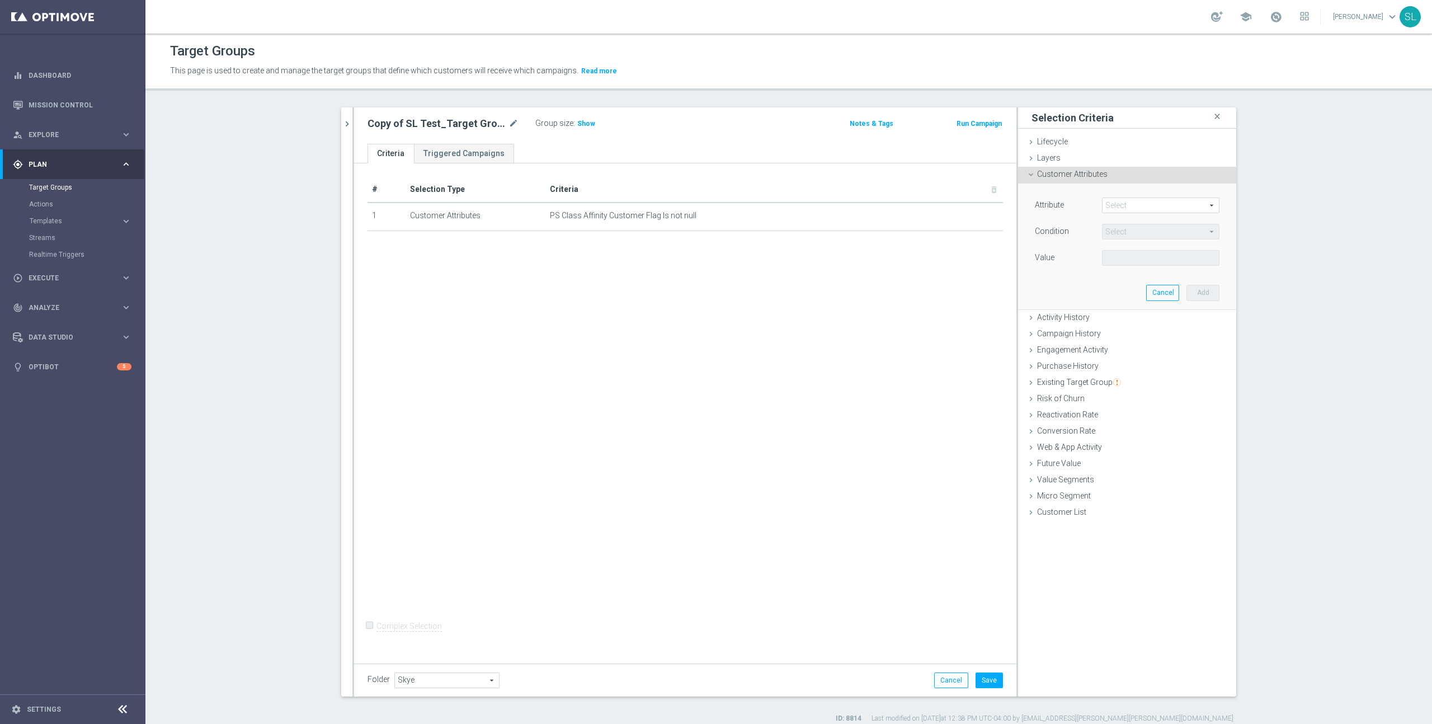
drag, startPoint x: 1120, startPoint y: 187, endPoint x: 1123, endPoint y: 199, distance: 12.1
click at [1120, 189] on div "Attribute Select arrow_drop_down search Condition Select arrow_drop_down search…" at bounding box center [1126, 245] width 201 height 125
click at [1123, 203] on span at bounding box center [1160, 205] width 116 height 15
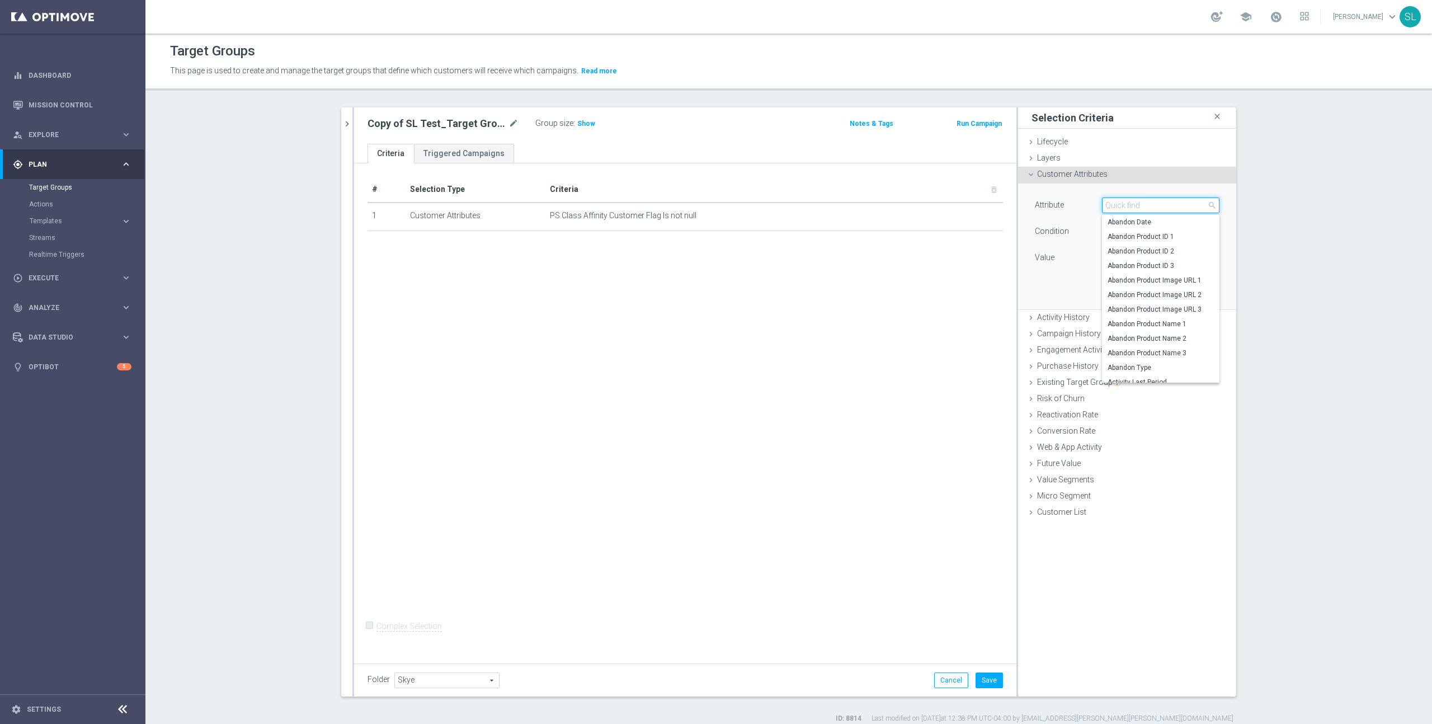
click at [1118, 207] on input "search" at bounding box center [1160, 205] width 117 height 16
type input "ps"
click at [1152, 281] on span "PS Class Affinity Customer Flag Print" at bounding box center [1160, 280] width 106 height 9
type input "PS Class Affinity Customer Flag Print"
type input "Equals"
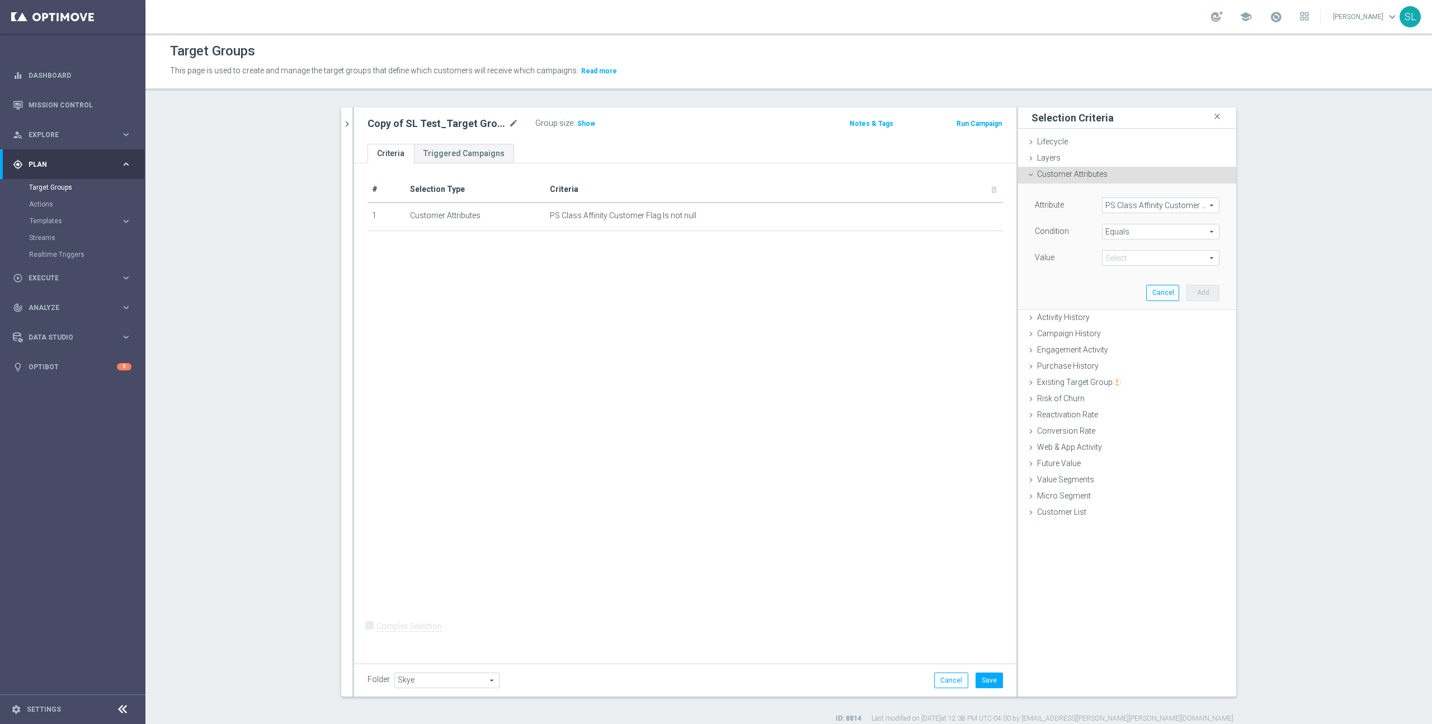
click at [1158, 202] on span "PS Class Affinity Customer Flag Print" at bounding box center [1160, 205] width 116 height 15
click at [1148, 208] on input "search" at bounding box center [1160, 205] width 117 height 16
type input "class"
click at [1189, 281] on span "PS Class Affinity Customer Flag Print" at bounding box center [1160, 280] width 106 height 9
click at [1139, 236] on span "Equals" at bounding box center [1160, 231] width 116 height 15
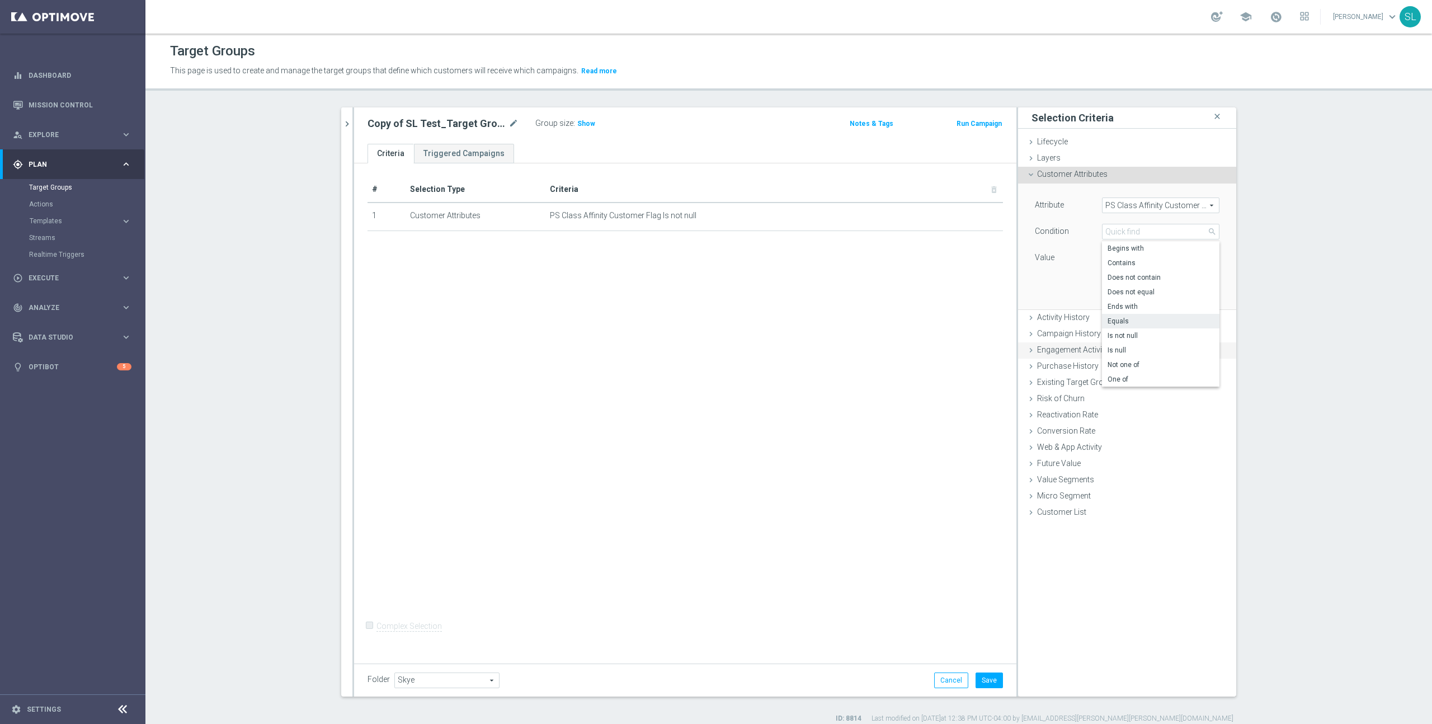
drag, startPoint x: 1132, startPoint y: 332, endPoint x: 1137, endPoint y: 325, distance: 8.7
click at [1132, 332] on span "Is not null" at bounding box center [1160, 335] width 106 height 9
type input "Is not null"
click at [1208, 271] on button "Add" at bounding box center [1202, 275] width 33 height 16
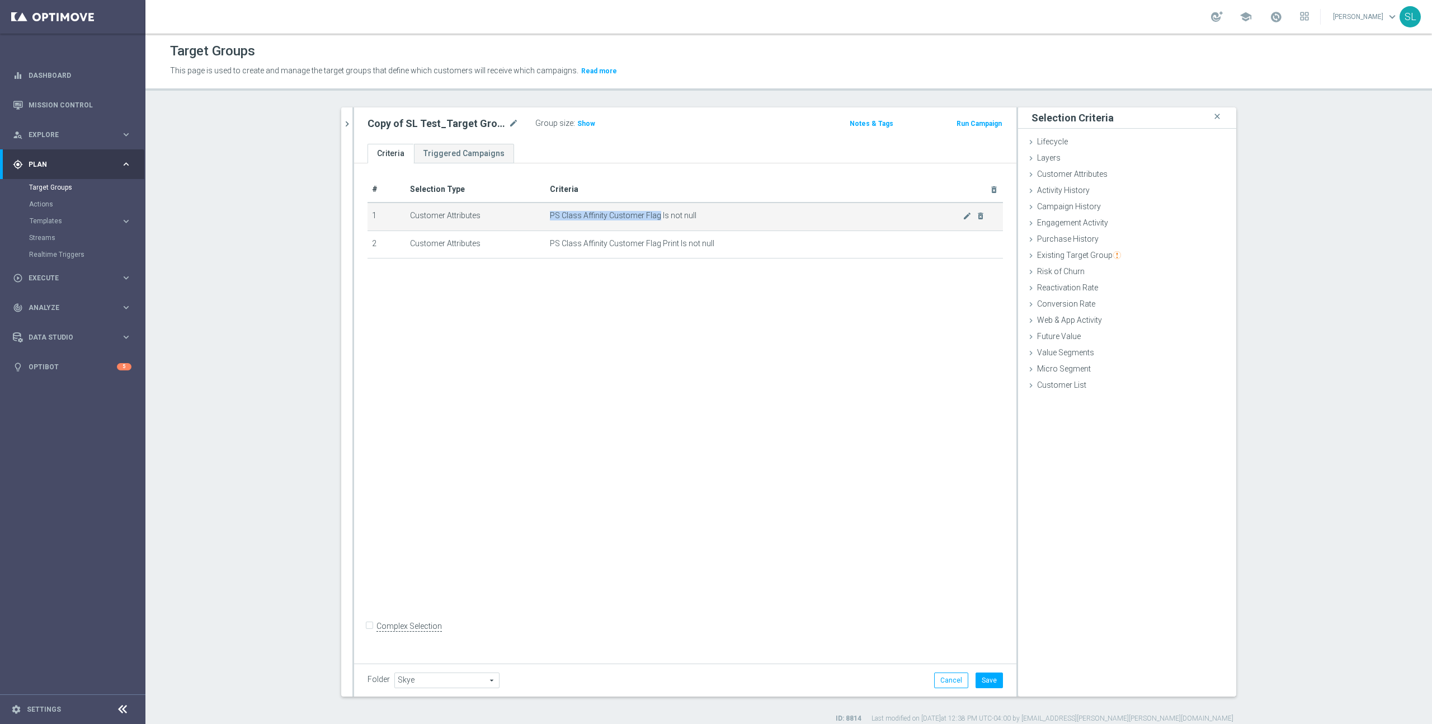
drag, startPoint x: 568, startPoint y: 214, endPoint x: 657, endPoint y: 218, distance: 89.0
click at [657, 218] on span "PS Class Affinity Customer Flag Is not null" at bounding box center [756, 216] width 413 height 10
copy span "PS Class Affinity Customer Flag"
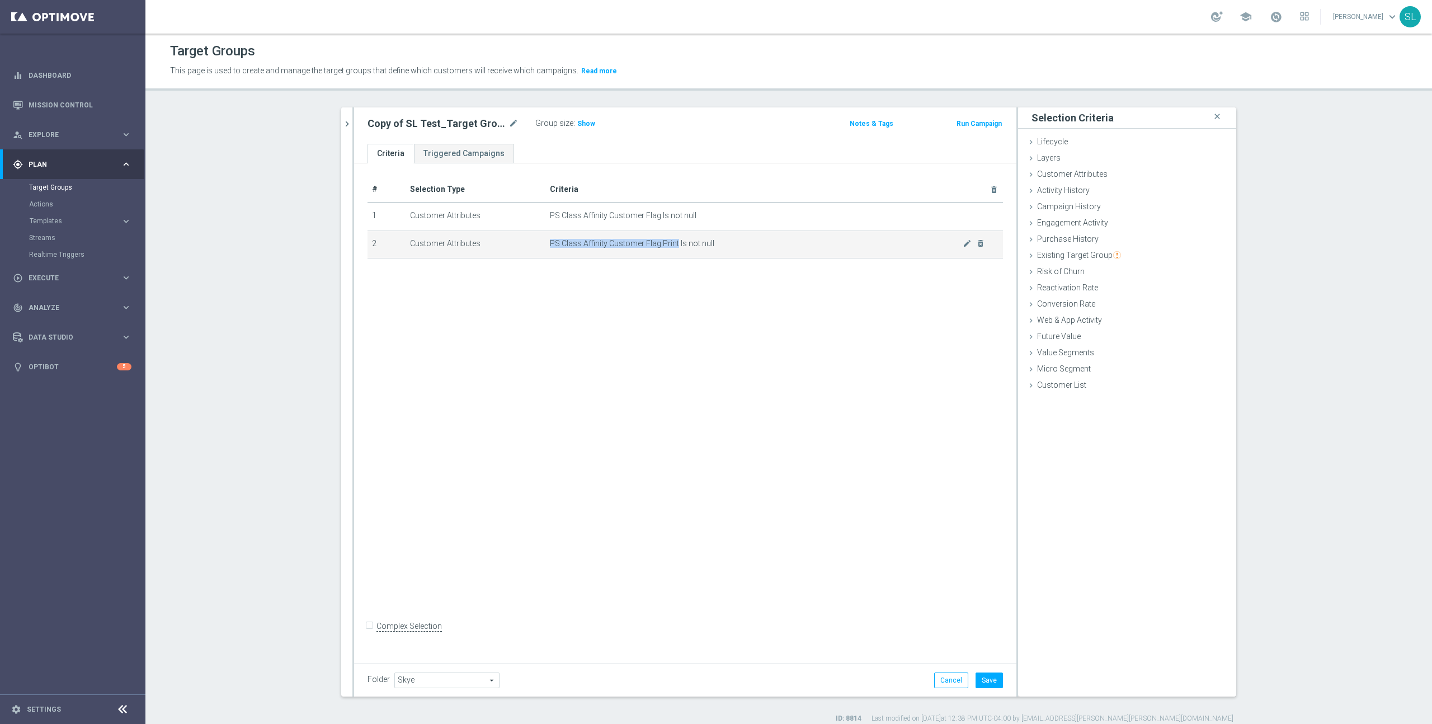
drag, startPoint x: 551, startPoint y: 244, endPoint x: 677, endPoint y: 246, distance: 125.9
click at [677, 246] on span "PS Class Affinity Customer Flag Print Is not null" at bounding box center [756, 244] width 413 height 10
copy span "PS Class Affinity Customer Flag Print"
click at [0, 0] on icon "delete_forever" at bounding box center [0, 0] width 0 height 0
click at [584, 122] on span "Show" at bounding box center [586, 124] width 18 height 8
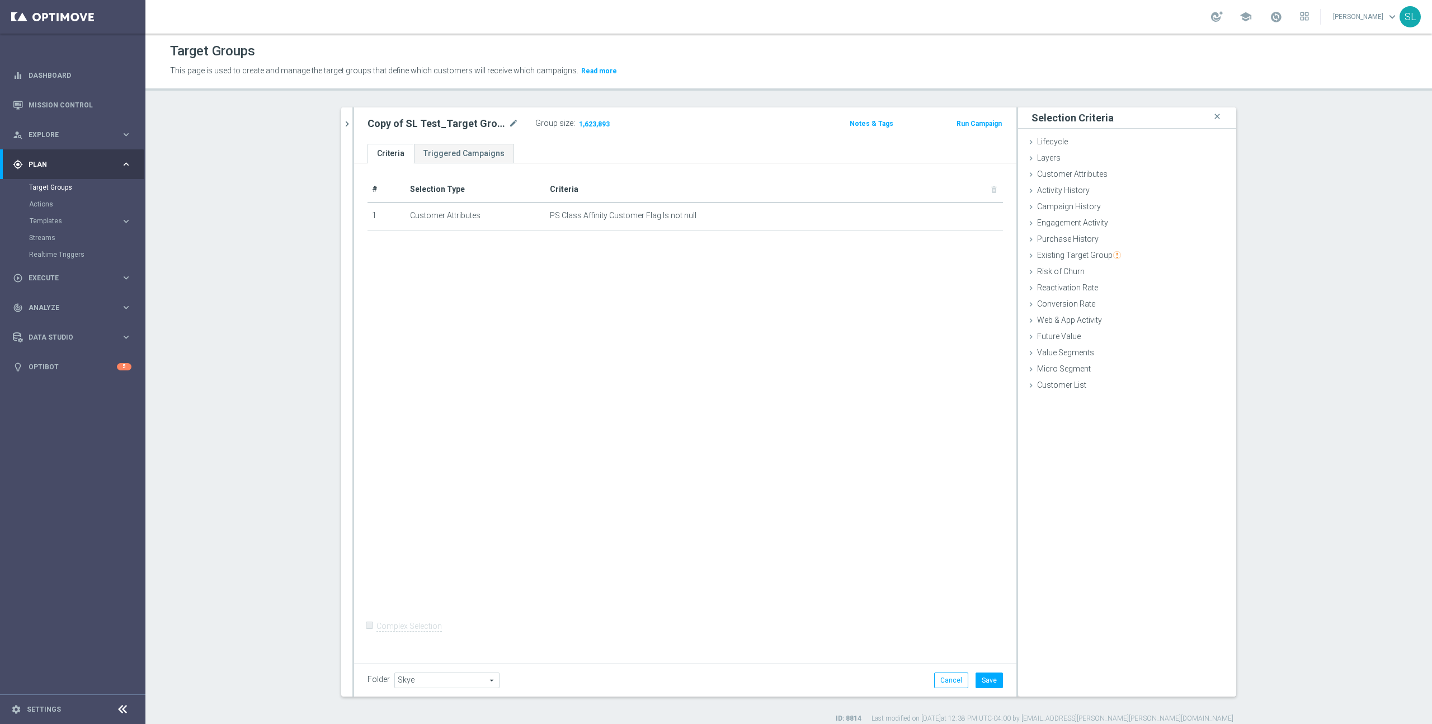
scroll to position [11, 0]
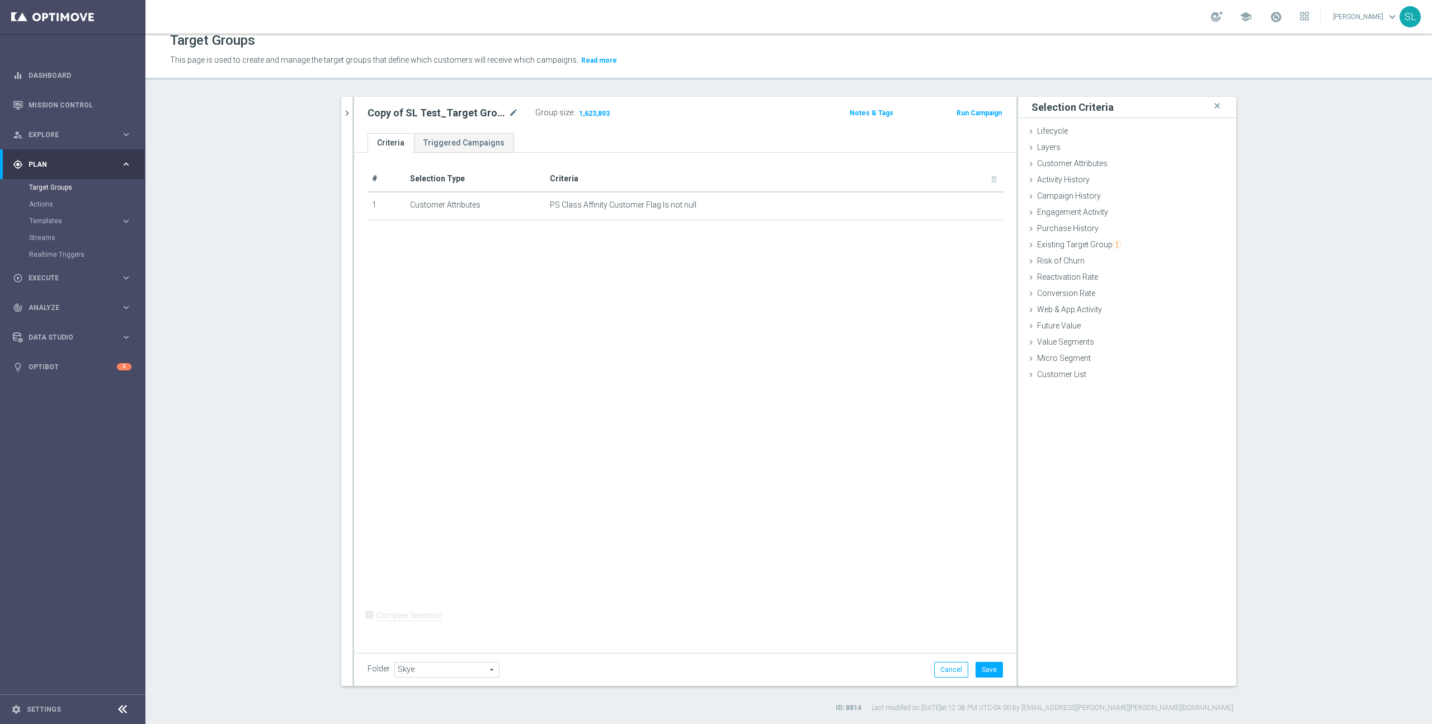
click at [907, 249] on div "# Selection Type Criteria delete_forever 1 Customer Attributes PS Class Affinit…" at bounding box center [685, 400] width 662 height 495
drag, startPoint x: 968, startPoint y: 206, endPoint x: 967, endPoint y: 214, distance: 8.5
click at [968, 206] on icon "mode_edit" at bounding box center [967, 205] width 9 height 9
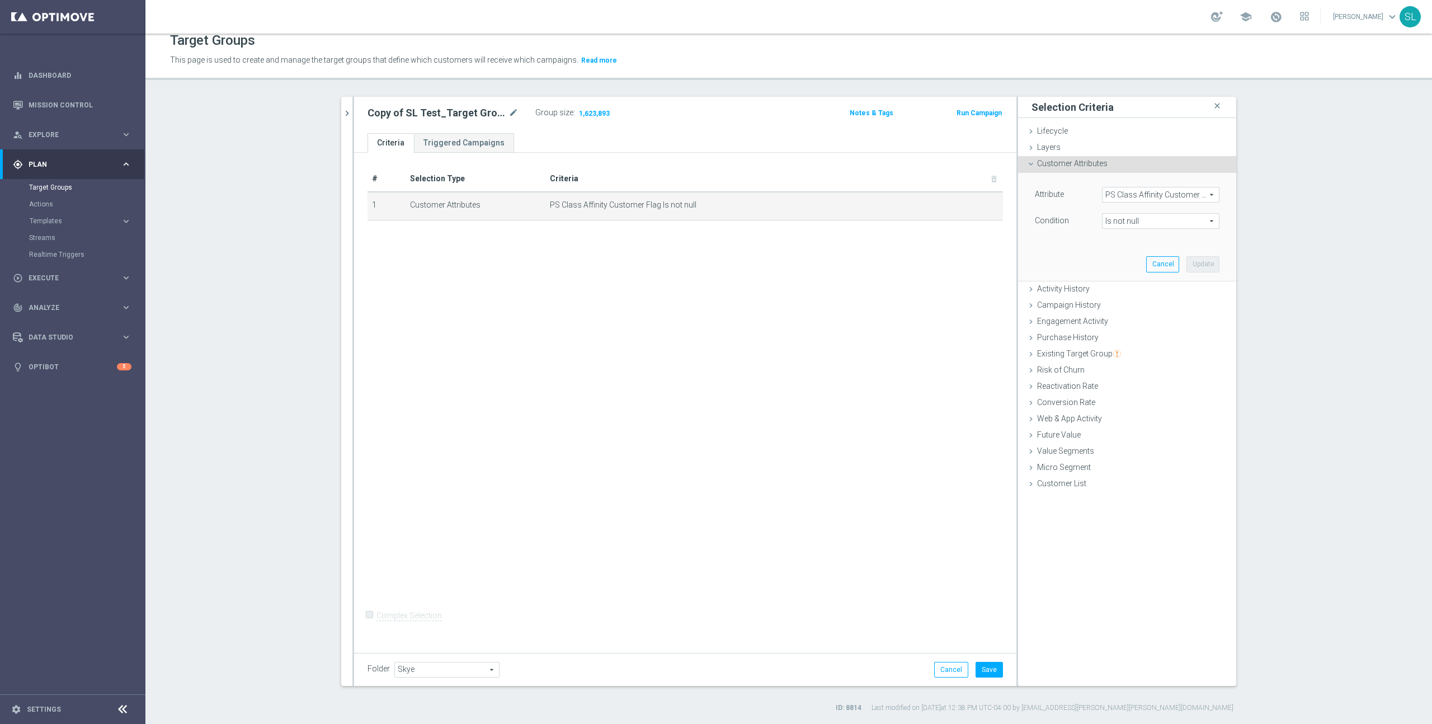
click at [1127, 200] on span "PS Class Affinity Customer Flag" at bounding box center [1160, 194] width 116 height 15
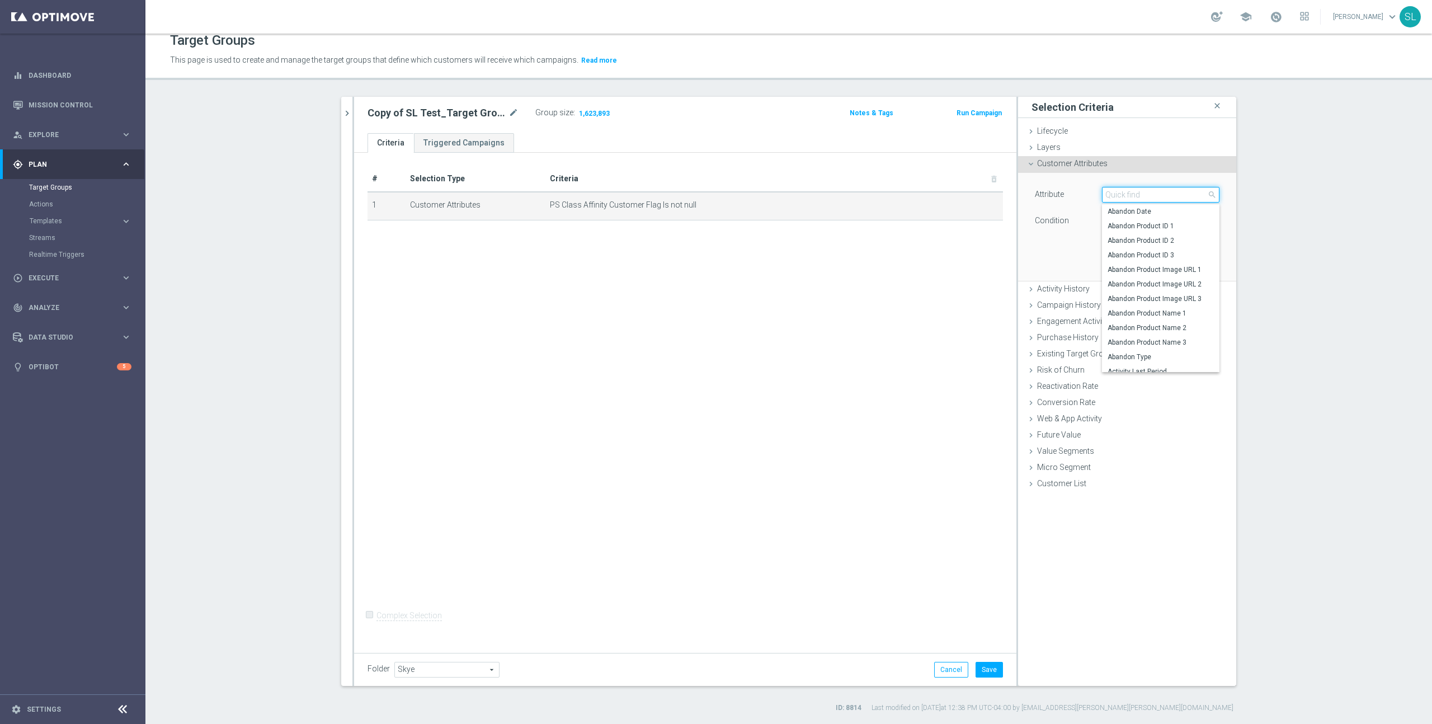
click at [1128, 195] on input "search" at bounding box center [1160, 195] width 117 height 16
type input "class"
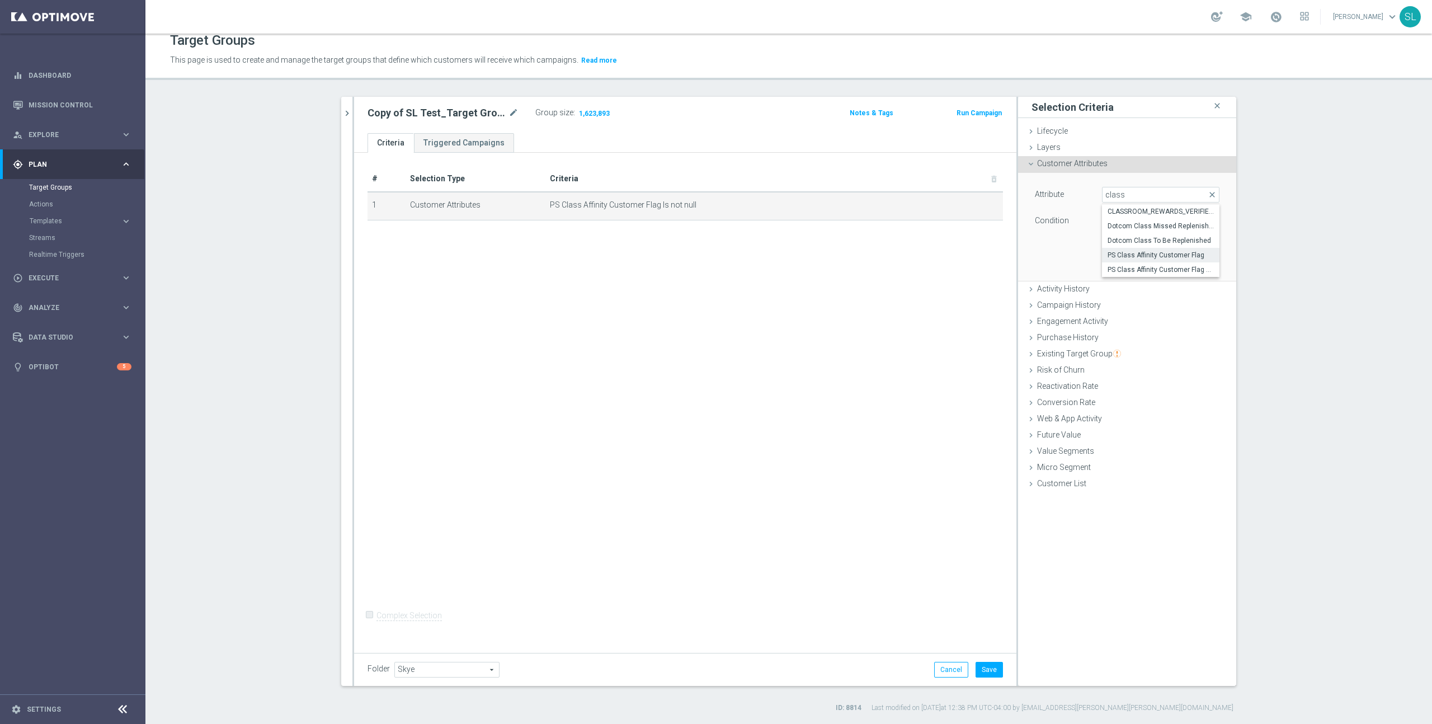
click at [1138, 267] on span "PS Class Affinity Customer Flag Print" at bounding box center [1160, 269] width 106 height 9
type input "PS Class Affinity Customer Flag Print"
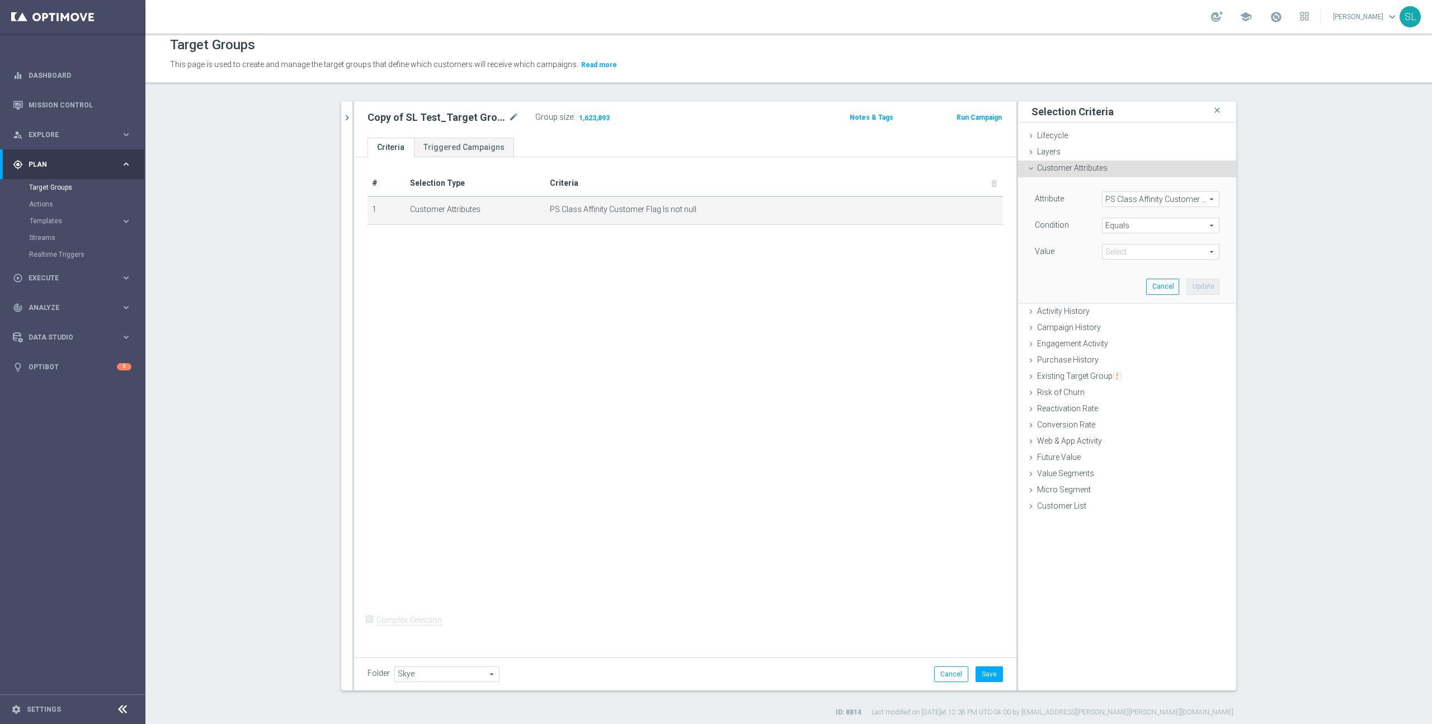
click at [1131, 225] on span "Equals" at bounding box center [1160, 225] width 116 height 15
drag, startPoint x: 1127, startPoint y: 328, endPoint x: 1121, endPoint y: 327, distance: 5.7
click at [1126, 328] on span "Is not null" at bounding box center [1160, 329] width 106 height 9
type input "Is not null"
click at [1198, 267] on button "Update" at bounding box center [1202, 269] width 33 height 16
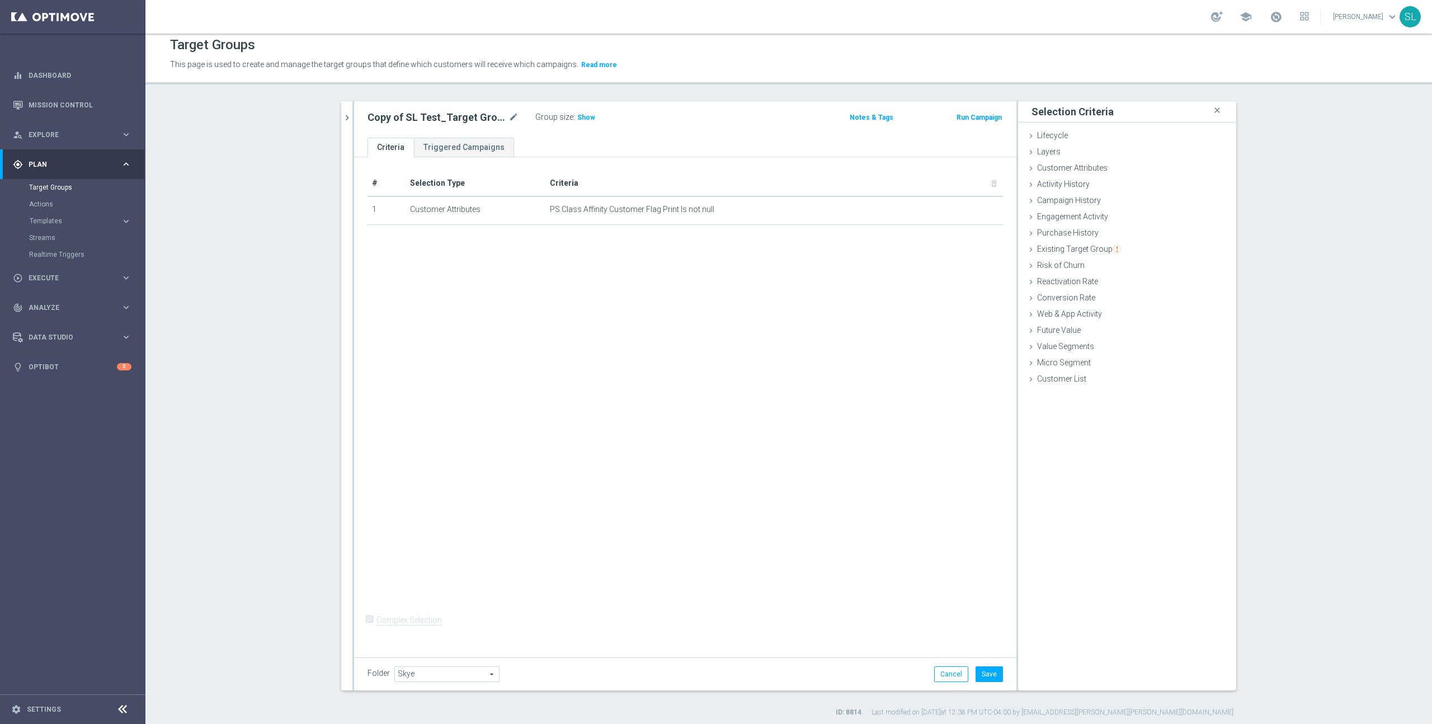
scroll to position [0, 0]
click at [584, 121] on span "Show" at bounding box center [586, 124] width 18 height 8
click at [1090, 172] on span "Customer Attributes" at bounding box center [1072, 173] width 70 height 9
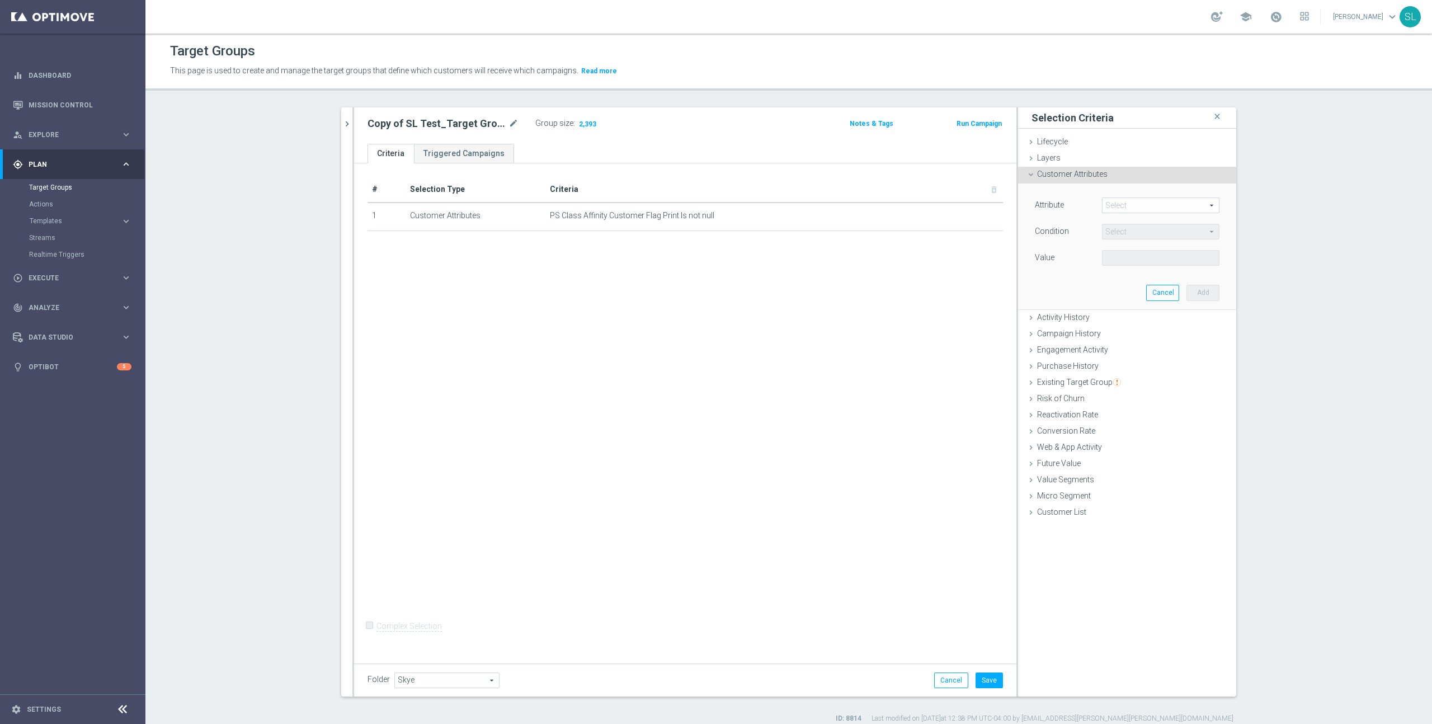
drag, startPoint x: 1134, startPoint y: 205, endPoint x: 1118, endPoint y: 200, distance: 17.2
click at [1134, 205] on span at bounding box center [1160, 205] width 116 height 15
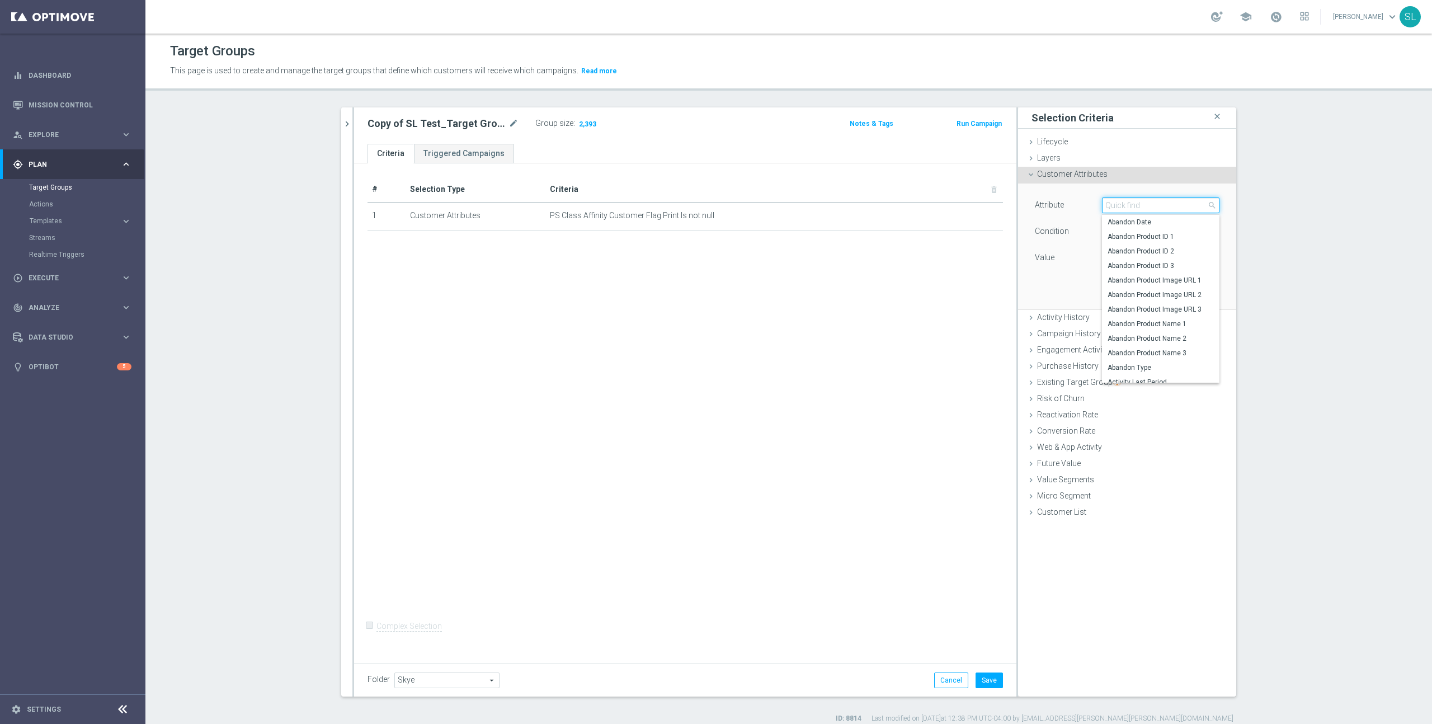
click at [1118, 200] on input "search" at bounding box center [1160, 205] width 117 height 16
type input "ps cl"
click at [1129, 224] on span "PS Class Affinity Customer Flag" at bounding box center [1160, 222] width 106 height 9
type input "PS Class Affinity Customer Flag"
click at [1151, 234] on span "Equals" at bounding box center [1160, 231] width 116 height 15
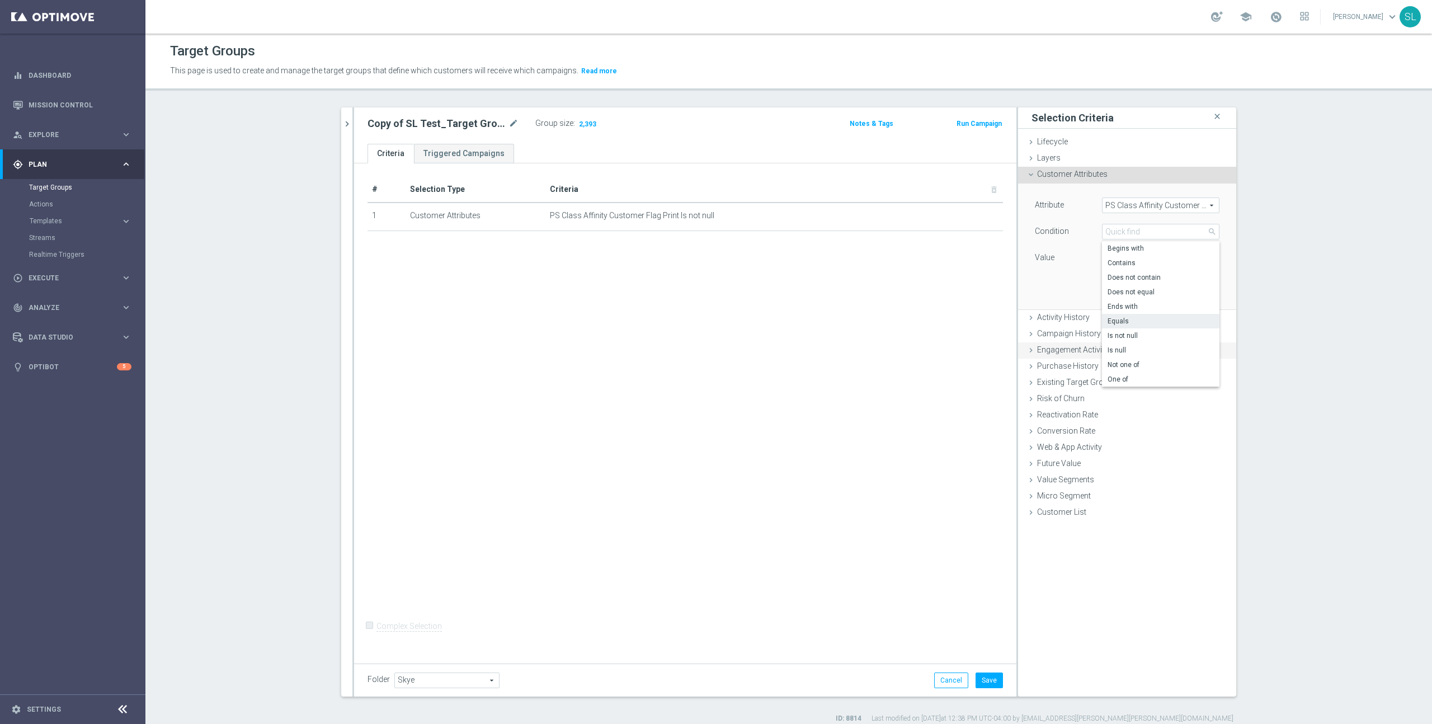
click at [1131, 336] on span "Is not null" at bounding box center [1160, 335] width 106 height 9
type input "Is not null"
click at [1196, 280] on button "Add" at bounding box center [1202, 275] width 33 height 16
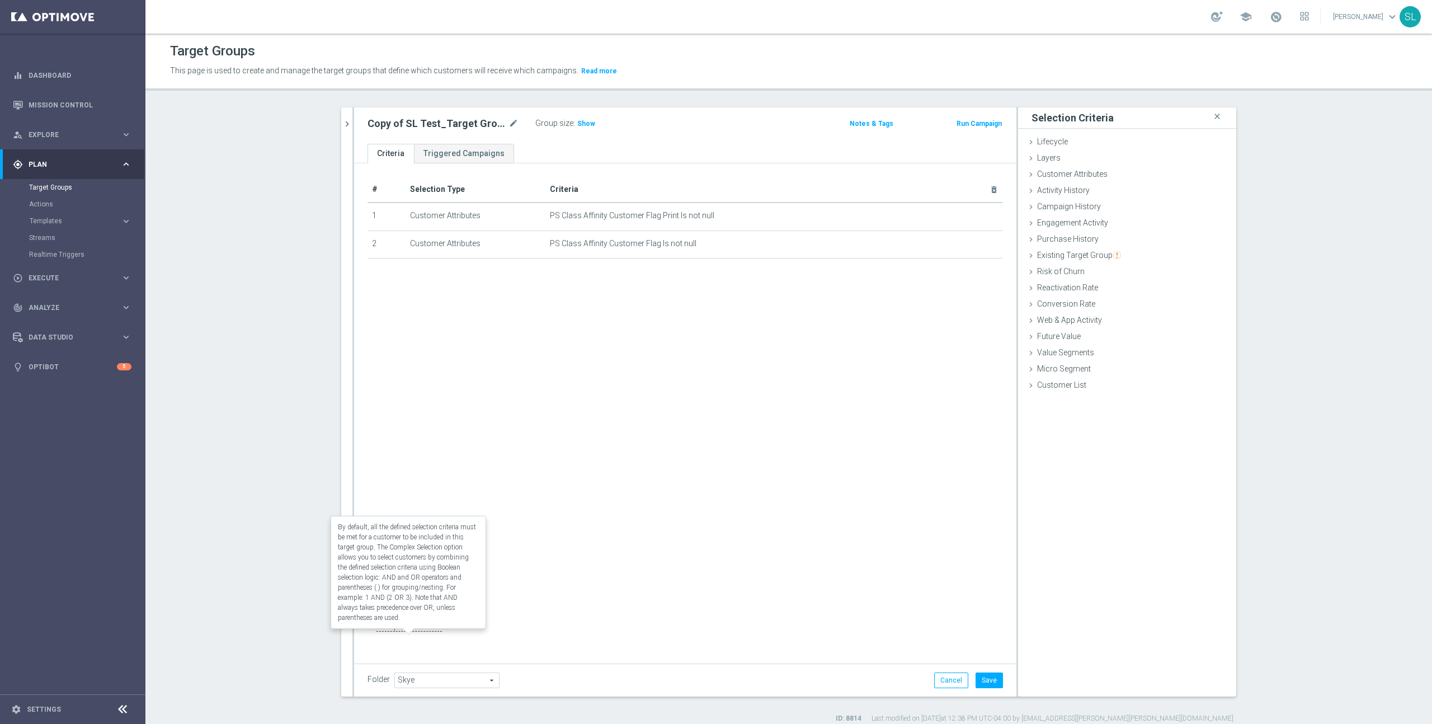
click at [412, 631] on label "Complex Selection" at bounding box center [408, 626] width 65 height 11
click at [375, 633] on input "Complex Selection" at bounding box center [370, 627] width 7 height 16
checkbox input "true"
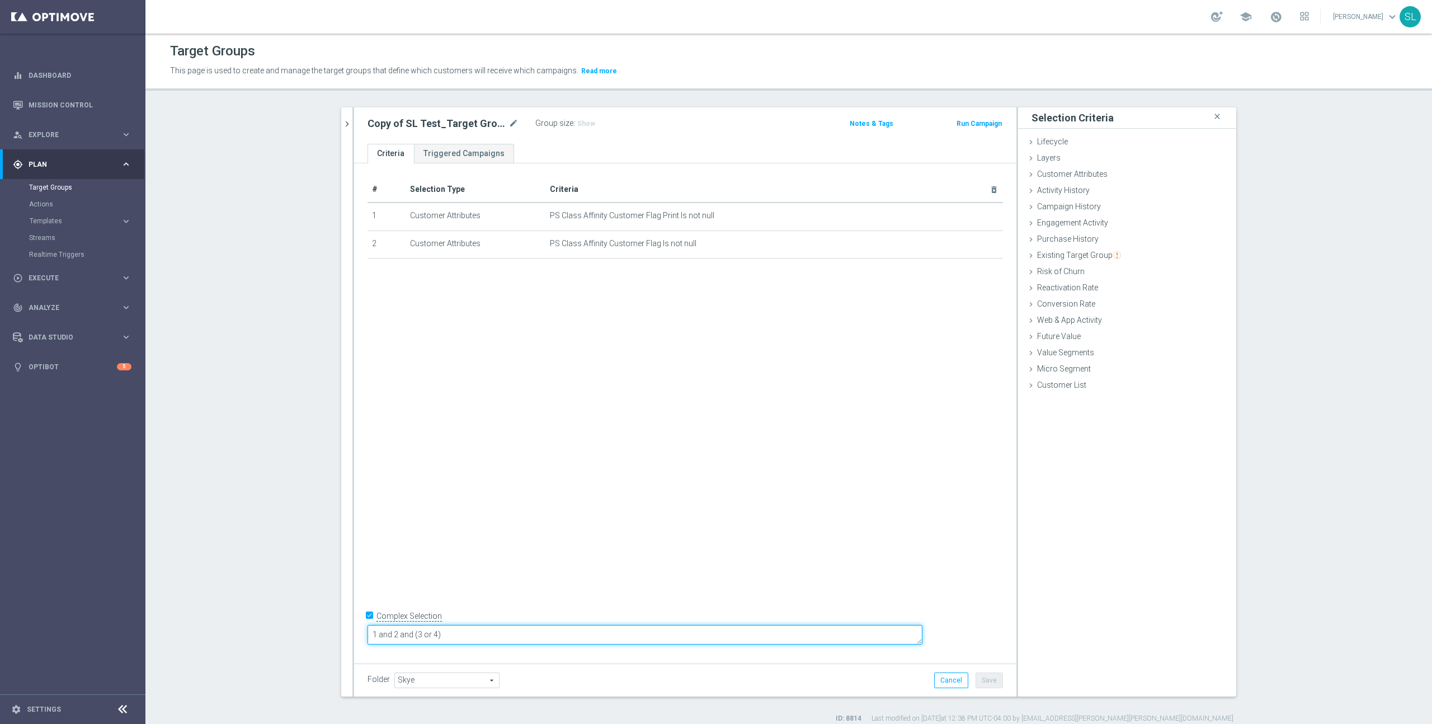
drag, startPoint x: 476, startPoint y: 631, endPoint x: 458, endPoint y: 632, distance: 18.5
click at [458, 632] on textarea "1 and 2 and (3 or 4)" at bounding box center [644, 635] width 555 height 20
type textarea "1"
type textarea "1 or 2"
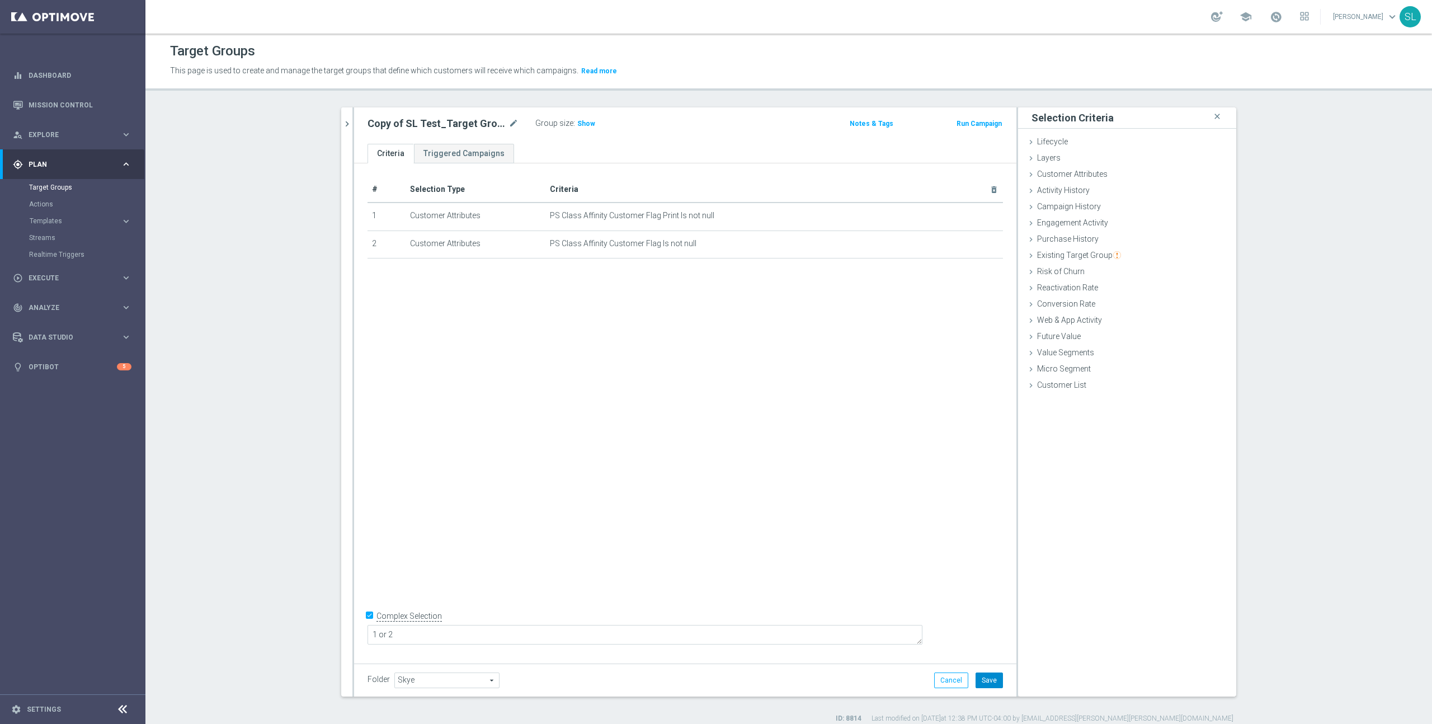
click at [999, 678] on button "Save" at bounding box center [988, 680] width 27 height 16
click at [583, 124] on span "Show" at bounding box center [586, 124] width 18 height 8
click at [595, 129] on span "1,625,715" at bounding box center [594, 125] width 33 height 11
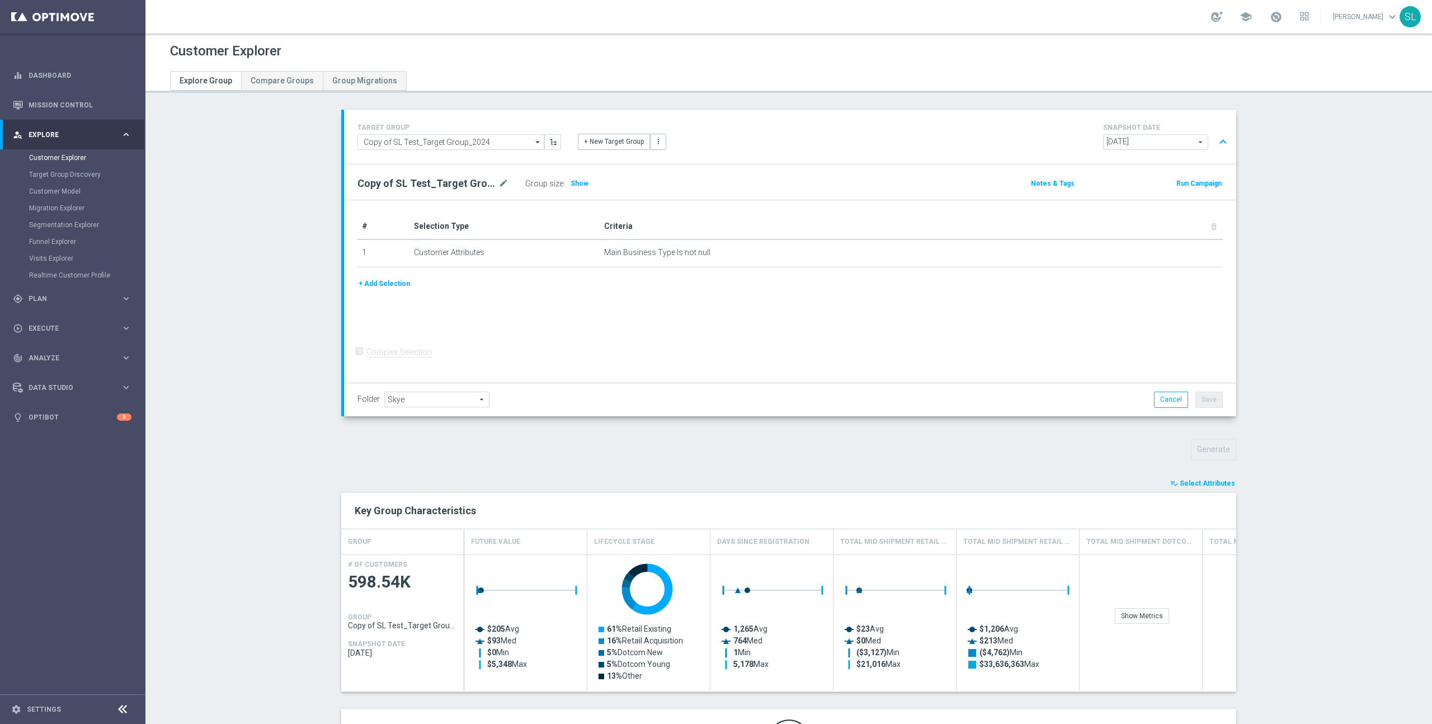
scroll to position [76, 0]
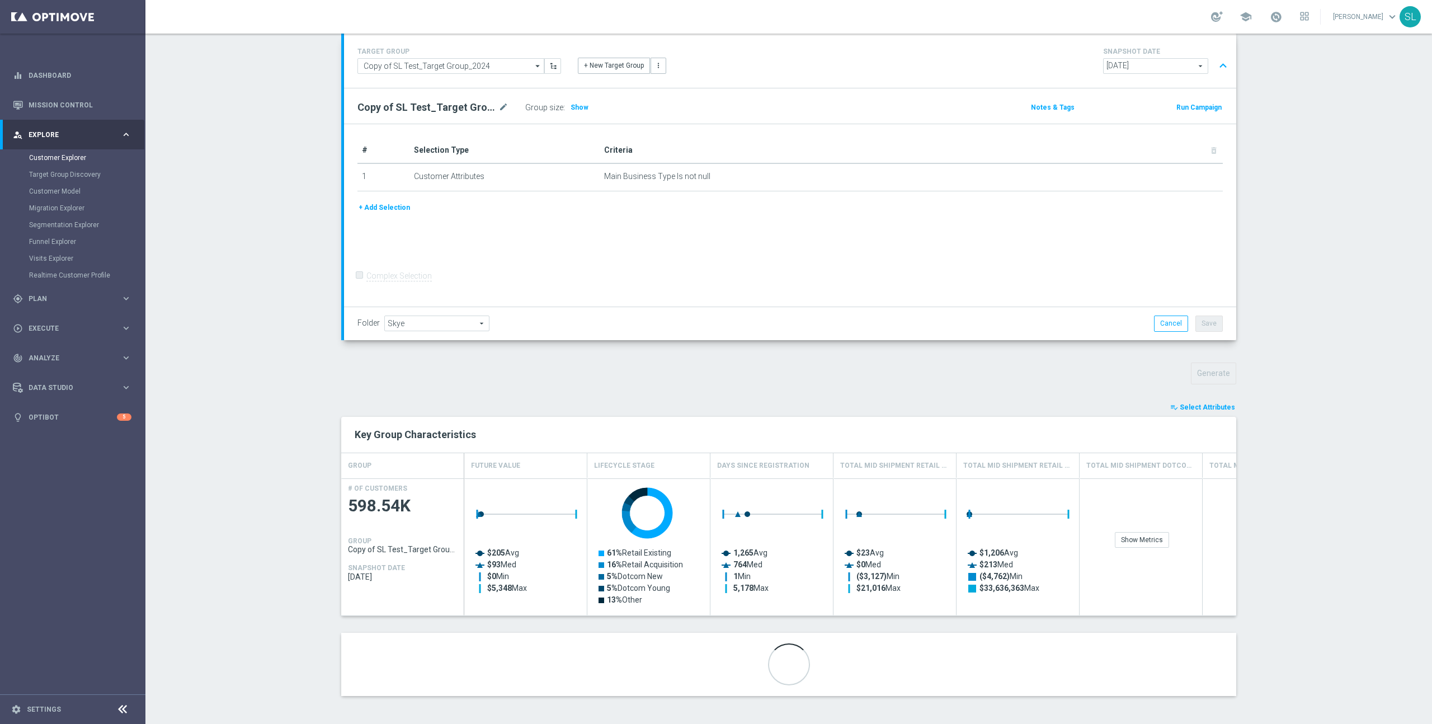
drag, startPoint x: 1203, startPoint y: 406, endPoint x: 1190, endPoint y: 419, distance: 19.4
click at [1203, 407] on span "Select Attributes" at bounding box center [1207, 407] width 55 height 8
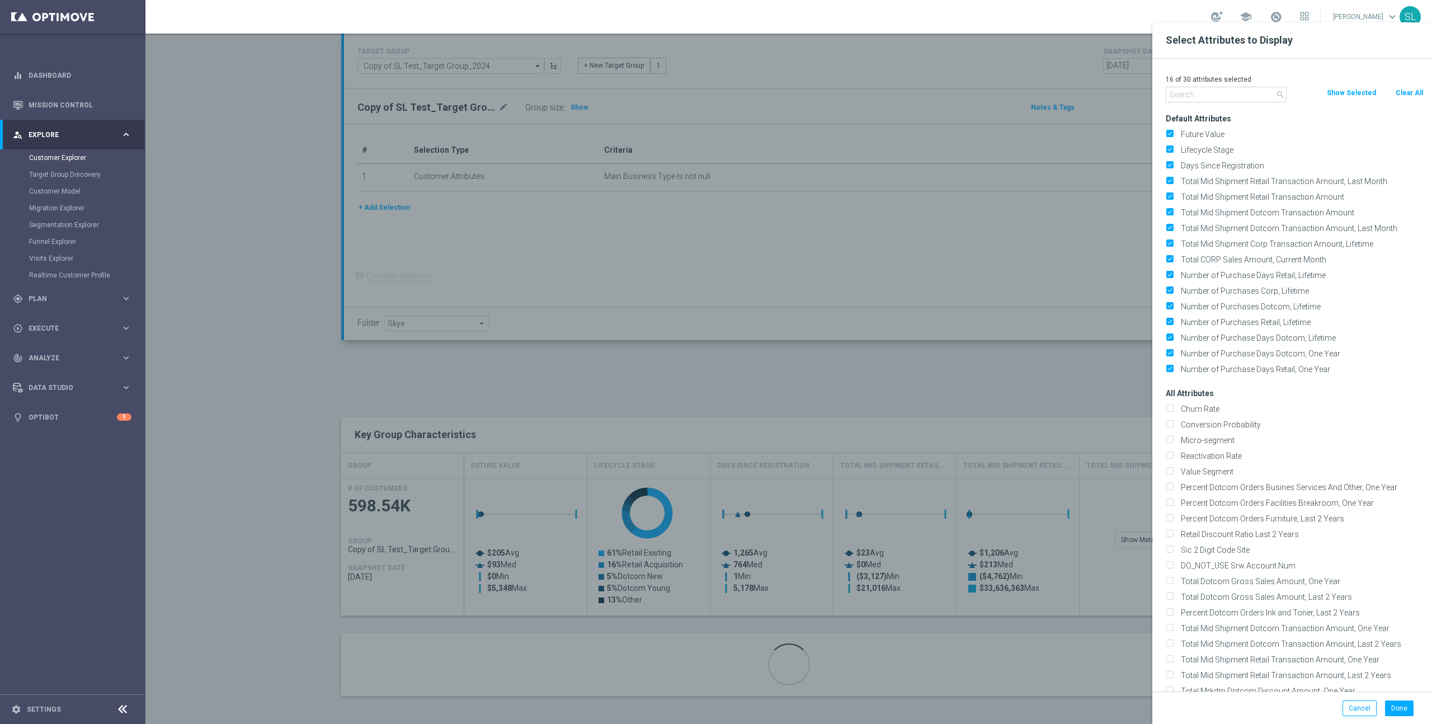
drag, startPoint x: 1416, startPoint y: 92, endPoint x: 1292, endPoint y: 94, distance: 124.2
click at [1413, 92] on button "Clear All" at bounding box center [1409, 93] width 30 height 12
checkbox input "false"
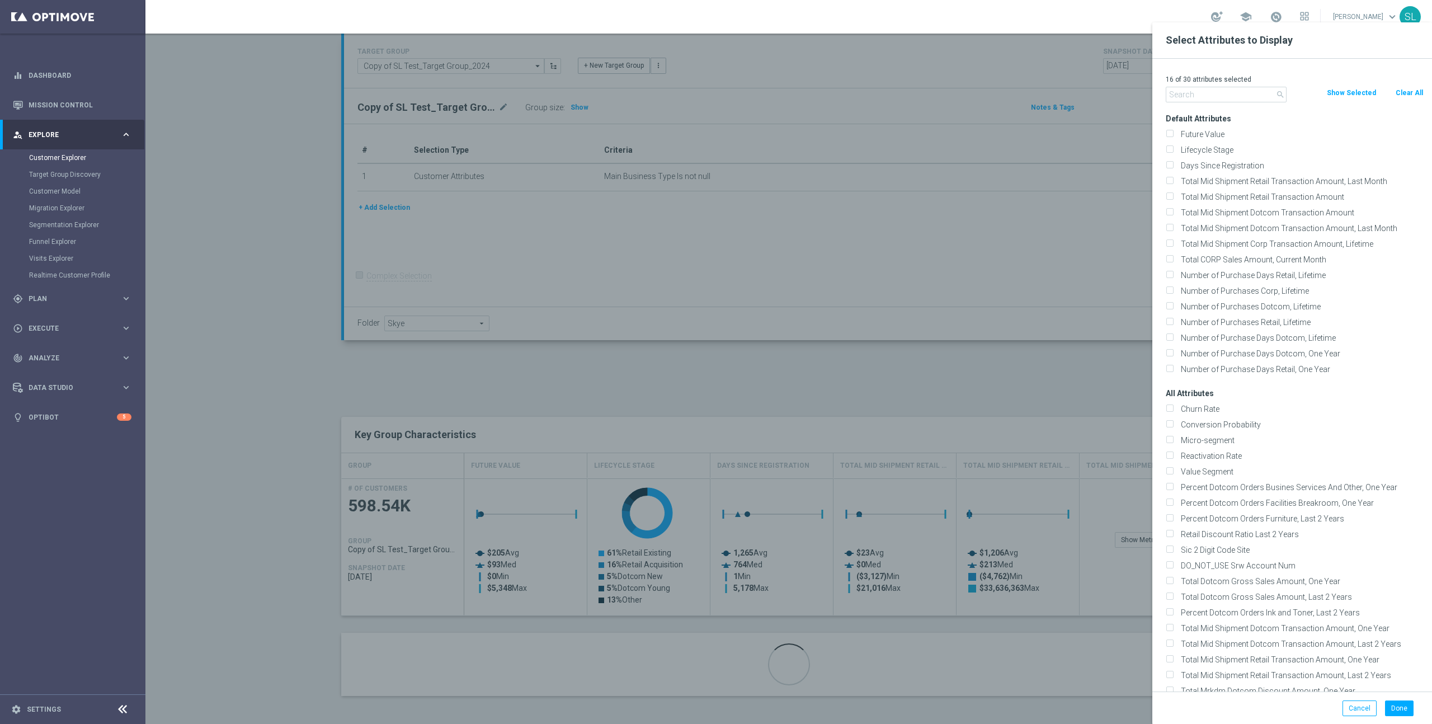
checkbox input "false"
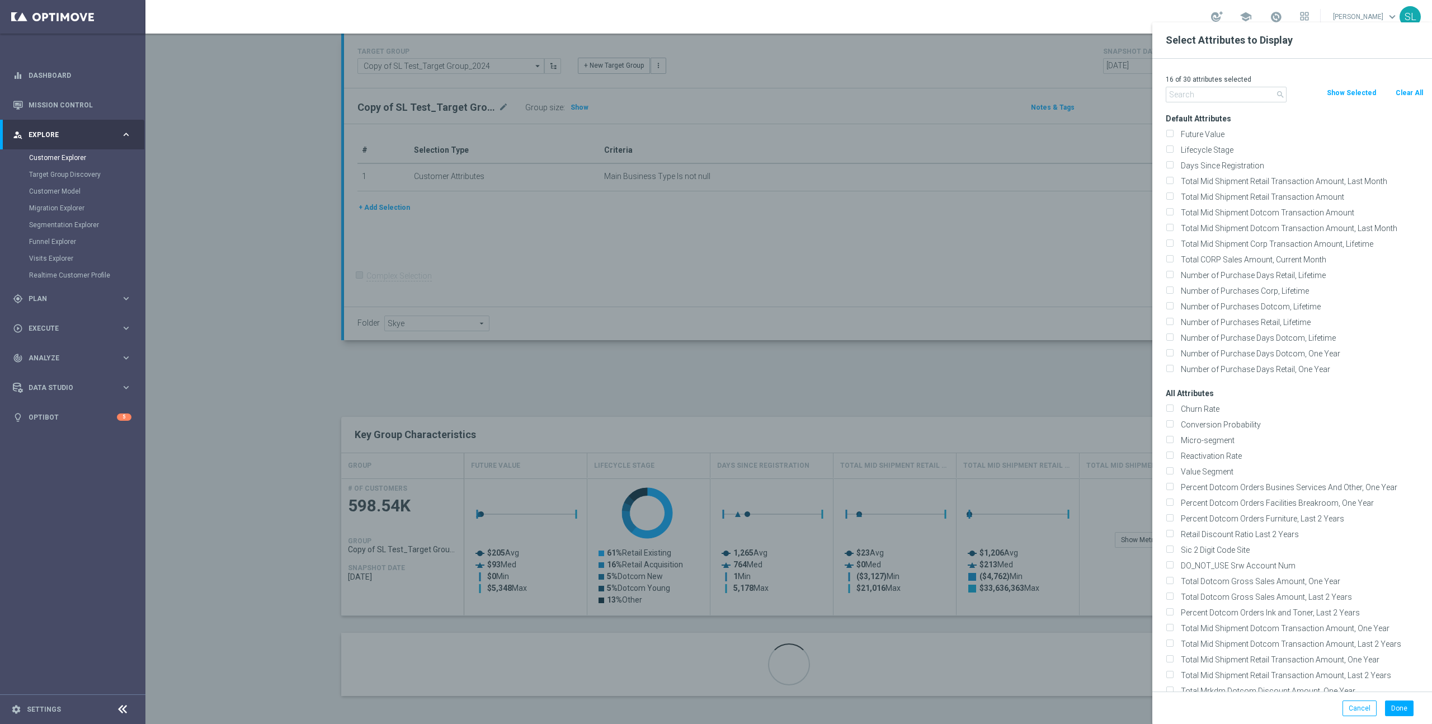
checkbox input "false"
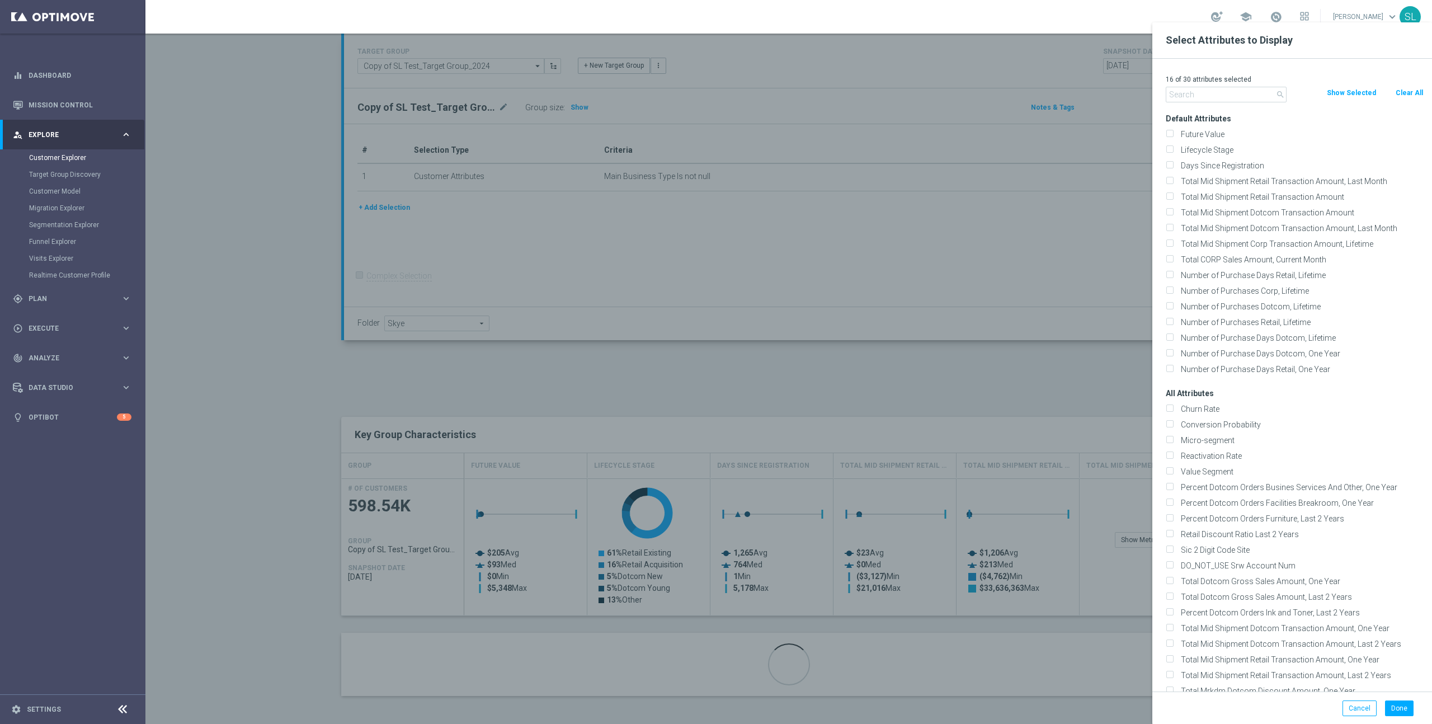
checkbox input "false"
click at [1224, 93] on input "text" at bounding box center [1226, 95] width 121 height 16
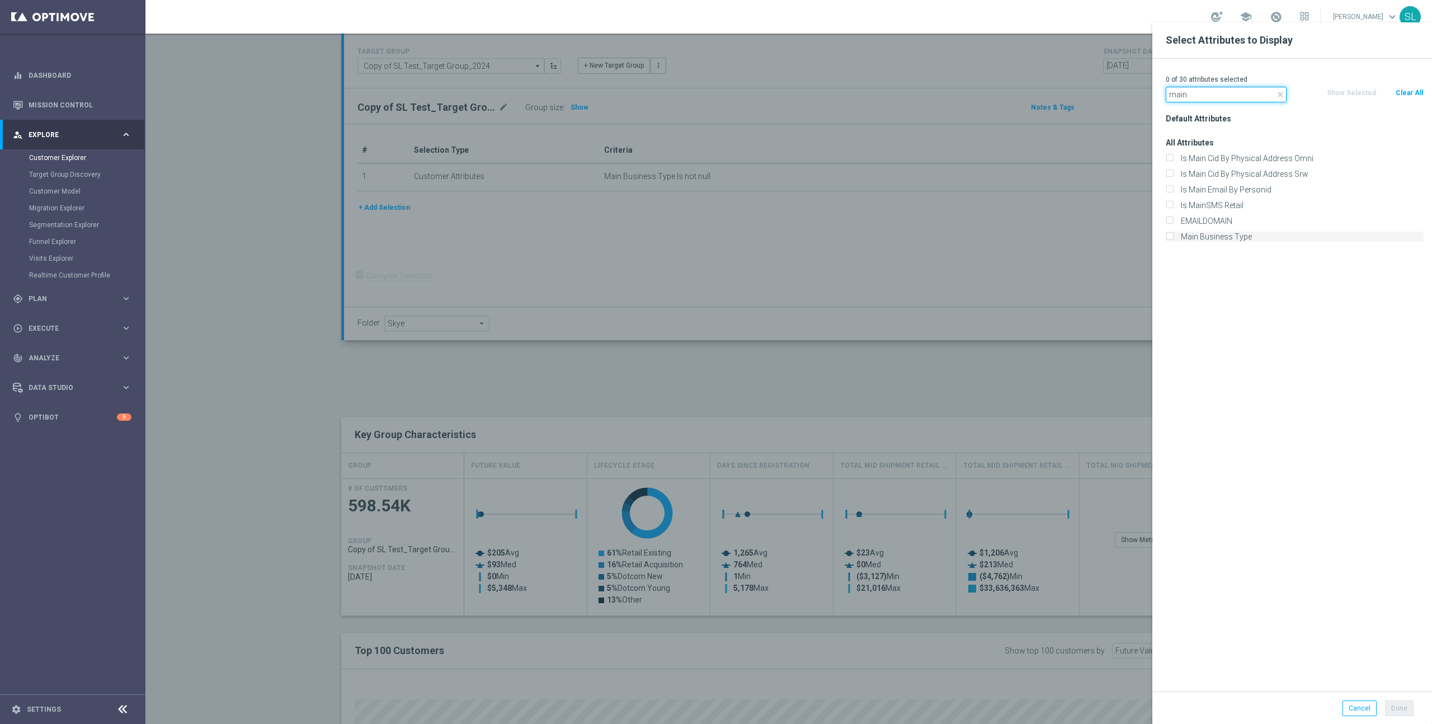
type input "main"
click at [1203, 235] on label "Main Business Type" at bounding box center [1300, 237] width 247 height 10
click at [1173, 235] on input "Main Business Type" at bounding box center [1169, 237] width 7 height 7
checkbox input "true"
click at [1402, 706] on button "Done" at bounding box center [1399, 708] width 29 height 16
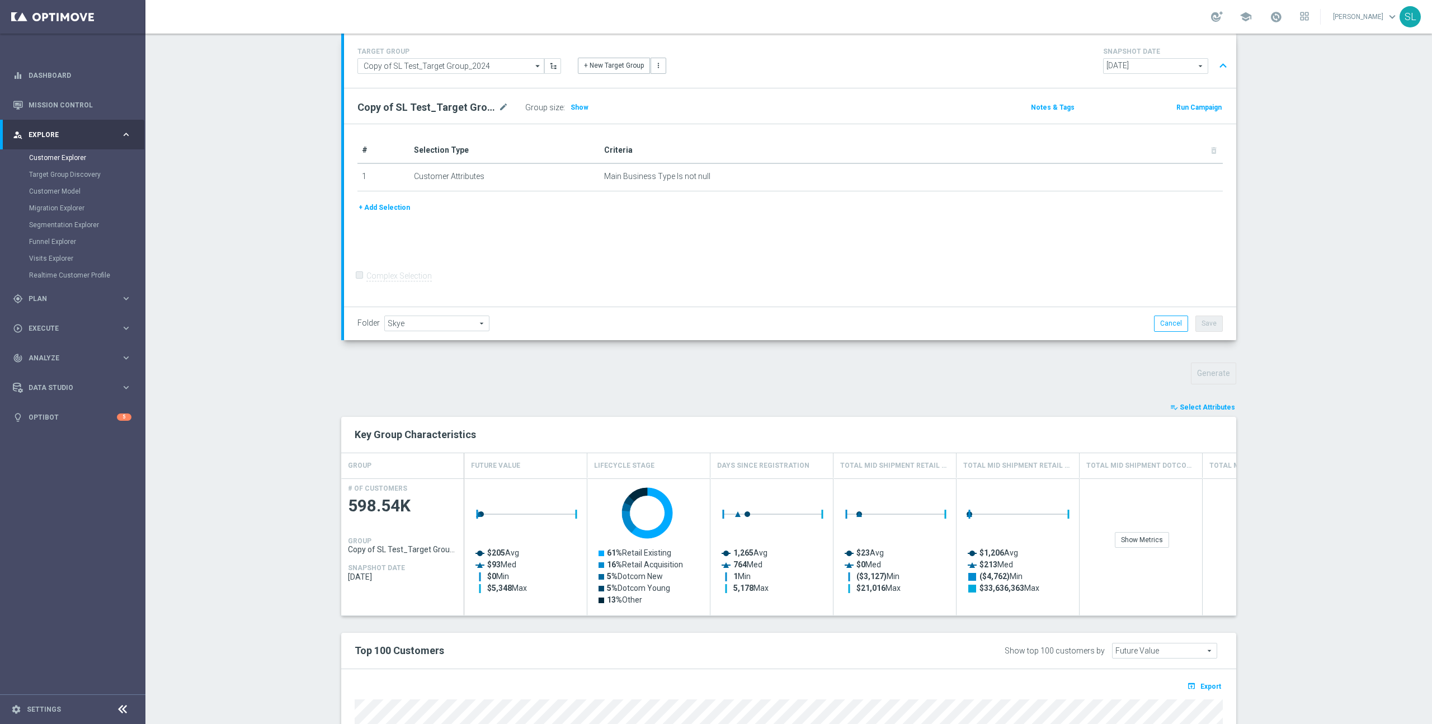
type input "Search"
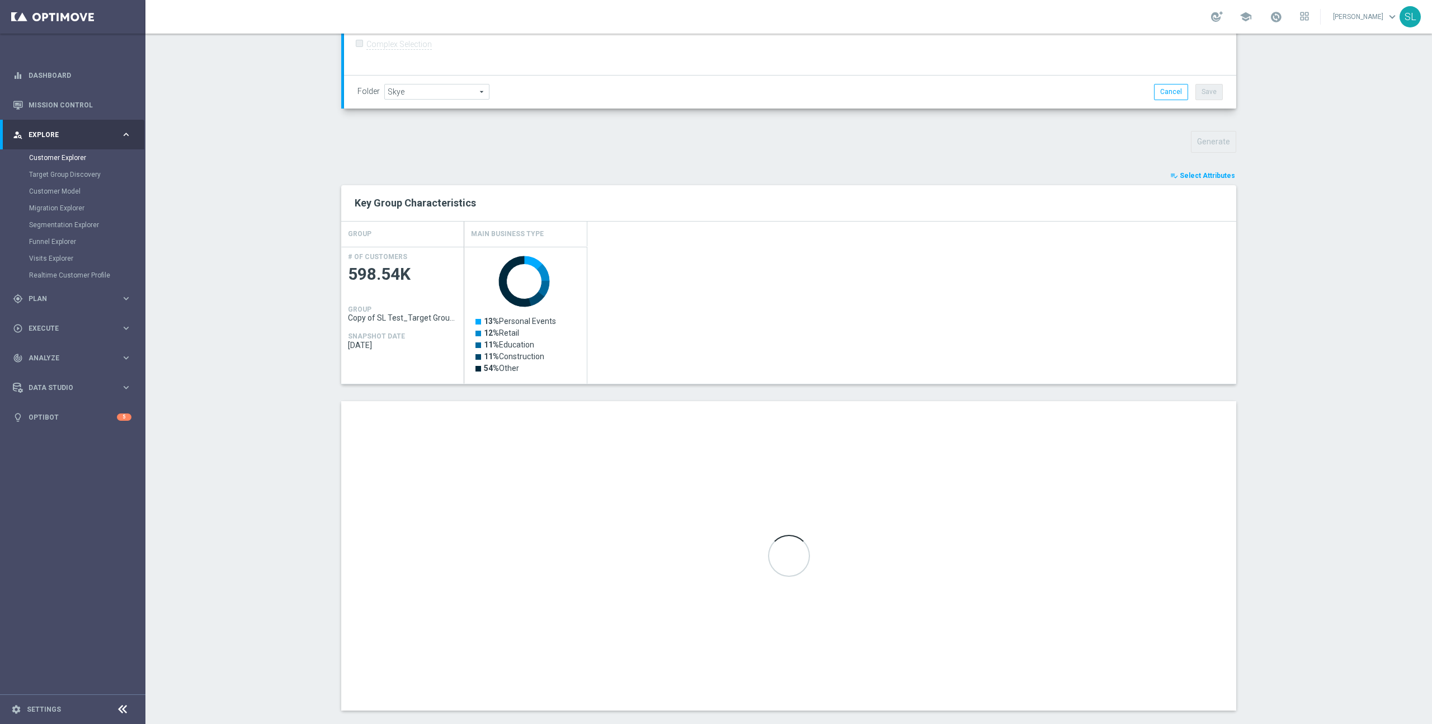
scroll to position [322, 0]
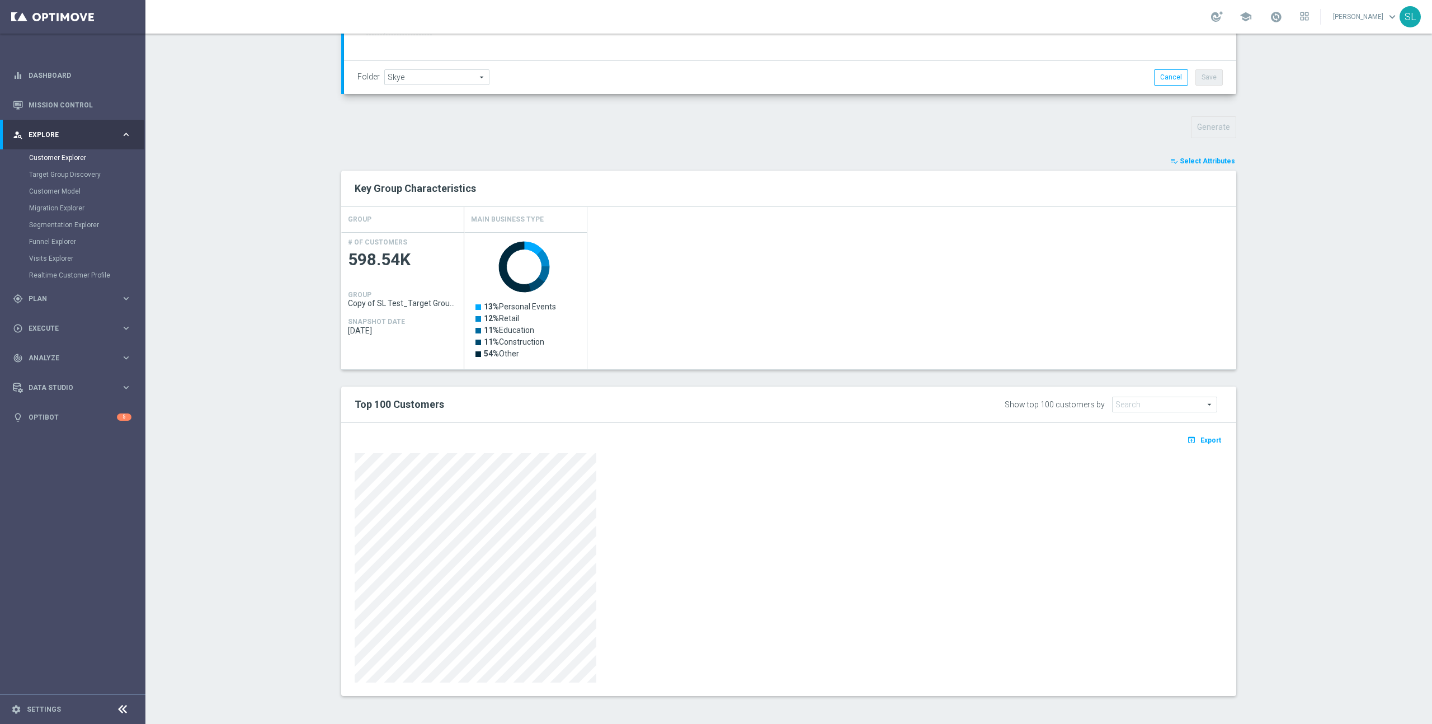
drag, startPoint x: 1247, startPoint y: 488, endPoint x: 1225, endPoint y: 478, distance: 23.8
click at [1247, 488] on div "TARGET GROUP Copy of SL Test_Target Group_2024 Copy of SL Test_Target Group_202…" at bounding box center [789, 249] width 940 height 925
click at [1203, 441] on span "Export" at bounding box center [1210, 440] width 21 height 8
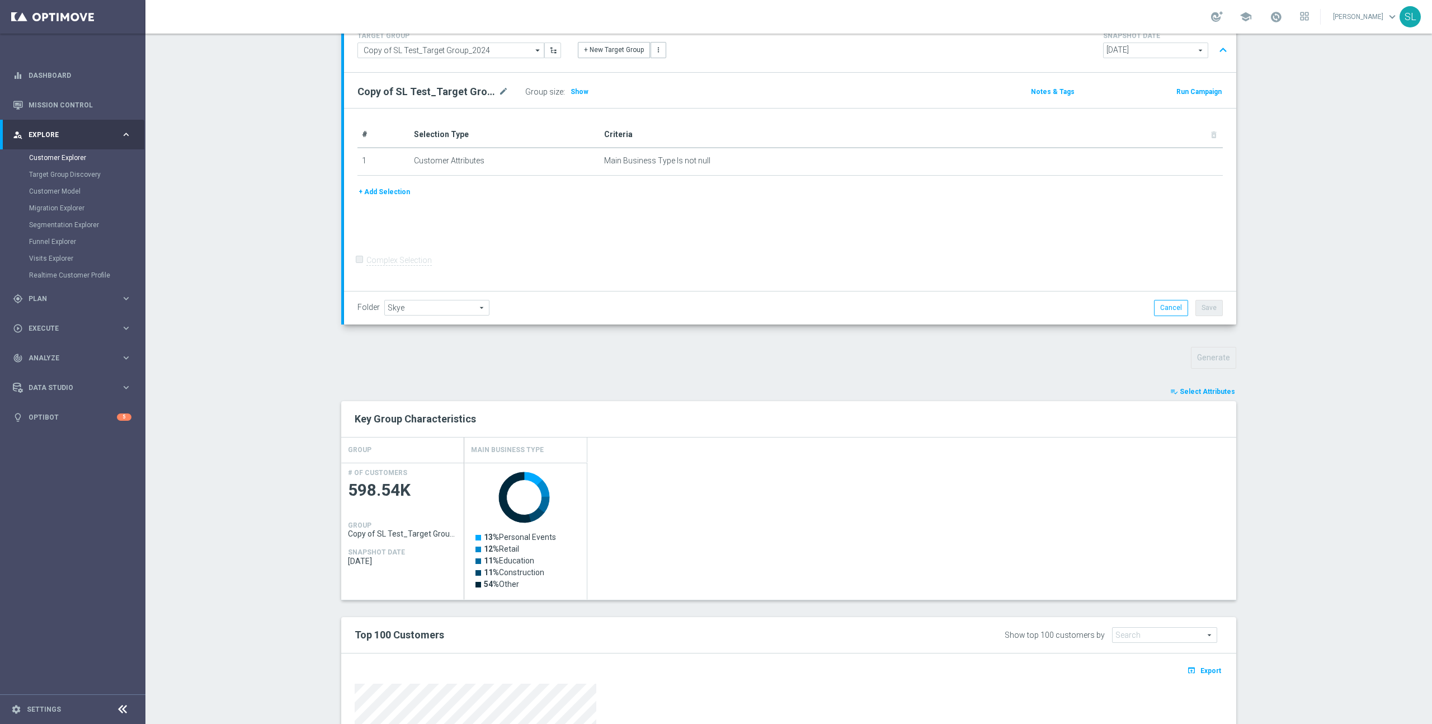
scroll to position [0, 0]
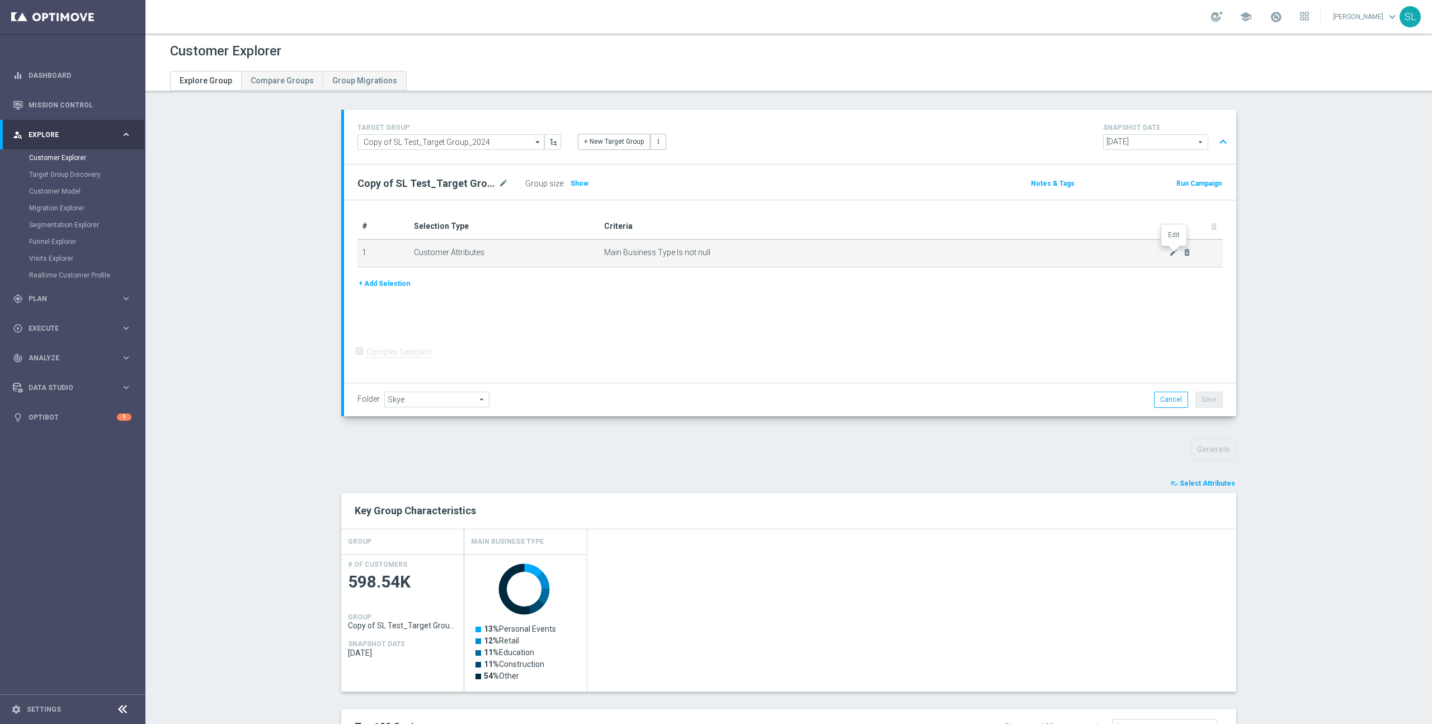
drag, startPoint x: 1172, startPoint y: 252, endPoint x: 1151, endPoint y: 251, distance: 20.7
click at [1172, 252] on icon "mode_edit" at bounding box center [1173, 252] width 9 height 9
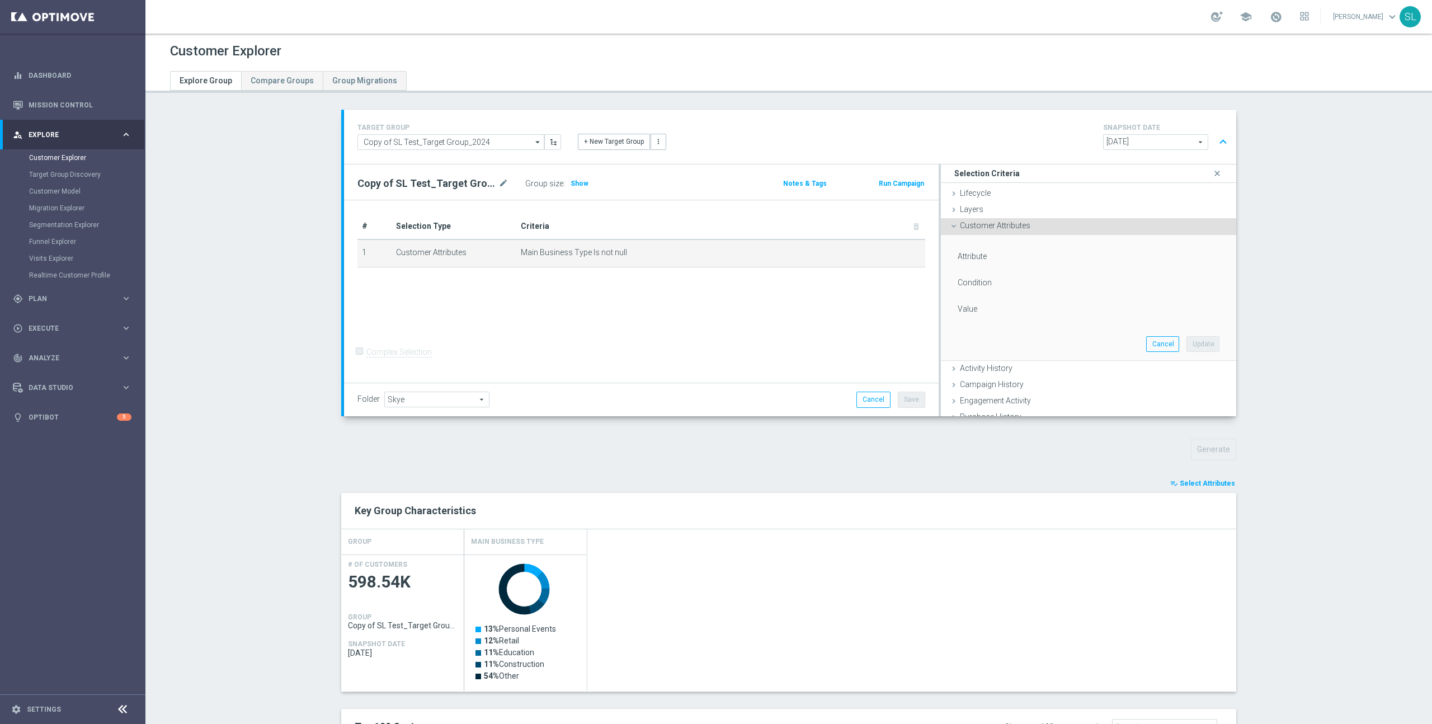
click at [987, 224] on span "Customer Attributes" at bounding box center [995, 225] width 70 height 9
click at [994, 224] on span "Customer Attributes" at bounding box center [995, 225] width 70 height 9
click at [1160, 346] on button "Cancel" at bounding box center [1162, 344] width 33 height 16
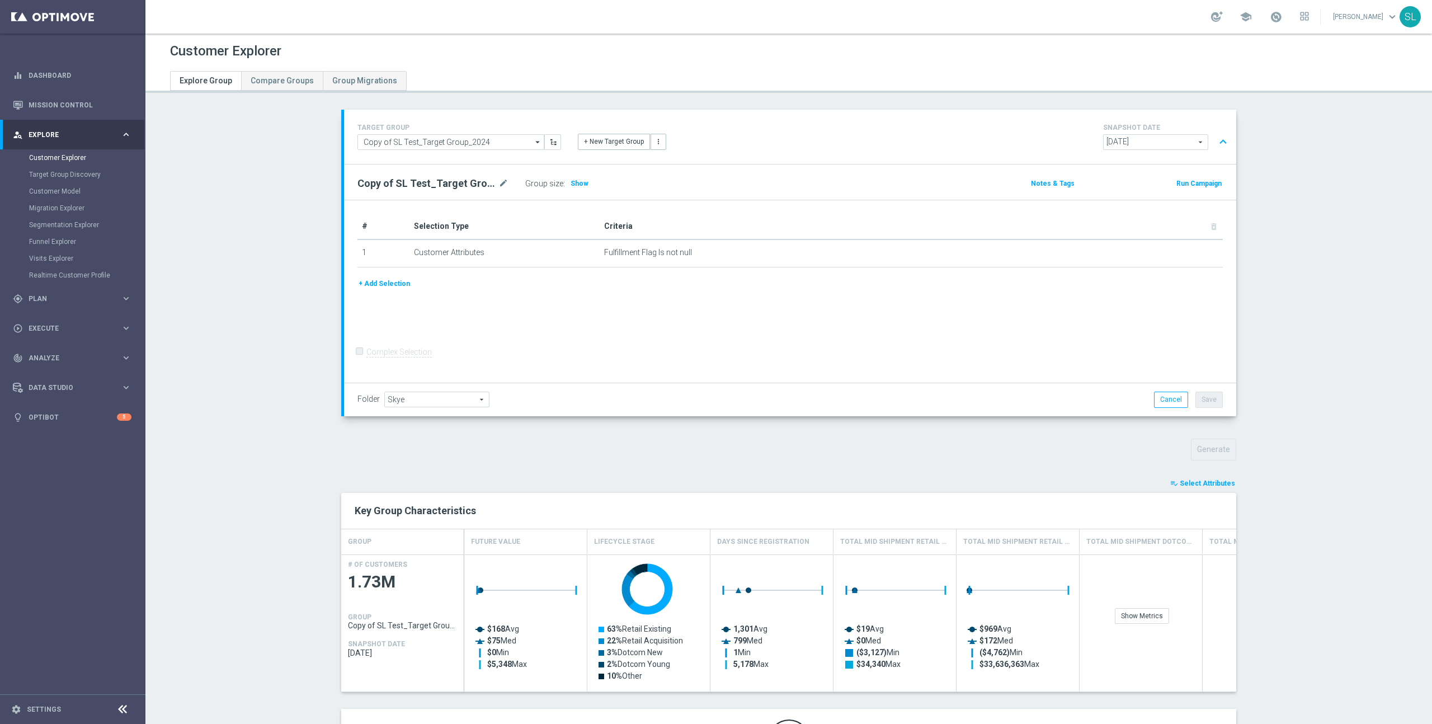
scroll to position [76, 0]
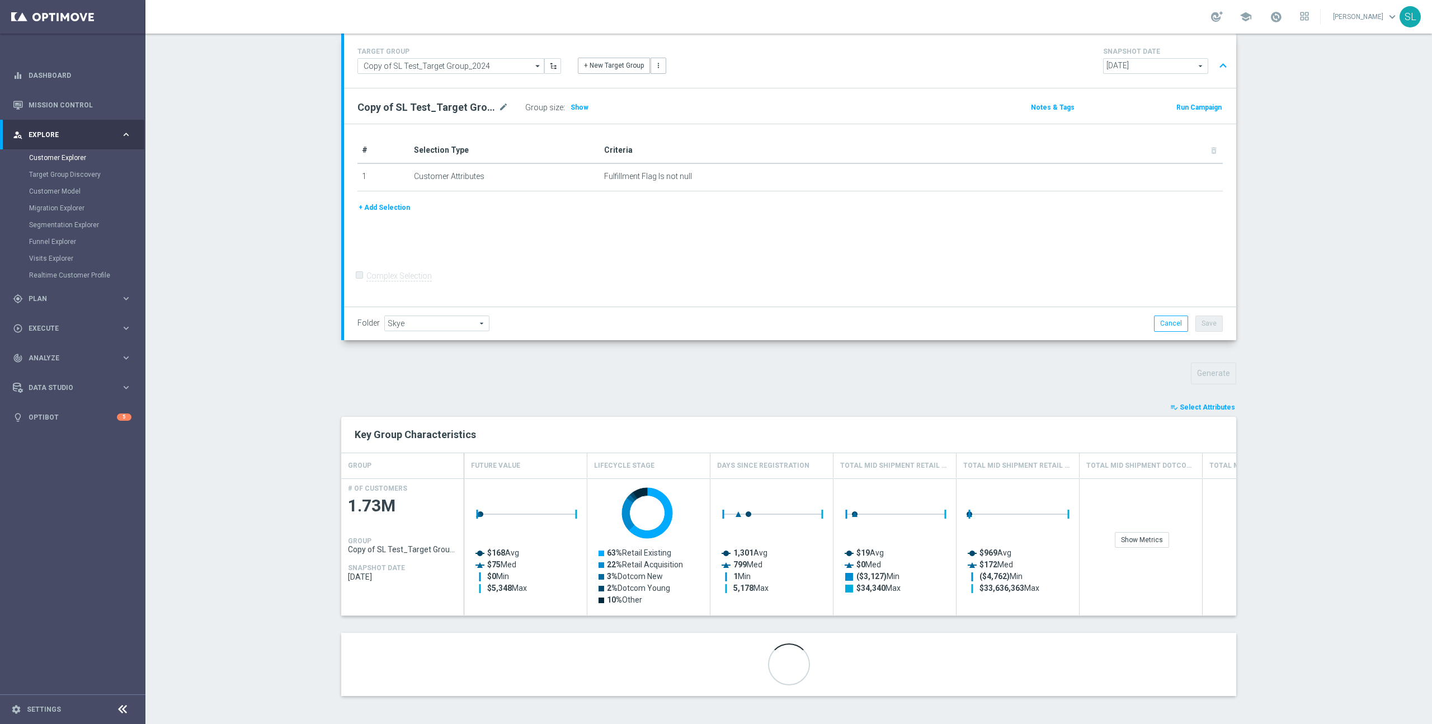
click at [1204, 412] on button "playlist_add_check Select Attributes" at bounding box center [1202, 407] width 67 height 12
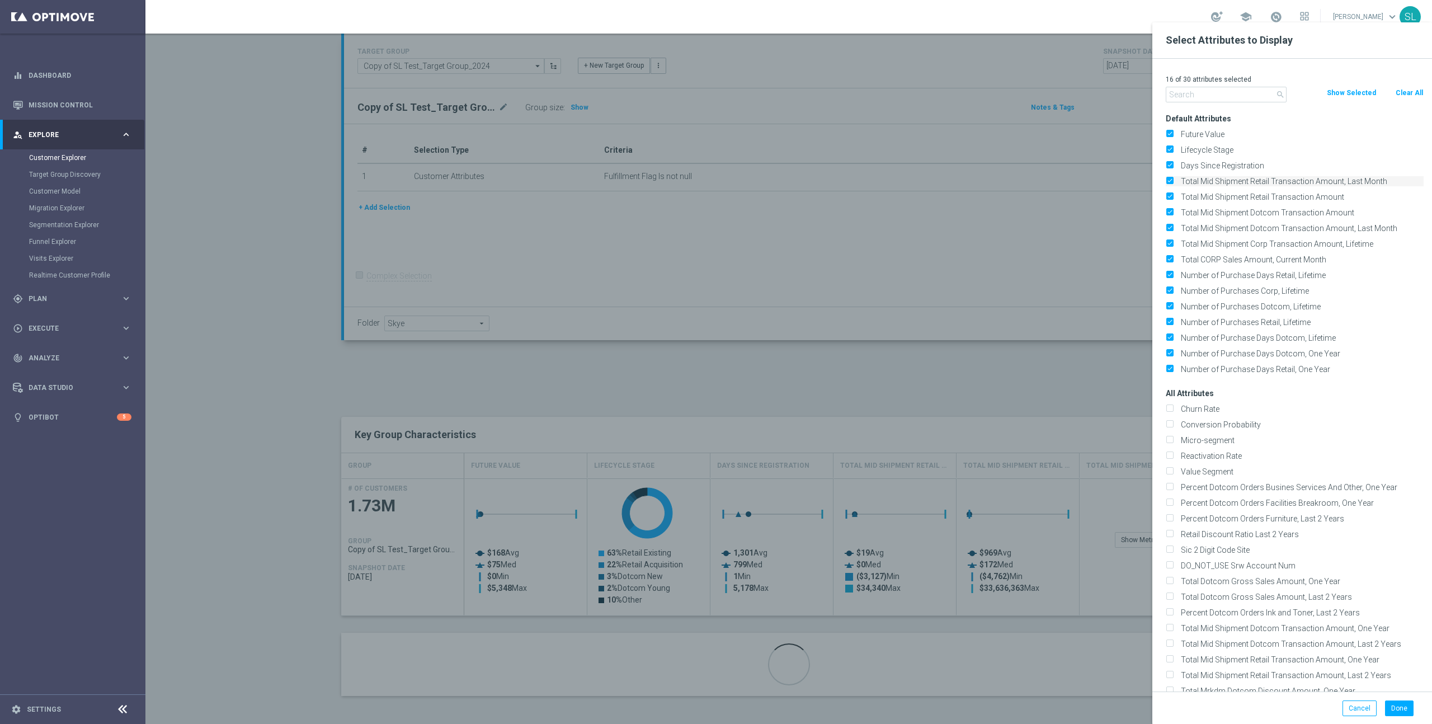
drag, startPoint x: 1376, startPoint y: 134, endPoint x: 1393, endPoint y: 177, distance: 46.7
click at [1393, 177] on div "Default Attributes Future Value Lifecycle Stage Days Since Registration" at bounding box center [1294, 244] width 275 height 266
drag, startPoint x: 1411, startPoint y: 91, endPoint x: 1290, endPoint y: 89, distance: 120.3
click at [1411, 92] on button "Clear All" at bounding box center [1409, 93] width 30 height 12
checkbox input "false"
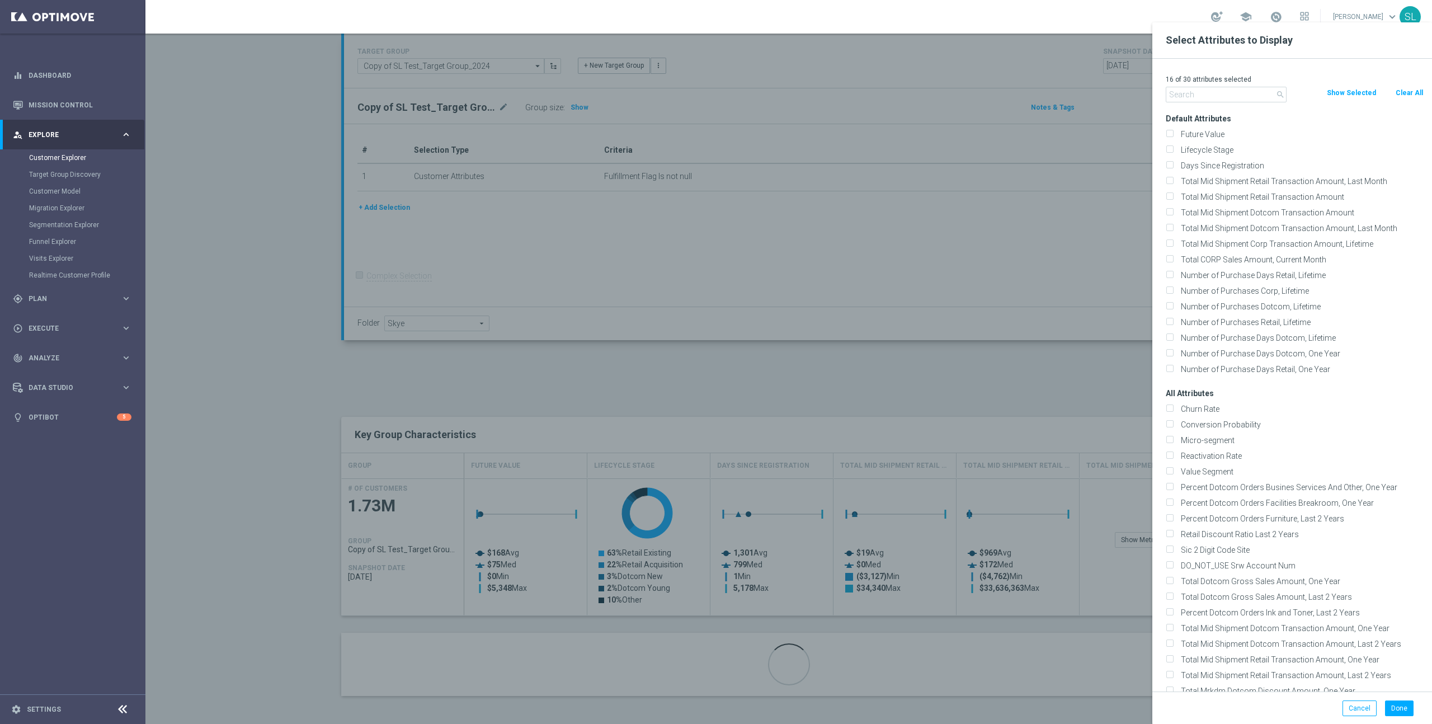
checkbox input "false"
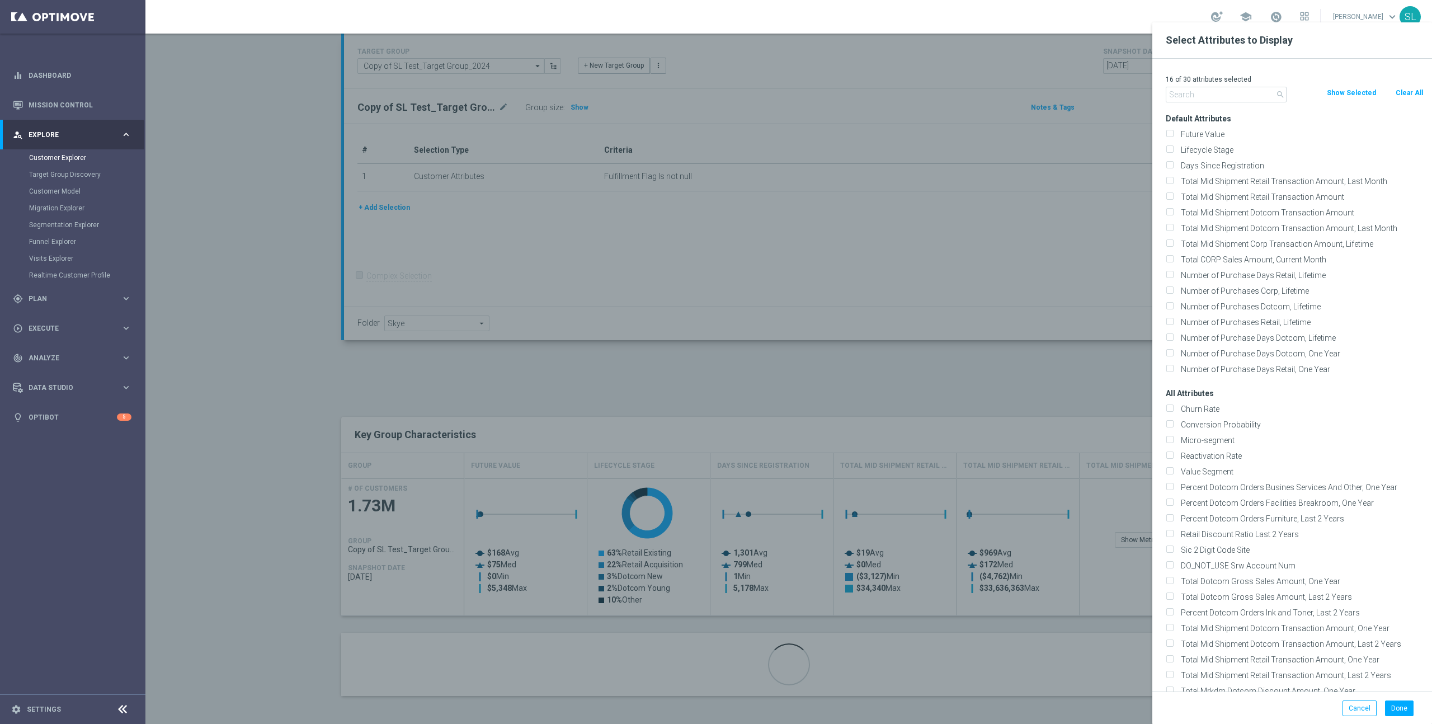
checkbox input "false"
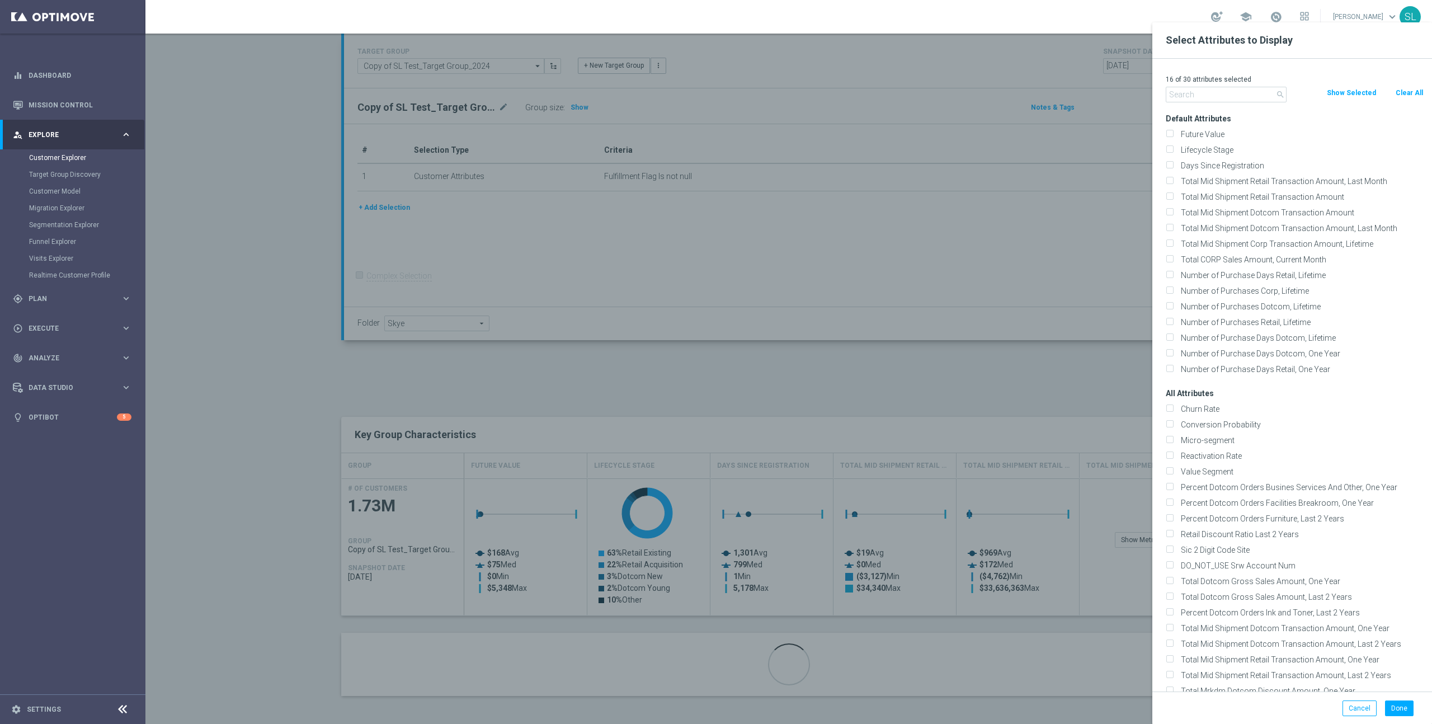
checkbox input "false"
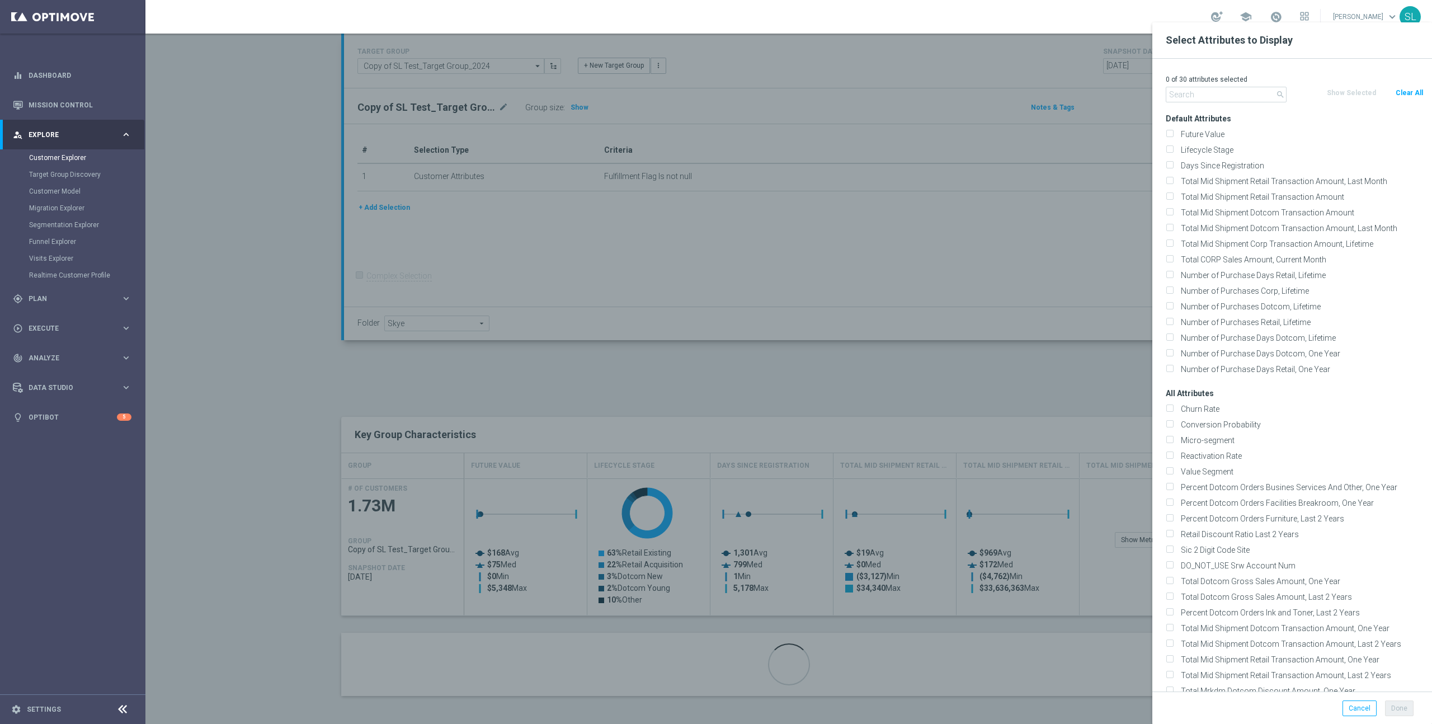
drag, startPoint x: 1218, startPoint y: 86, endPoint x: 1215, endPoint y: 94, distance: 8.8
click at [1217, 86] on div "0 of 30 attributes selected" at bounding box center [1294, 79] width 275 height 15
click at [1215, 94] on input "text" at bounding box center [1226, 95] width 121 height 16
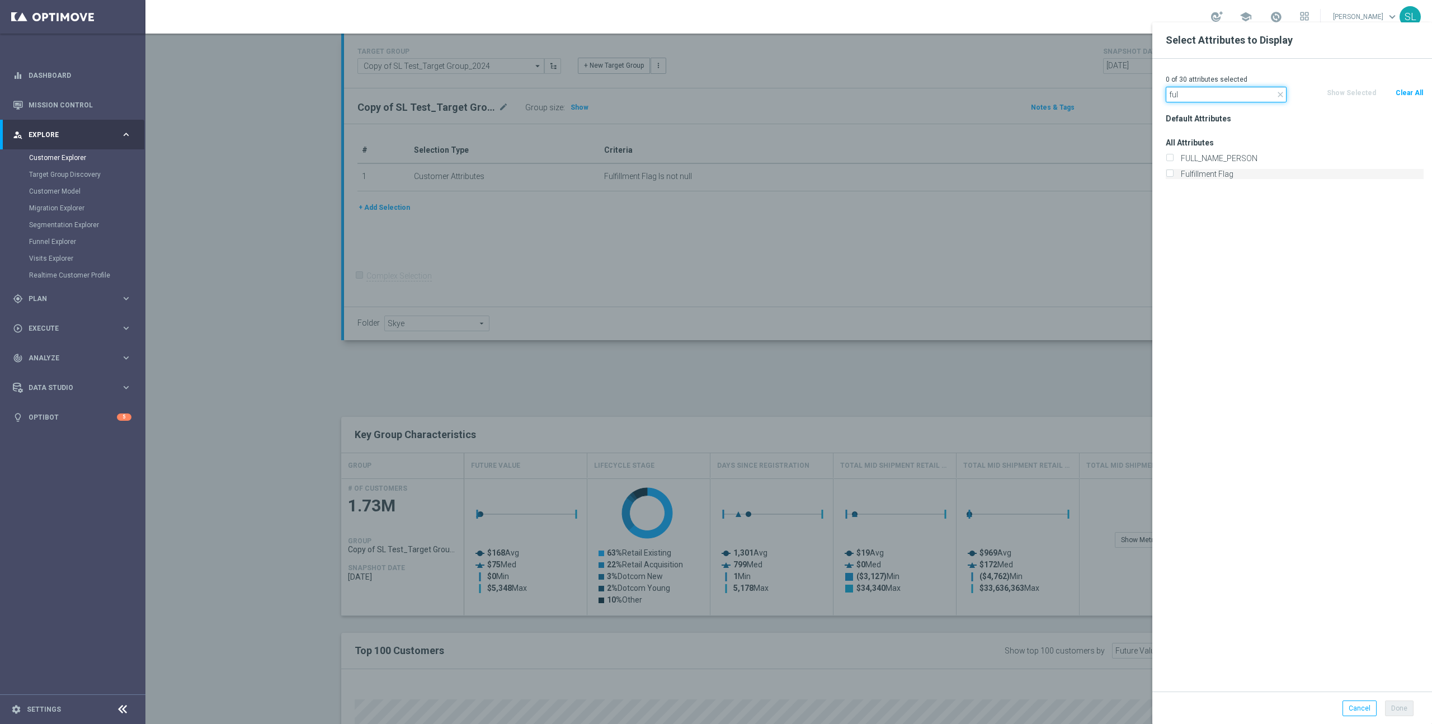
type input "ful"
click at [1203, 177] on label "Fulfillment Flag" at bounding box center [1300, 174] width 247 height 10
click at [1173, 177] on input "Fulfillment Flag" at bounding box center [1169, 175] width 7 height 7
checkbox input "true"
click at [1398, 706] on button "Done" at bounding box center [1399, 708] width 29 height 16
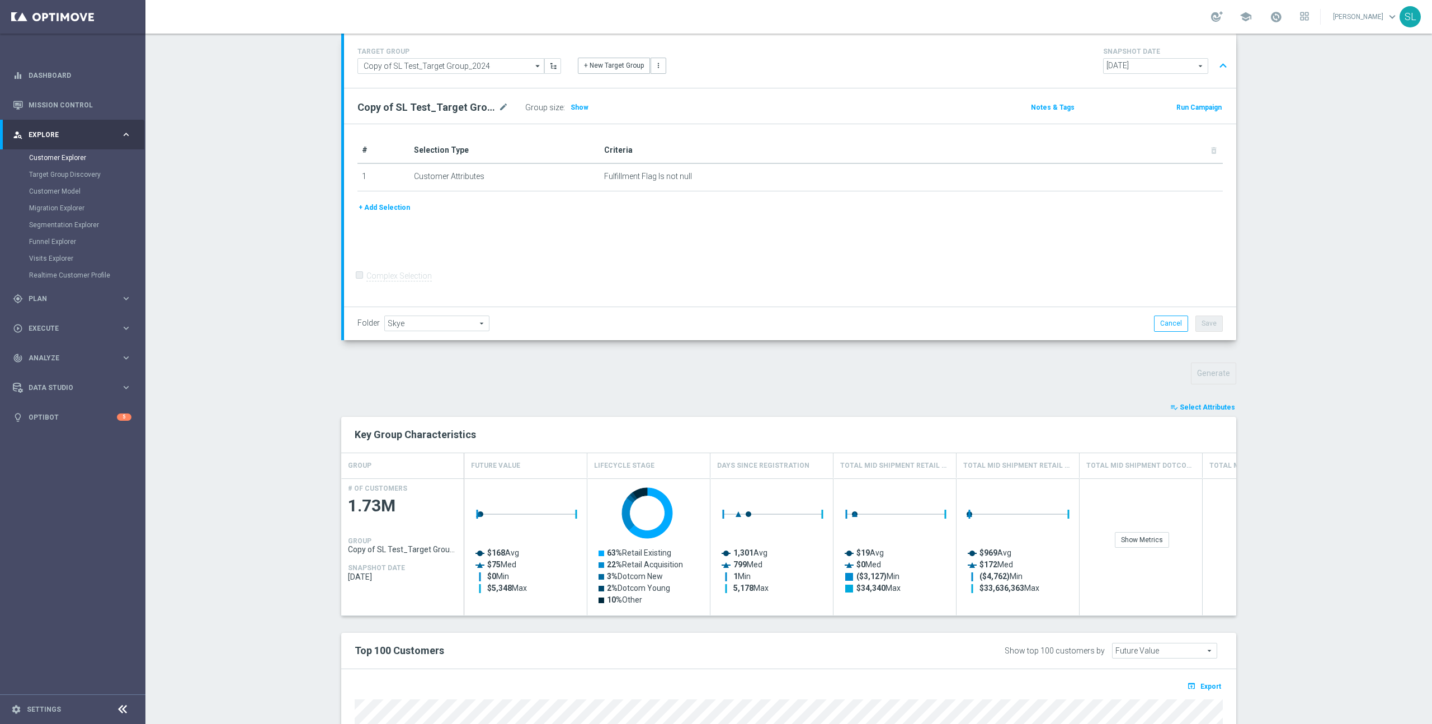
type input "Search"
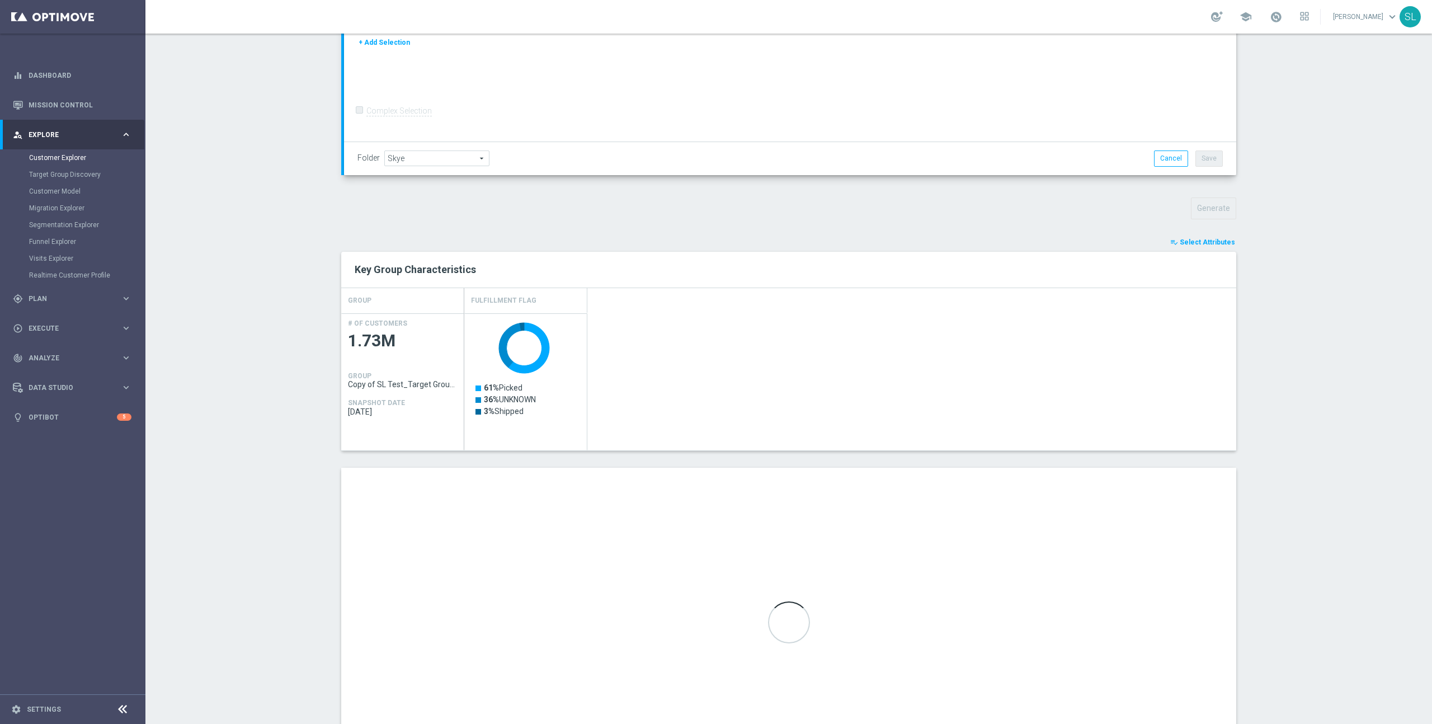
scroll to position [322, 0]
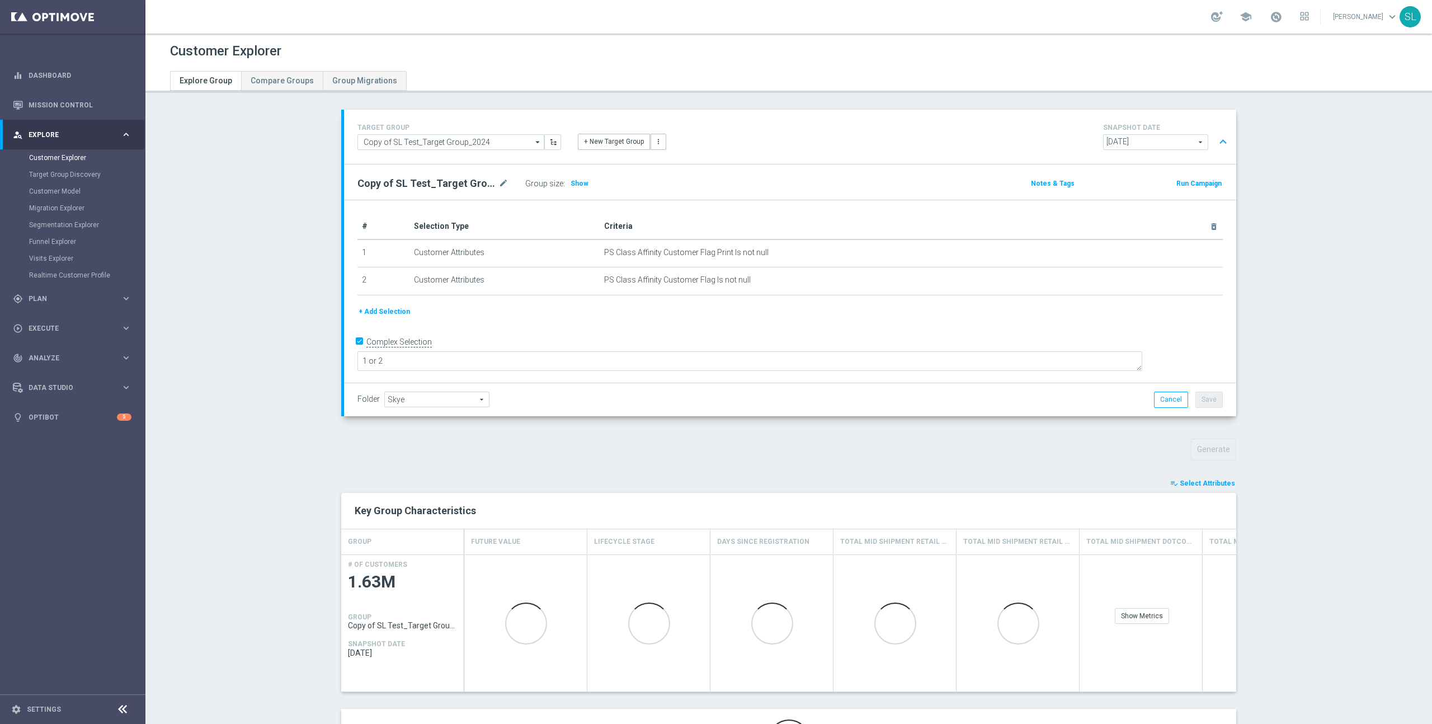
click at [1191, 485] on button "playlist_add_check Select Attributes" at bounding box center [1202, 483] width 67 height 12
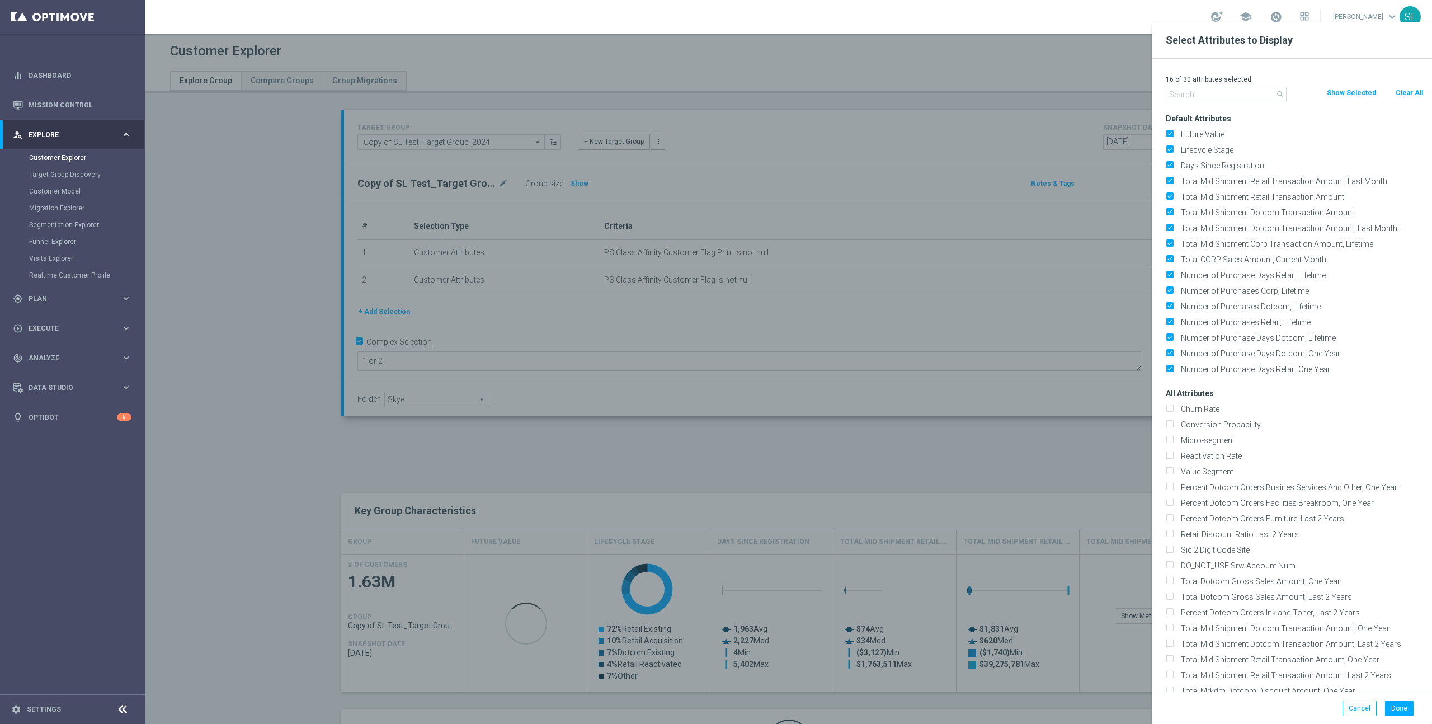
drag, startPoint x: 1403, startPoint y: 88, endPoint x: 1243, endPoint y: 88, distance: 160.0
click at [1402, 89] on button "Clear All" at bounding box center [1409, 93] width 30 height 12
checkbox input "false"
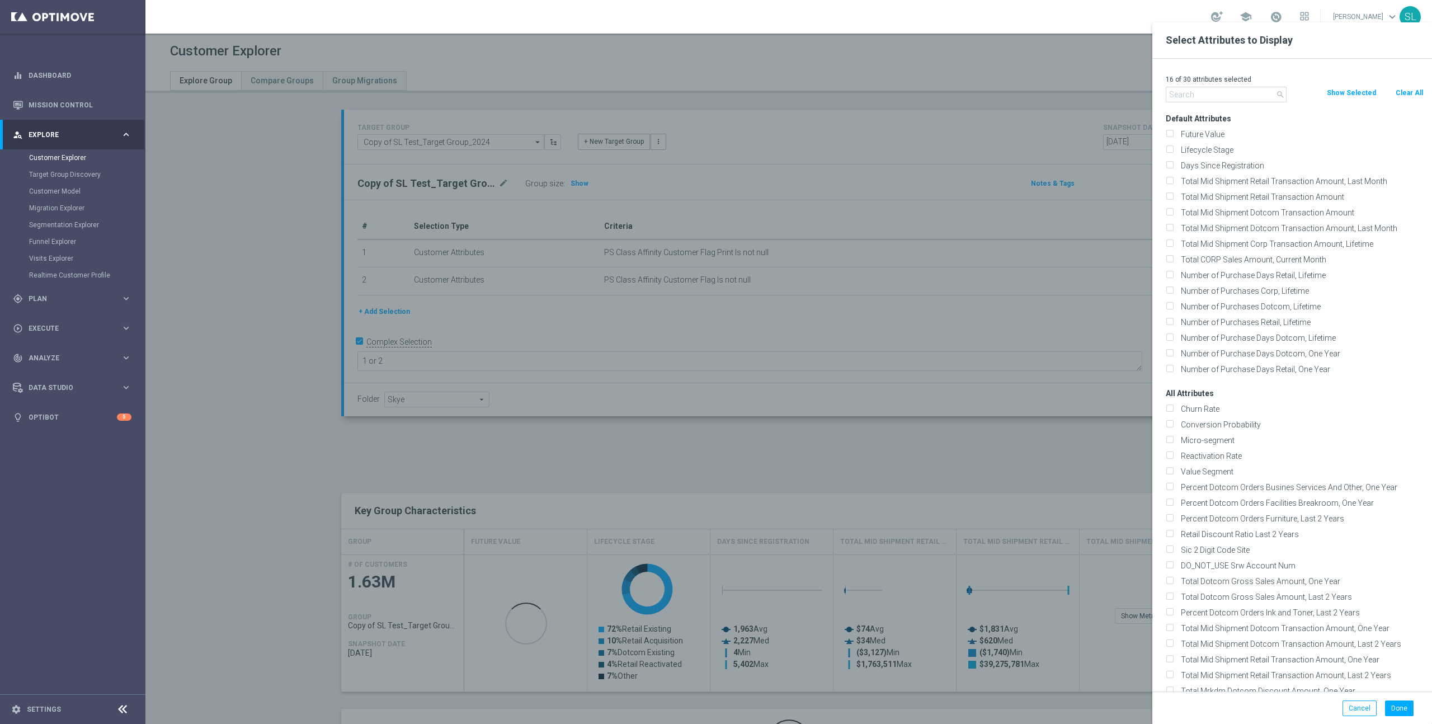
checkbox input "false"
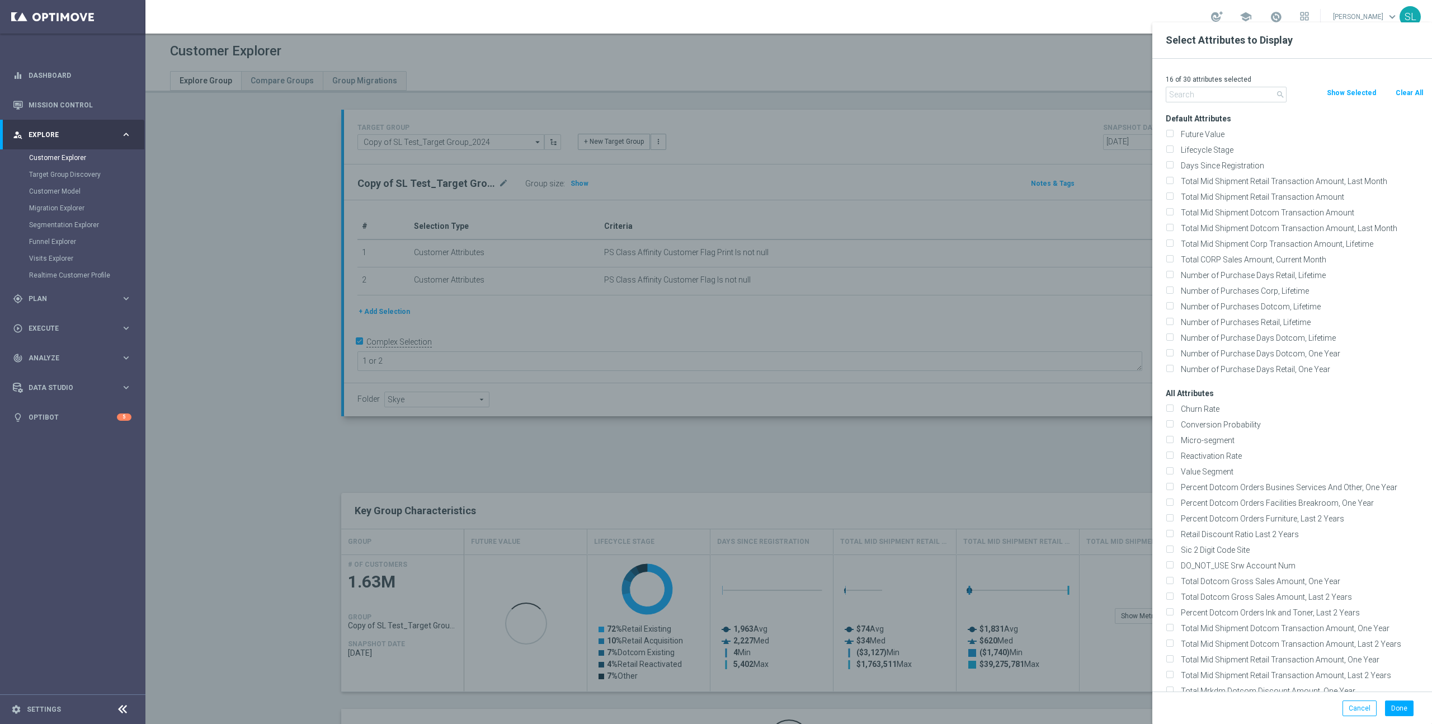
checkbox input "false"
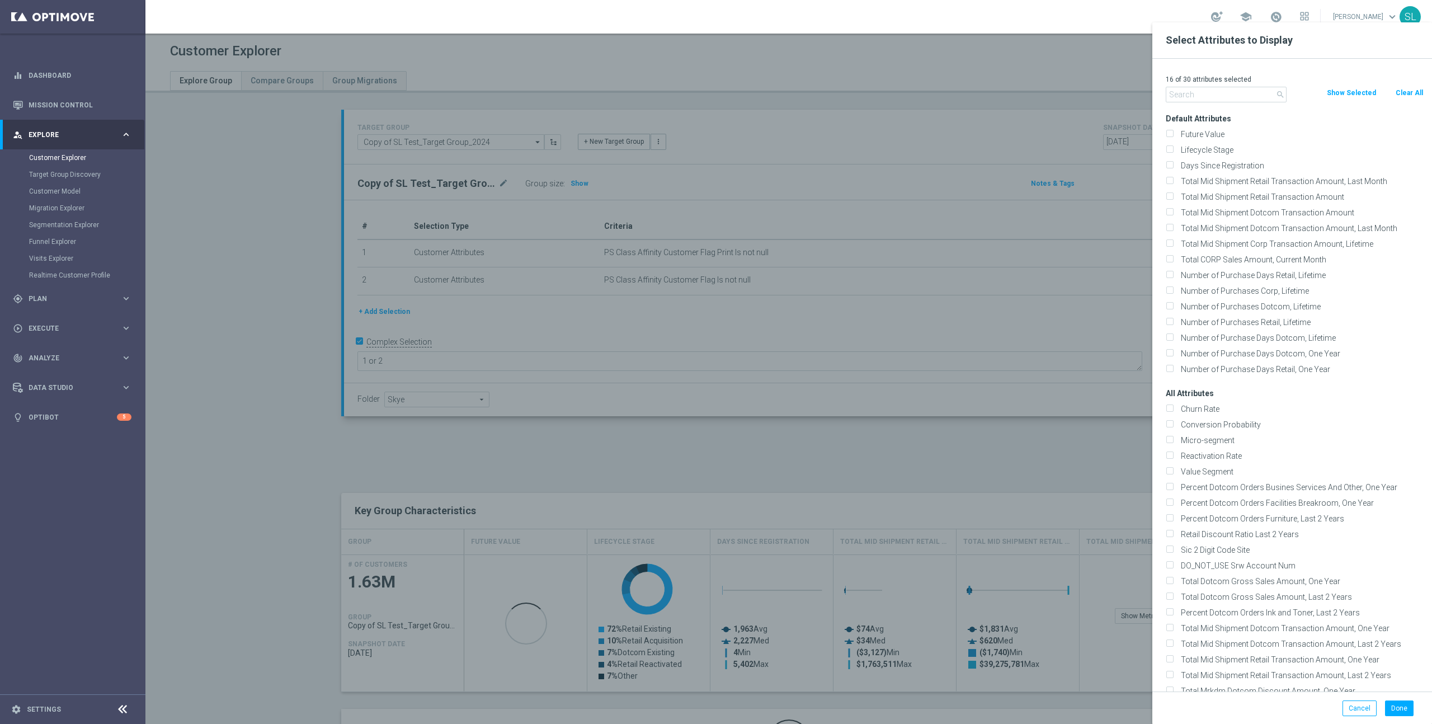
checkbox input "false"
click at [1199, 96] on input "text" at bounding box center [1226, 95] width 121 height 16
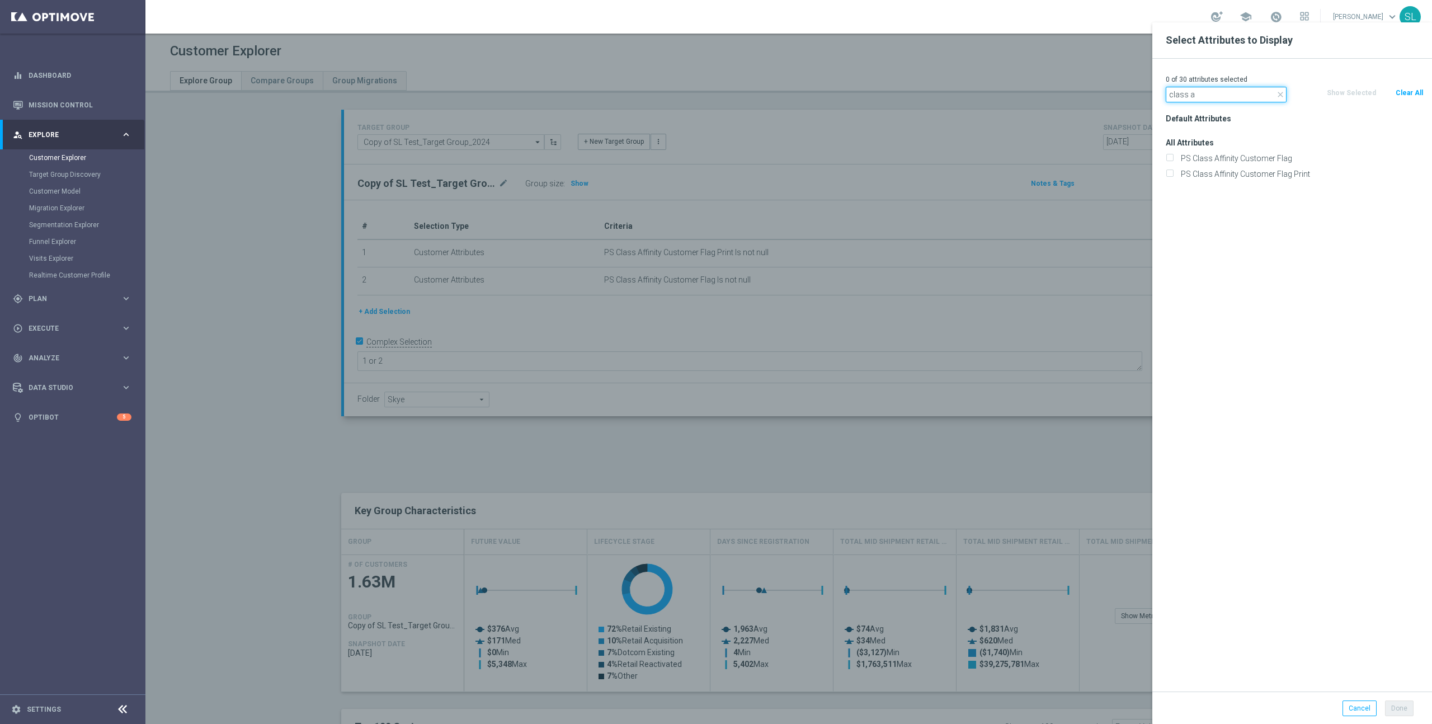
type input "class a"
drag, startPoint x: 1228, startPoint y: 163, endPoint x: 1224, endPoint y: 173, distance: 10.3
click at [1228, 164] on div "PS Class Affinity Customer Flag" at bounding box center [1294, 158] width 275 height 16
click at [1224, 174] on label "PS Class Affinity Customer Flag Print" at bounding box center [1300, 174] width 247 height 10
click at [1173, 174] on input "PS Class Affinity Customer Flag Print" at bounding box center [1169, 175] width 7 height 7
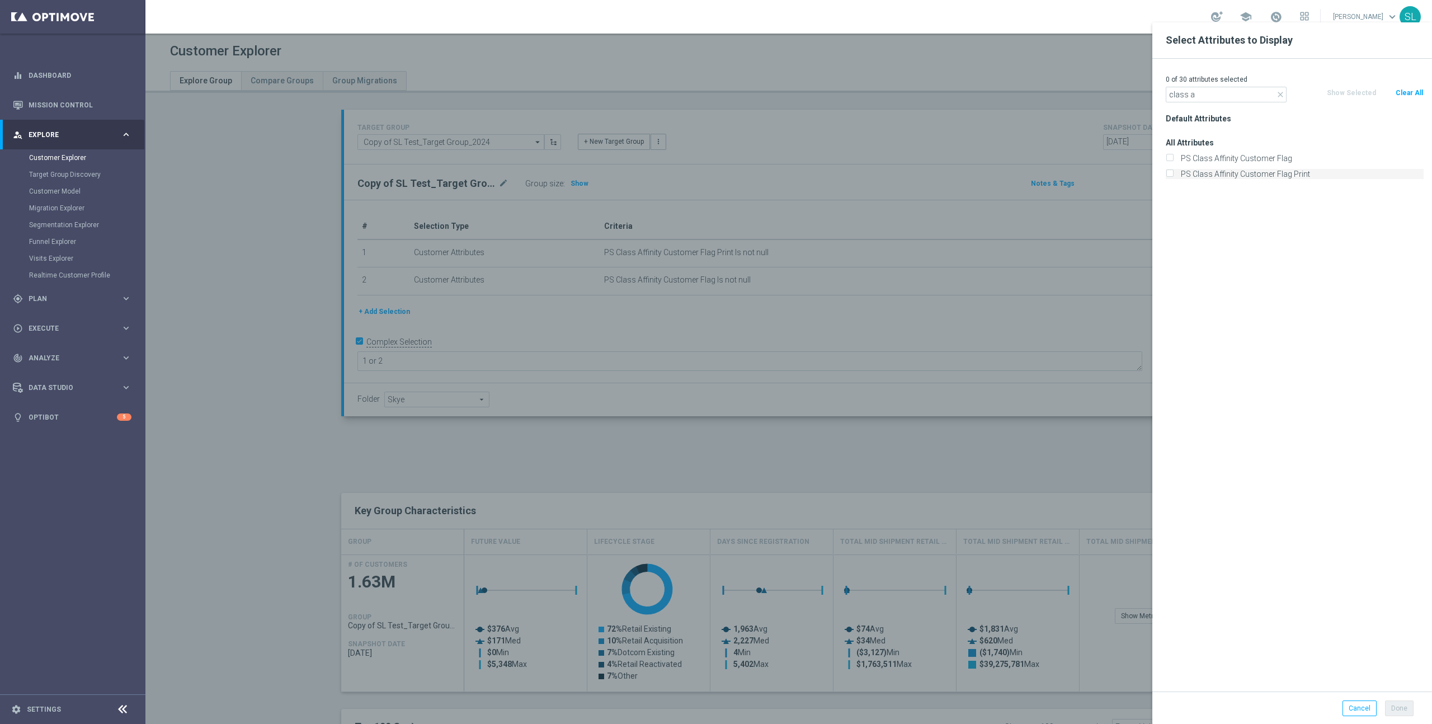
checkbox input "true"
drag, startPoint x: 1177, startPoint y: 155, endPoint x: 1196, endPoint y: 166, distance: 21.0
click at [1179, 156] on label "PS Class Affinity Customer Flag" at bounding box center [1300, 158] width 247 height 10
click at [1173, 156] on input "PS Class Affinity Customer Flag" at bounding box center [1169, 159] width 7 height 7
checkbox input "true"
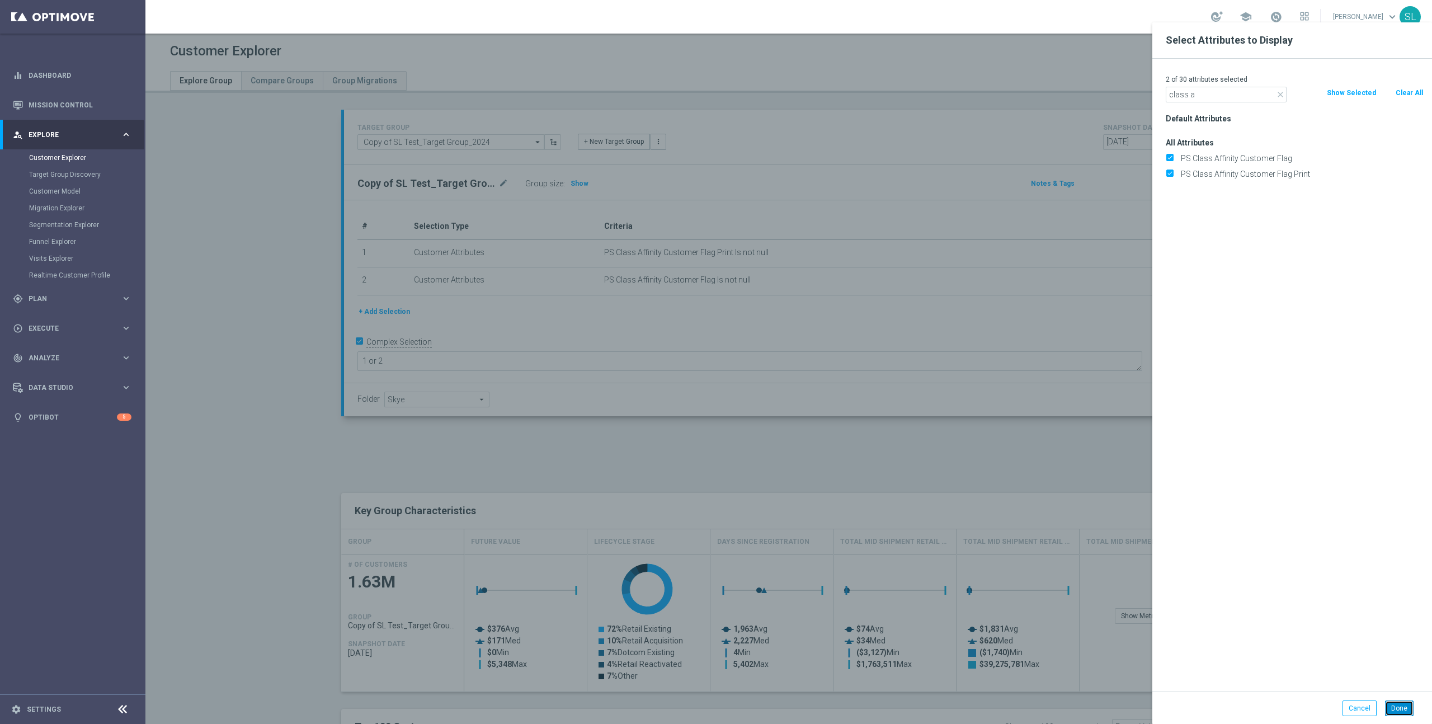
click at [1403, 705] on button "Done" at bounding box center [1399, 708] width 29 height 16
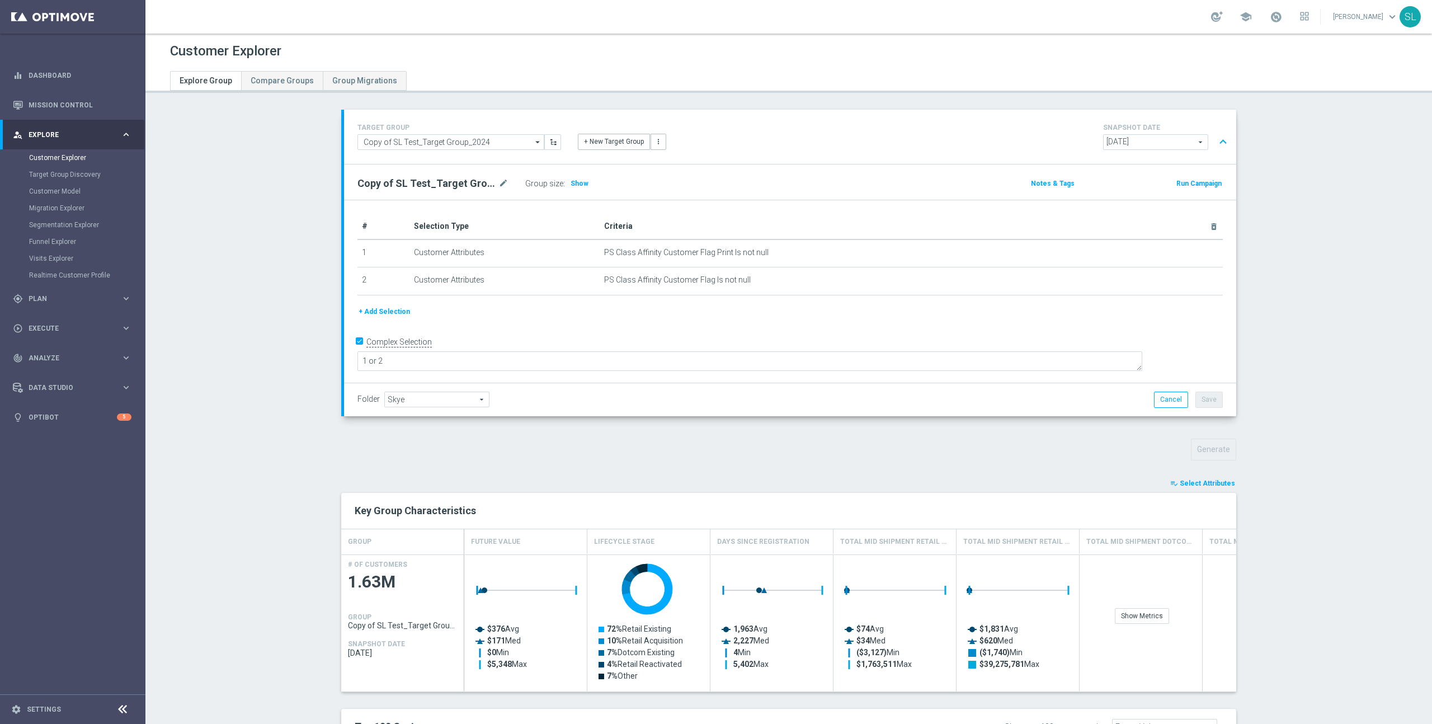
type input "Search"
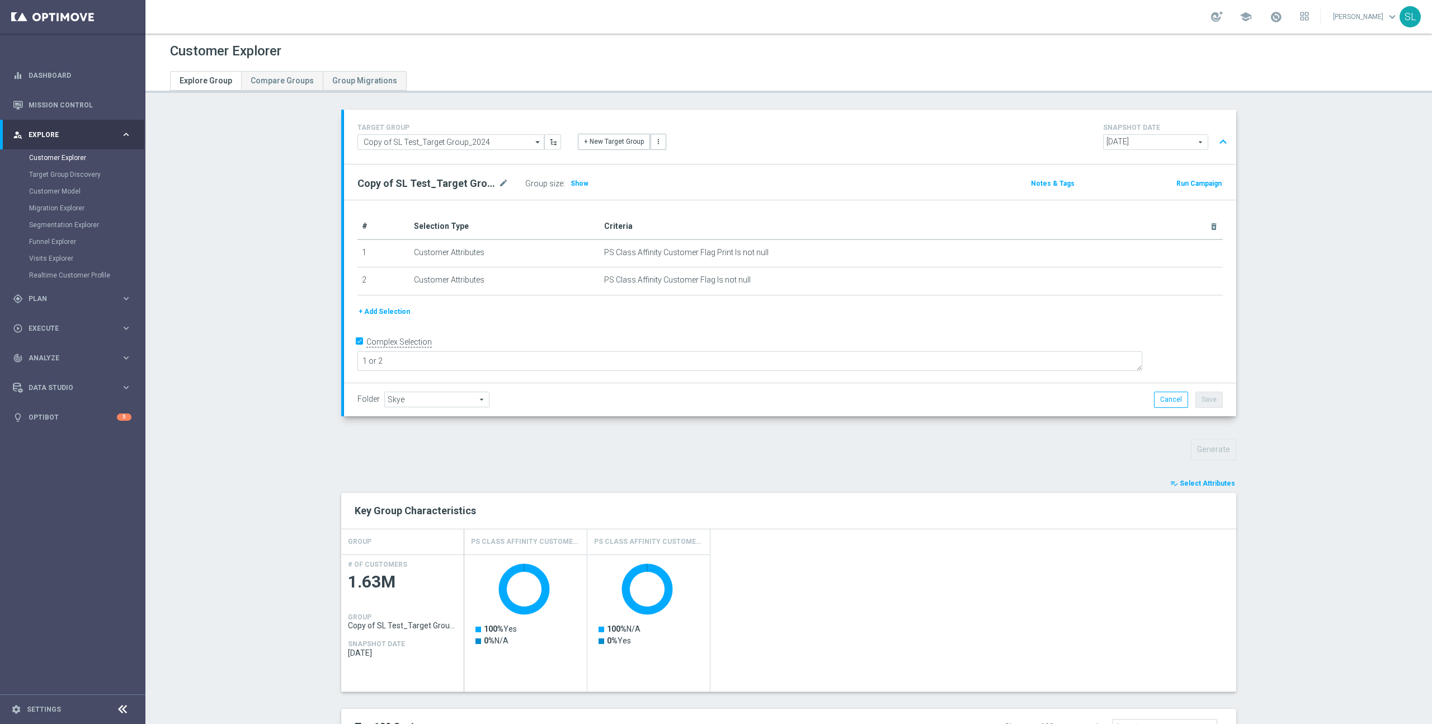
click at [1370, 21] on link "Skye Lewis keyboard_arrow_down" at bounding box center [1366, 16] width 68 height 17
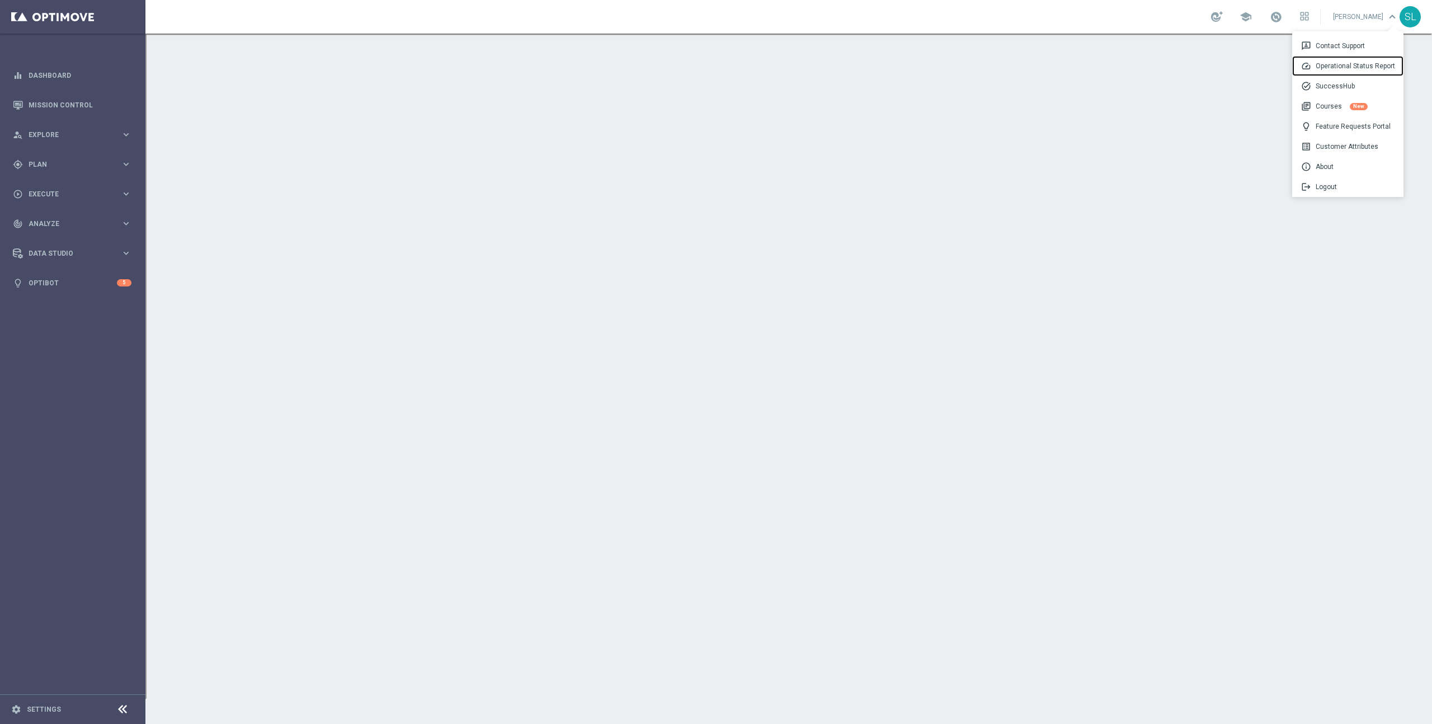
click at [1342, 65] on div "speed Operational Status Report" at bounding box center [1347, 66] width 111 height 20
click at [54, 72] on link "Dashboard" at bounding box center [80, 75] width 103 height 30
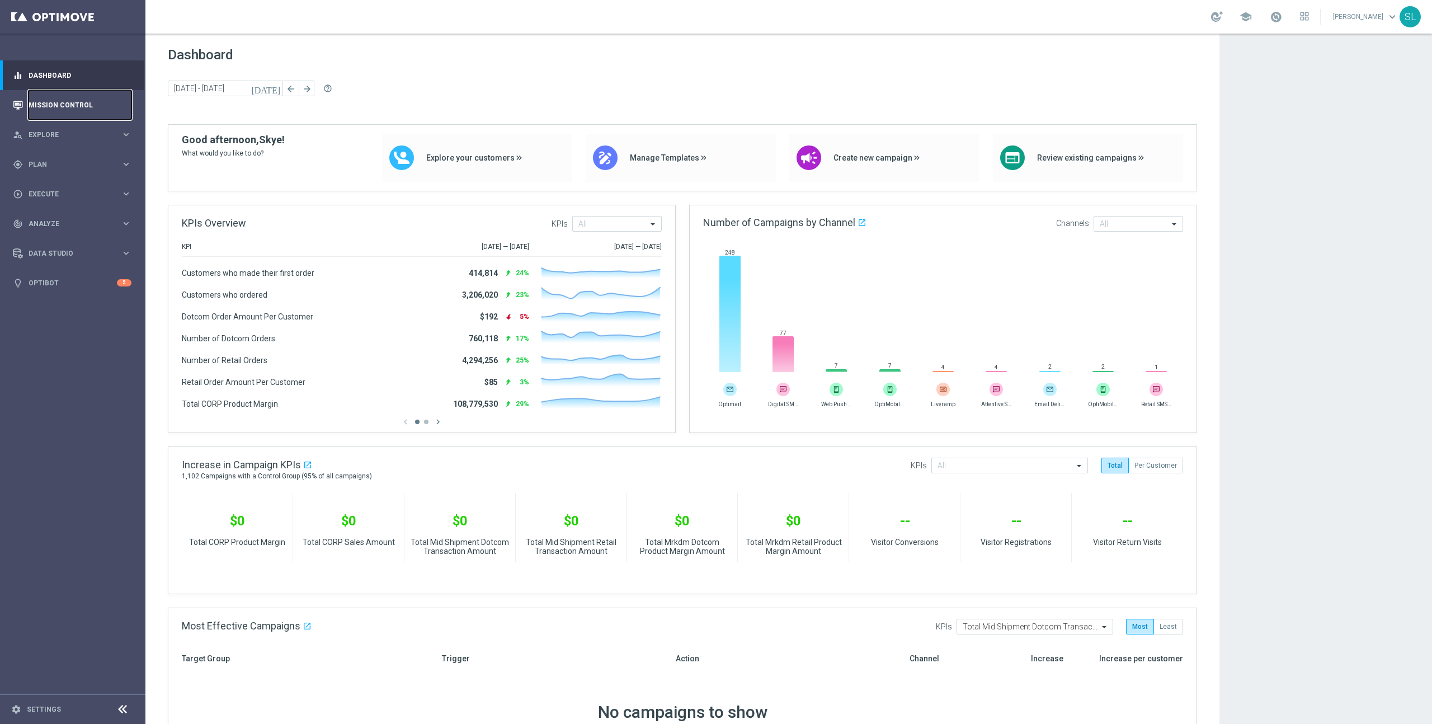
click at [50, 101] on link "Mission Control" at bounding box center [80, 105] width 103 height 30
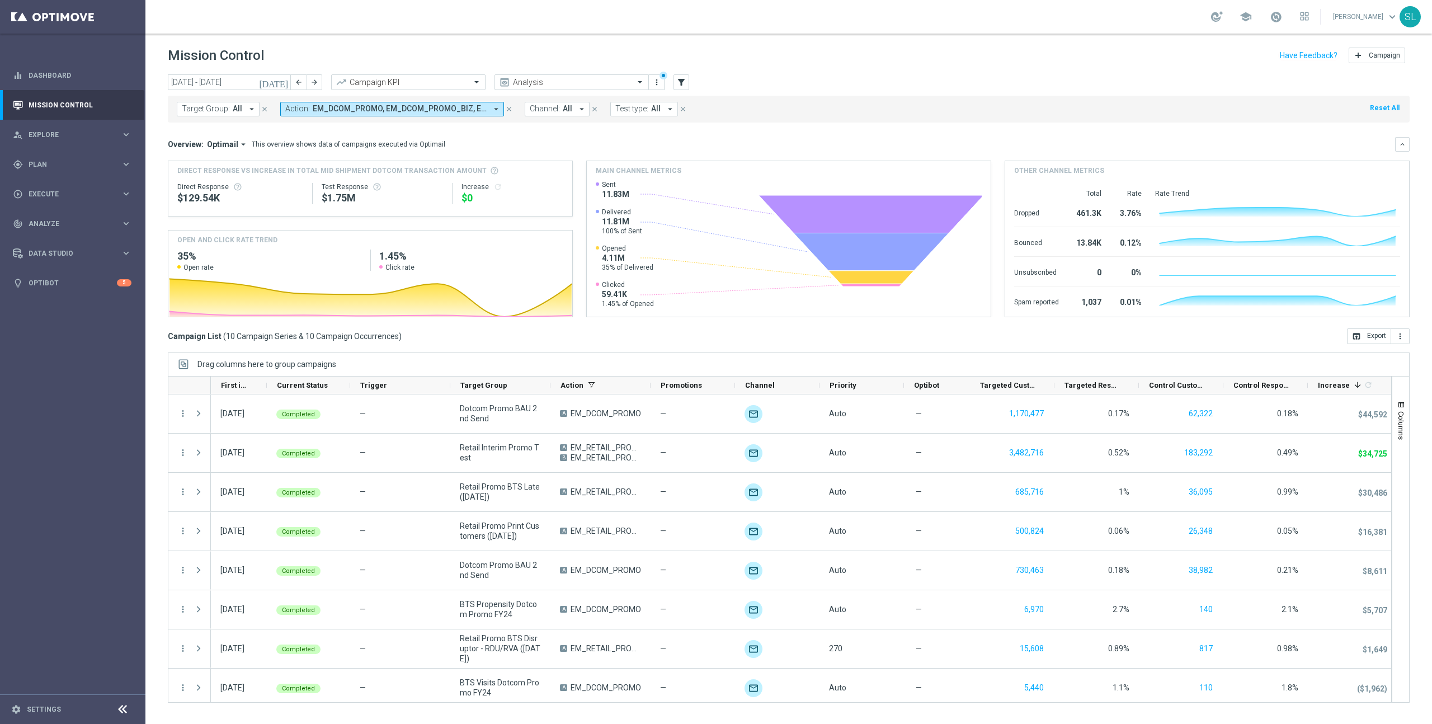
click at [1378, 106] on button "Reset All" at bounding box center [1385, 108] width 32 height 12
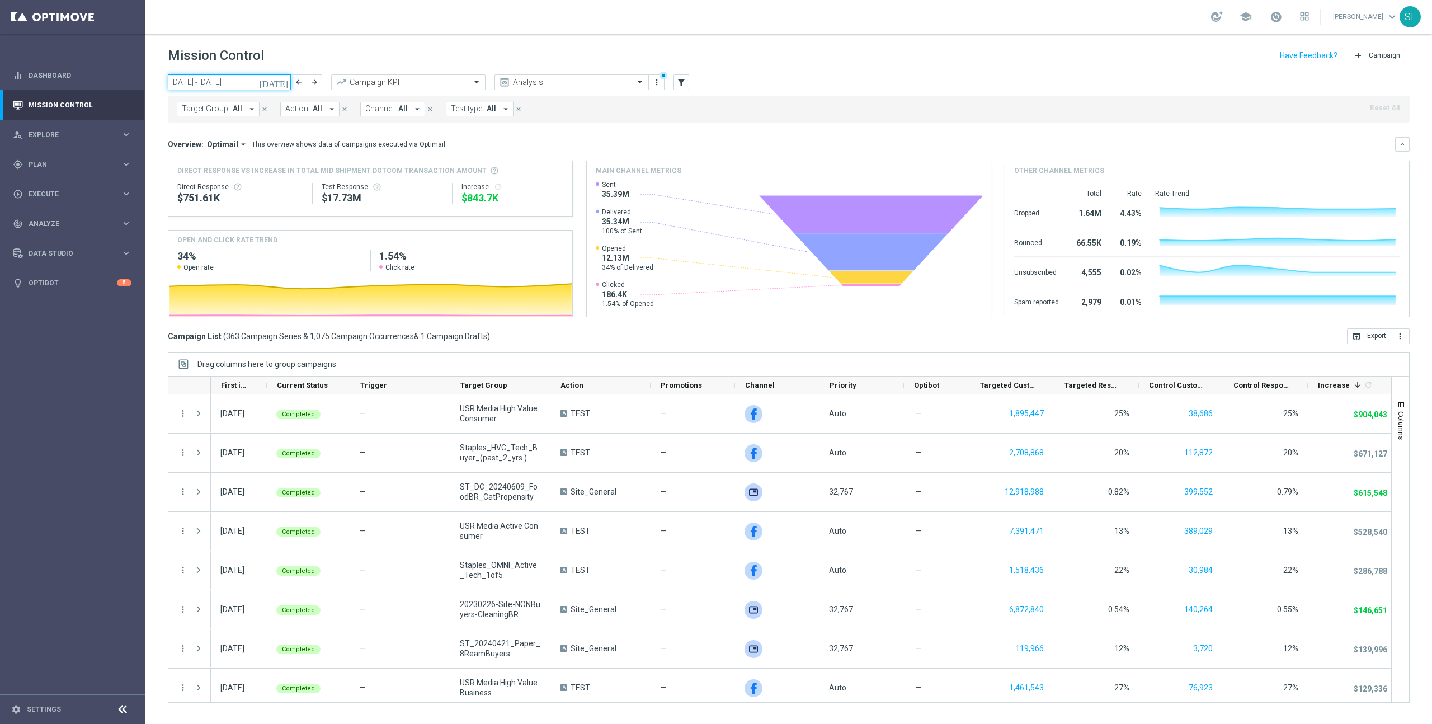
click at [221, 78] on input "[DATE] - [DATE]" at bounding box center [229, 82] width 123 height 16
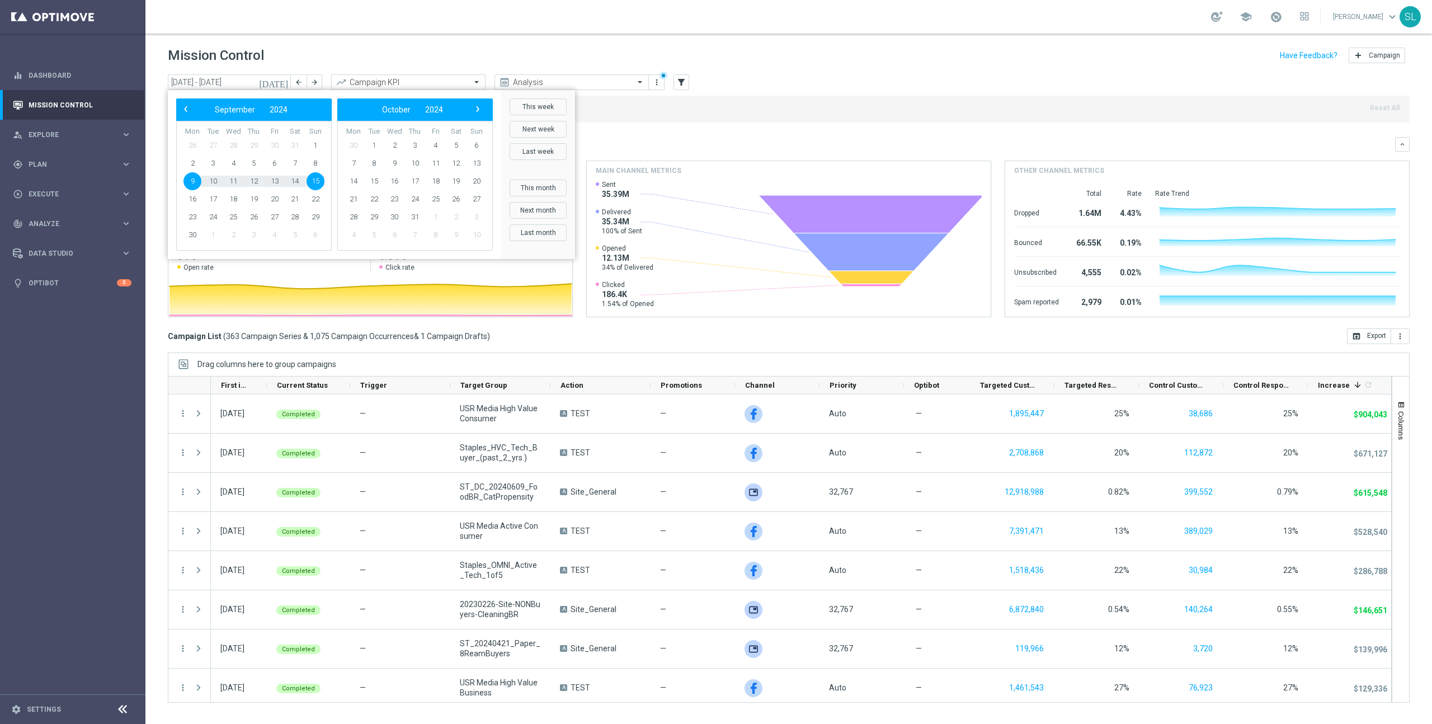
click at [557, 105] on button "This week" at bounding box center [538, 106] width 57 height 17
type input "[DATE] - [DATE]"
